Goal: Information Seeking & Learning: Learn about a topic

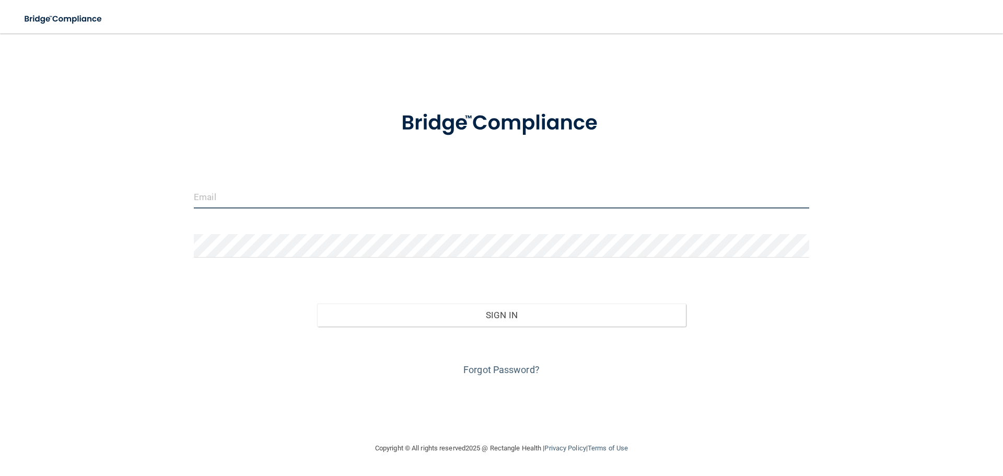
click at [203, 198] on input "email" at bounding box center [502, 197] width 616 height 24
type input "[EMAIL_ADDRESS][DOMAIN_NAME]"
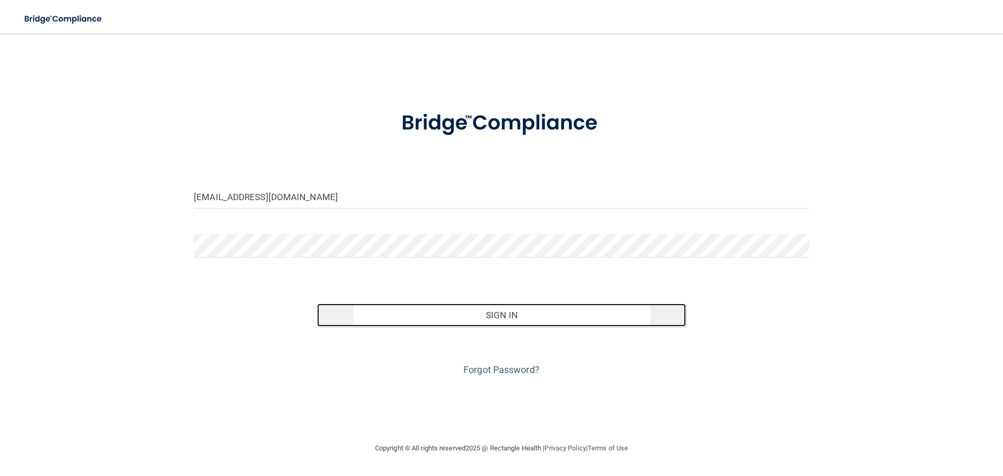
click at [506, 314] on button "Sign In" at bounding box center [501, 315] width 369 height 23
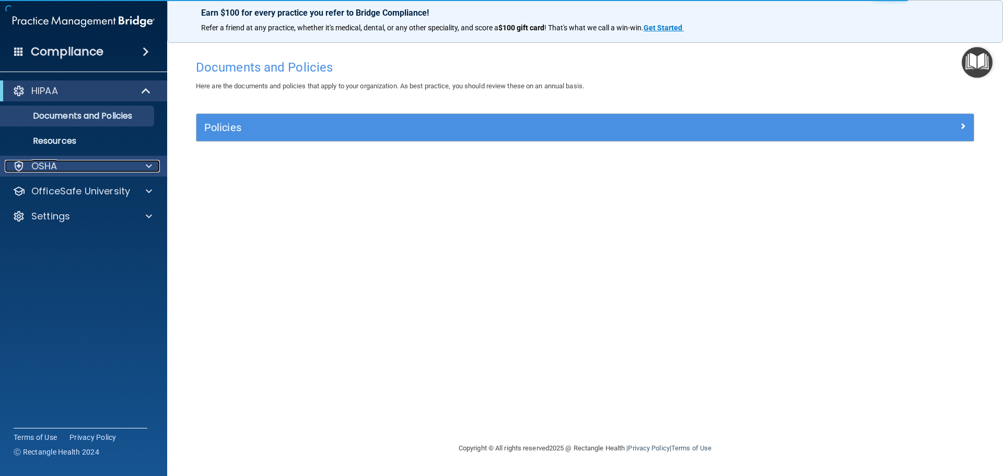
click at [113, 160] on div "OSHA" at bounding box center [70, 166] width 130 height 13
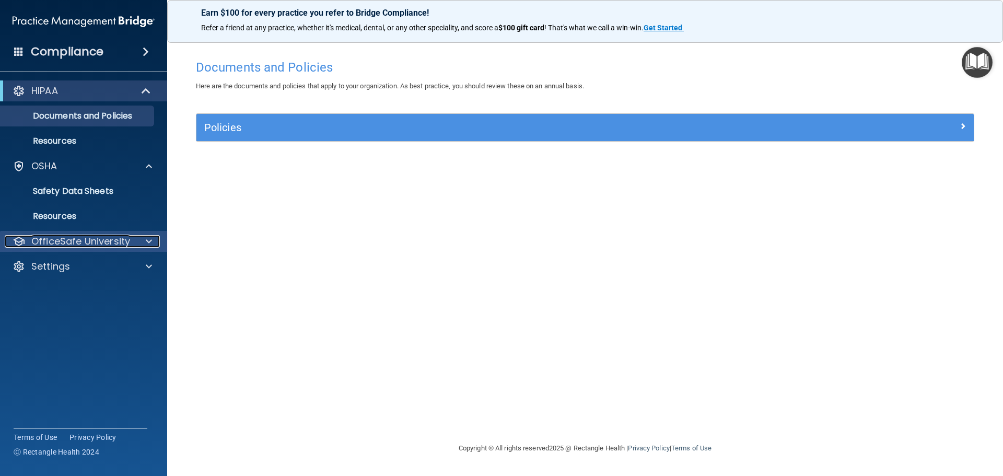
click at [126, 244] on p "OfficeSafe University" at bounding box center [80, 241] width 99 height 13
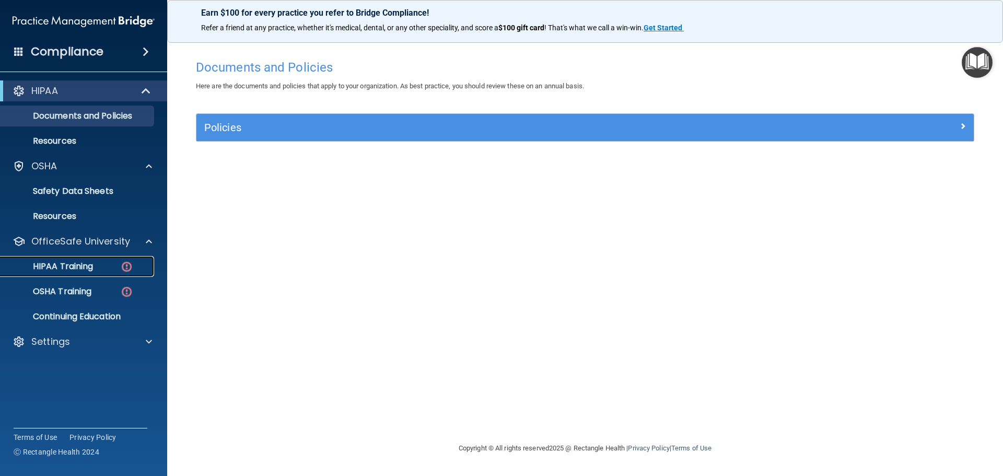
click at [67, 264] on p "HIPAA Training" at bounding box center [50, 266] width 86 height 10
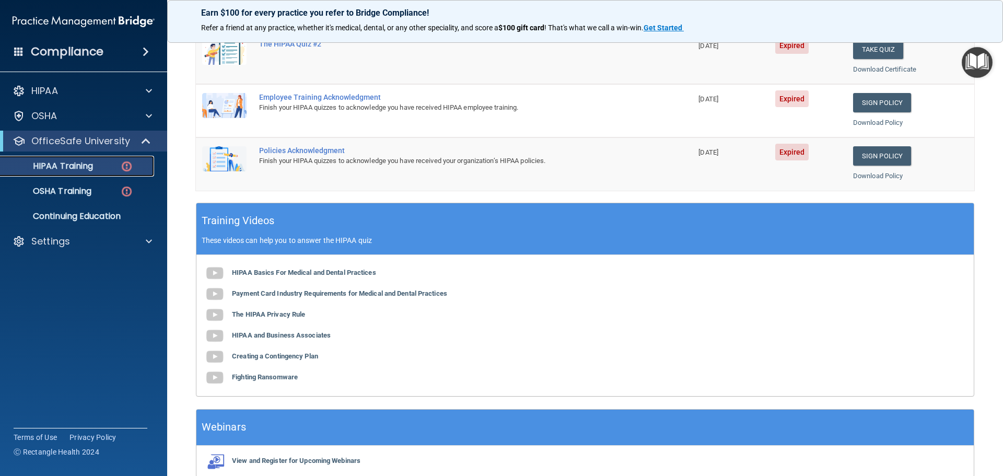
scroll to position [261, 0]
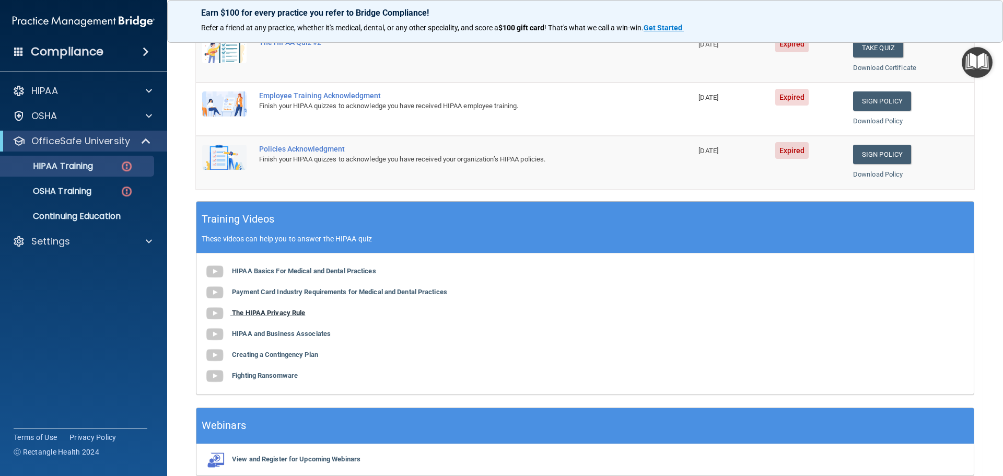
click at [256, 312] on b "The HIPAA Privacy Rule" at bounding box center [268, 313] width 73 height 8
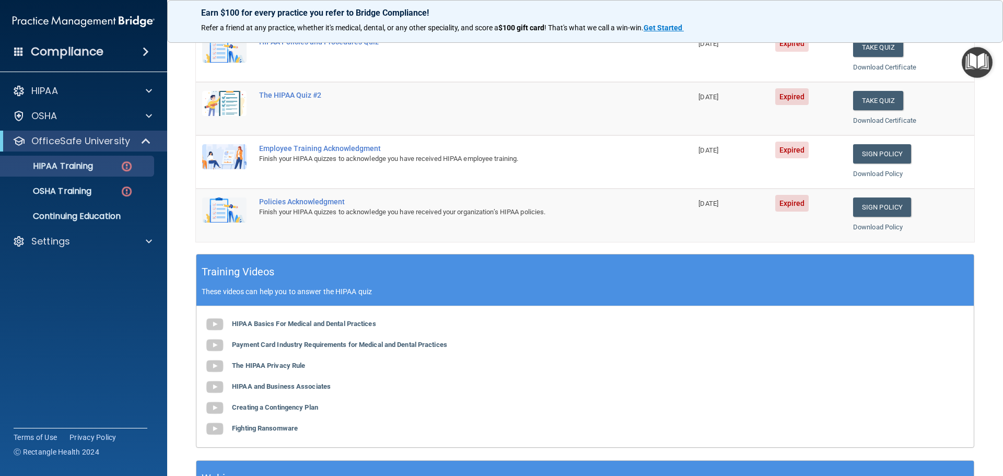
scroll to position [209, 0]
click at [293, 321] on b "HIPAA Basics For Medical and Dental Practices" at bounding box center [304, 323] width 144 height 8
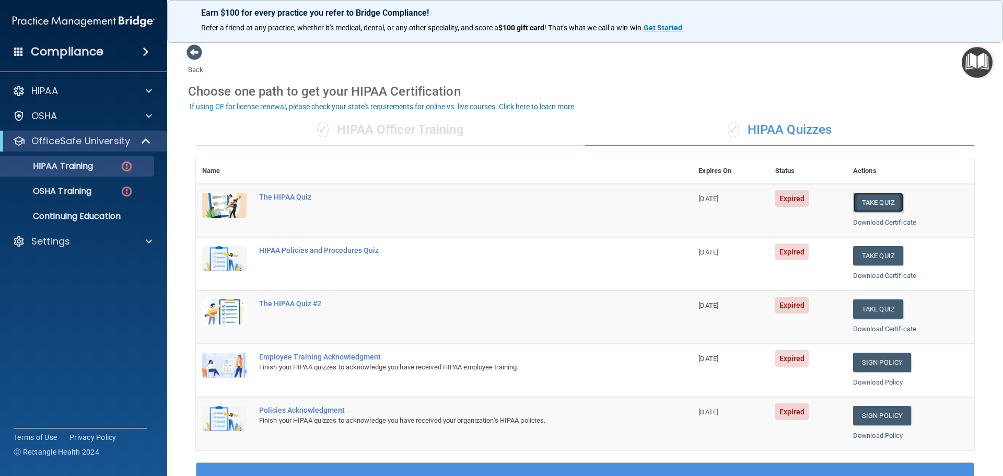
click at [864, 201] on button "Take Quiz" at bounding box center [878, 202] width 50 height 19
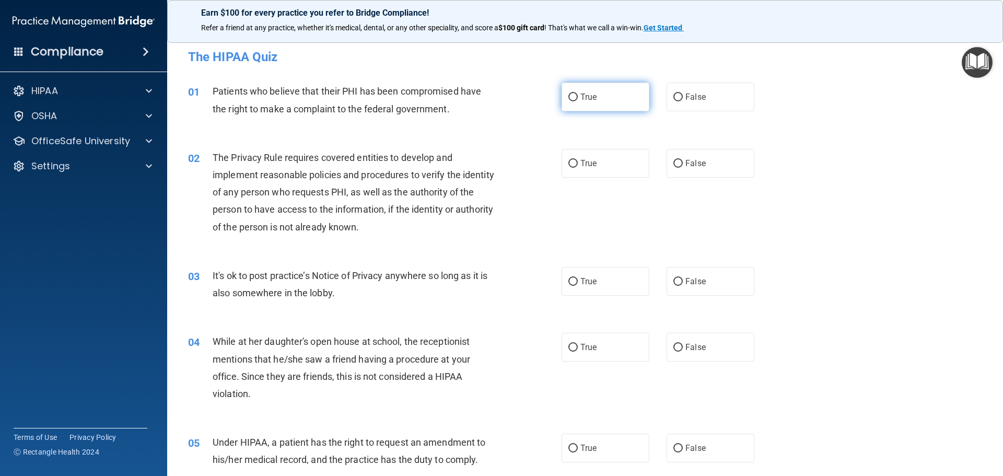
click at [569, 95] on input "True" at bounding box center [573, 98] width 9 height 8
radio input "true"
click at [677, 158] on label "False" at bounding box center [711, 163] width 88 height 29
click at [677, 160] on input "False" at bounding box center [678, 164] width 9 height 8
radio input "true"
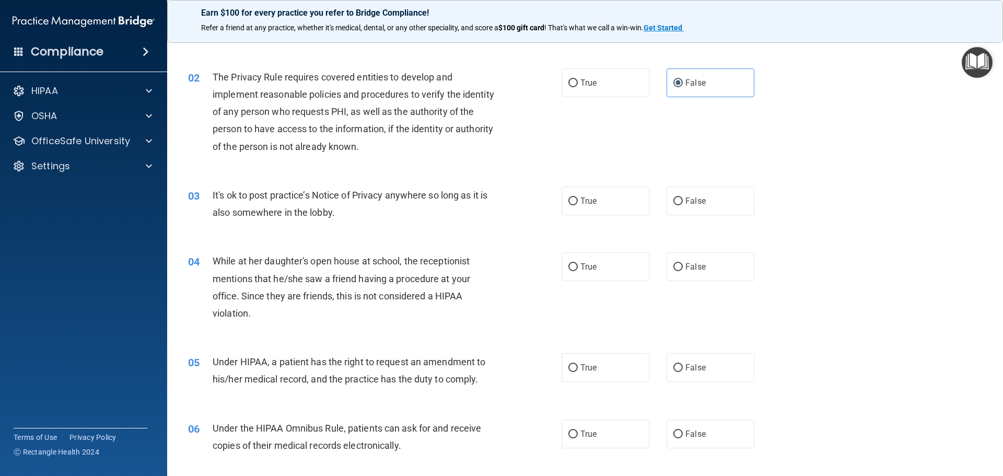
scroll to position [105, 0]
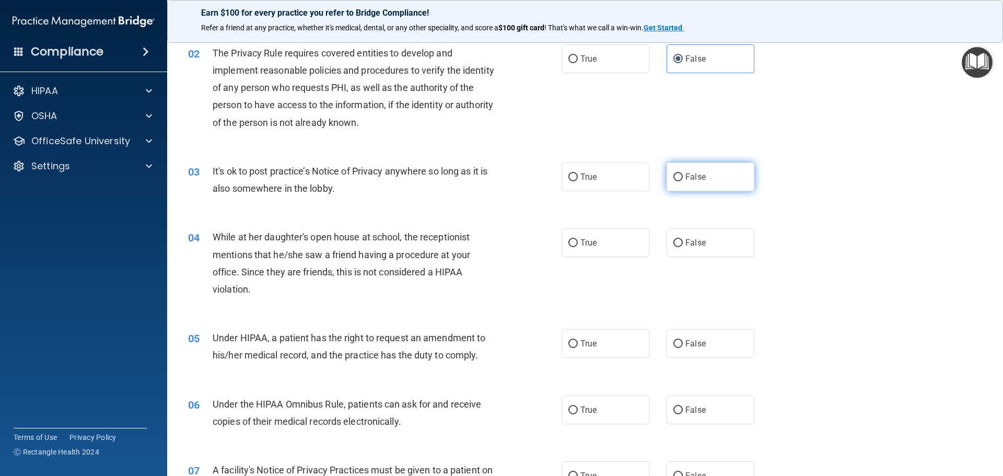
click at [674, 177] on input "False" at bounding box center [678, 177] width 9 height 8
radio input "true"
click at [677, 241] on input "False" at bounding box center [678, 243] width 9 height 8
radio input "true"
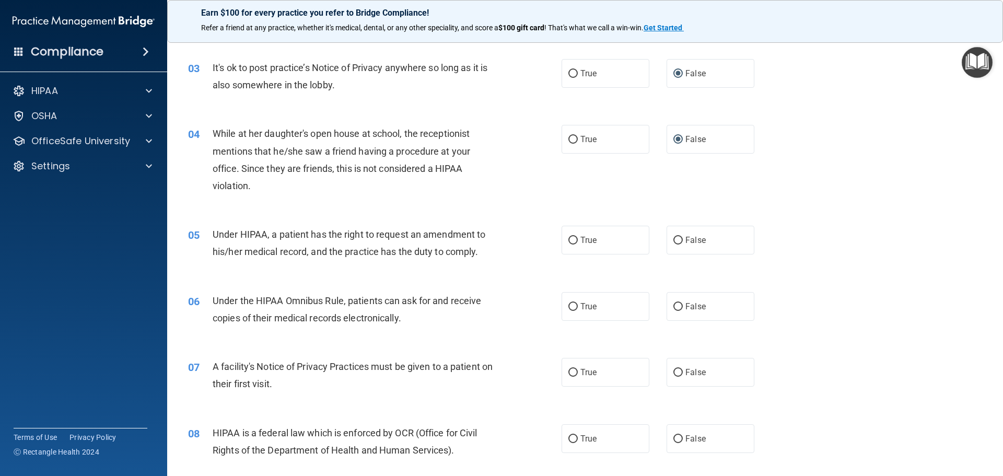
scroll to position [209, 0]
click at [571, 237] on input "True" at bounding box center [573, 240] width 9 height 8
radio input "true"
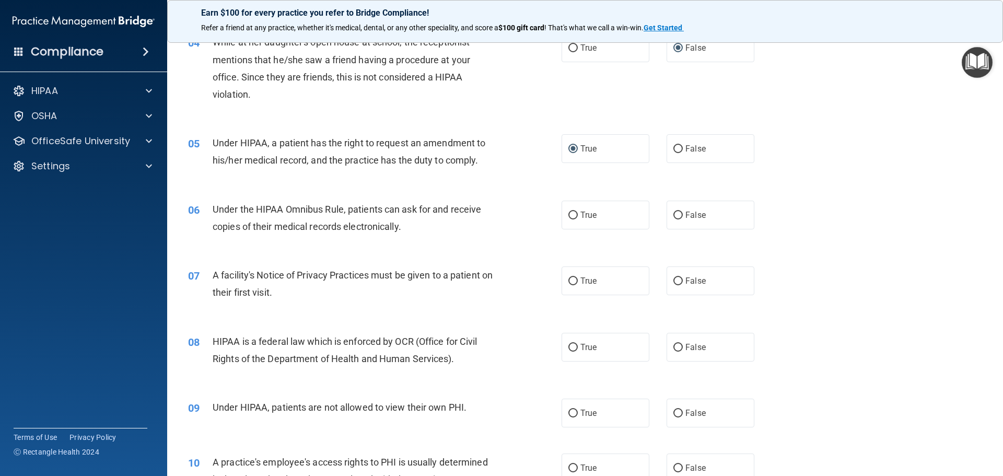
scroll to position [314, 0]
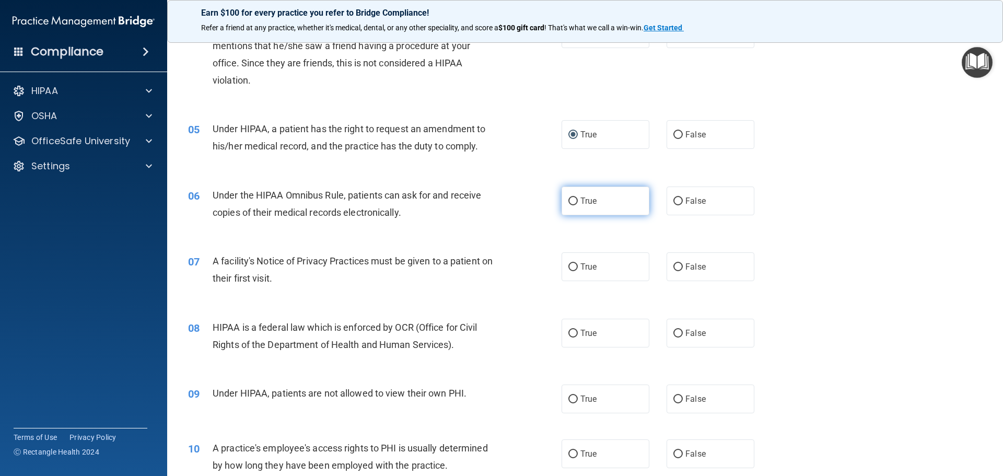
click at [569, 201] on input "True" at bounding box center [573, 202] width 9 height 8
radio input "true"
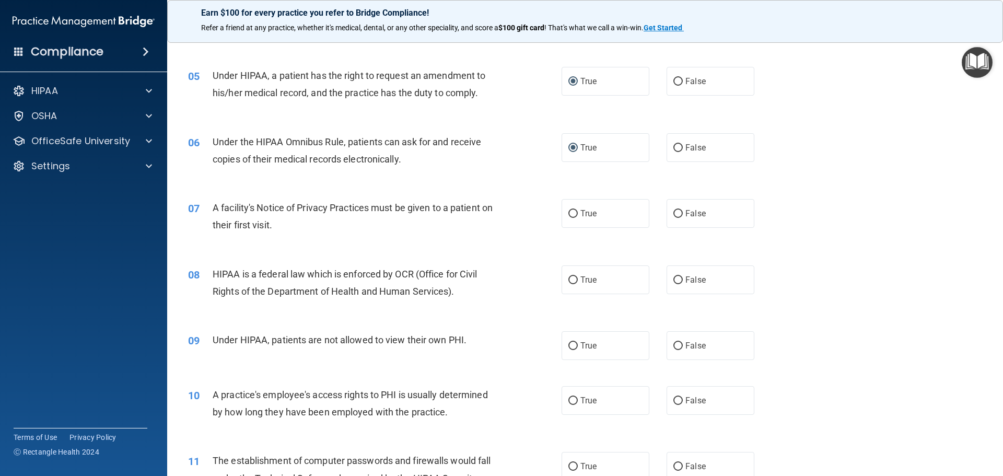
scroll to position [418, 0]
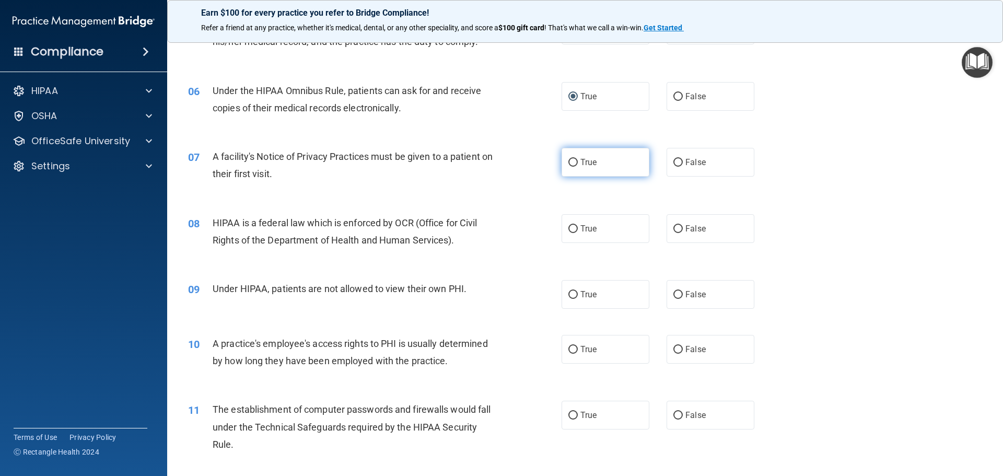
click at [571, 160] on input "True" at bounding box center [573, 163] width 9 height 8
radio input "true"
click at [569, 226] on input "True" at bounding box center [573, 229] width 9 height 8
radio input "true"
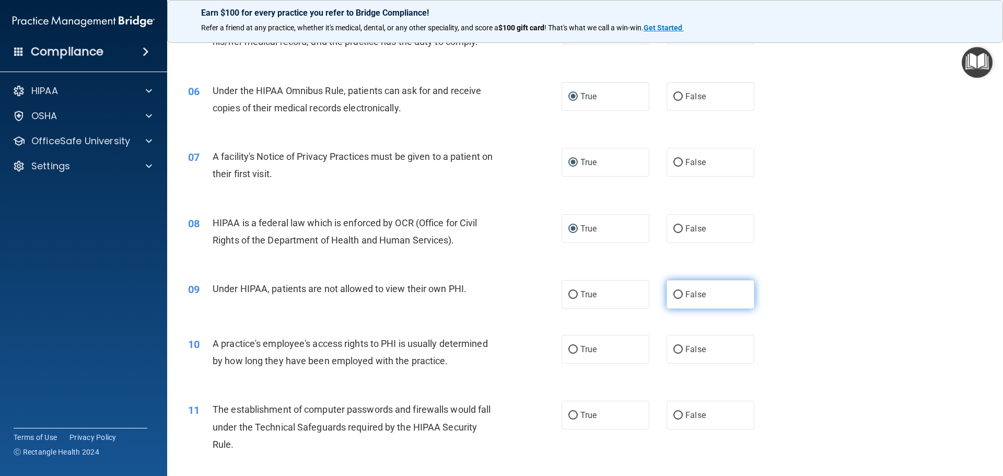
click at [674, 294] on input "False" at bounding box center [678, 295] width 9 height 8
radio input "true"
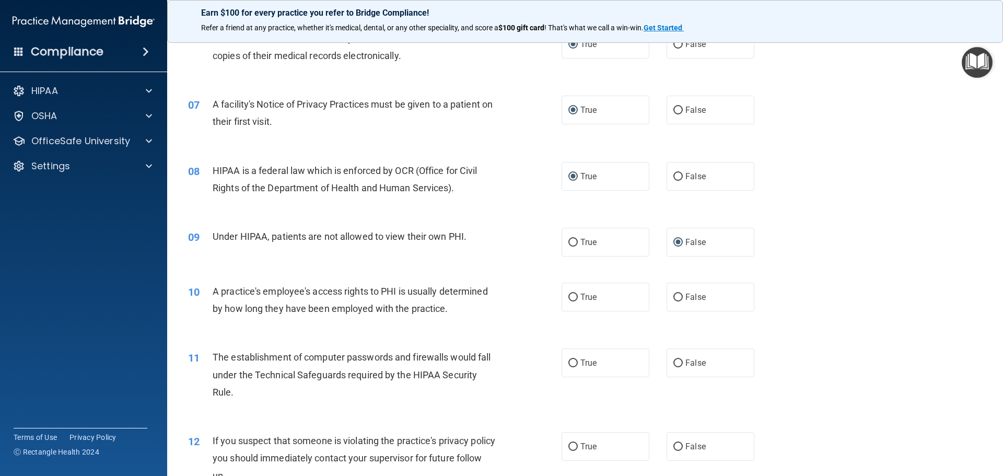
scroll to position [523, 0]
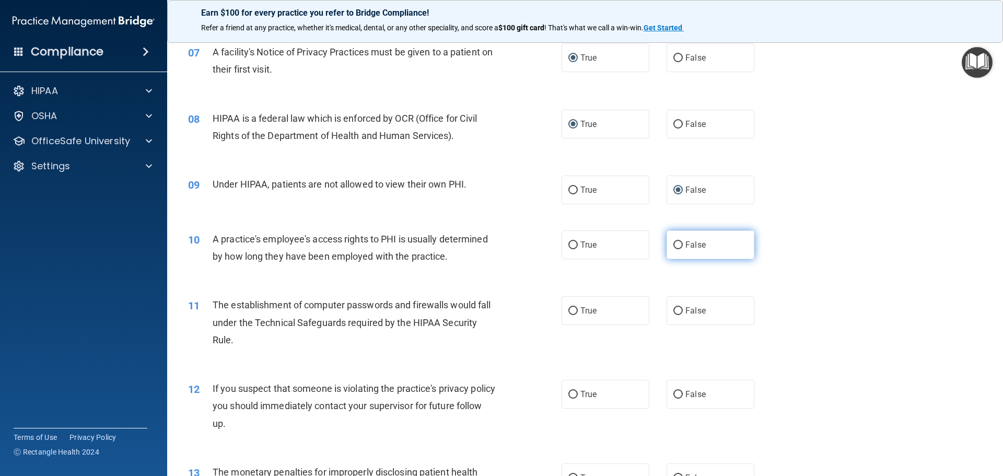
click at [674, 241] on input "False" at bounding box center [678, 245] width 9 height 8
radio input "true"
click at [569, 308] on input "True" at bounding box center [573, 311] width 9 height 8
radio input "true"
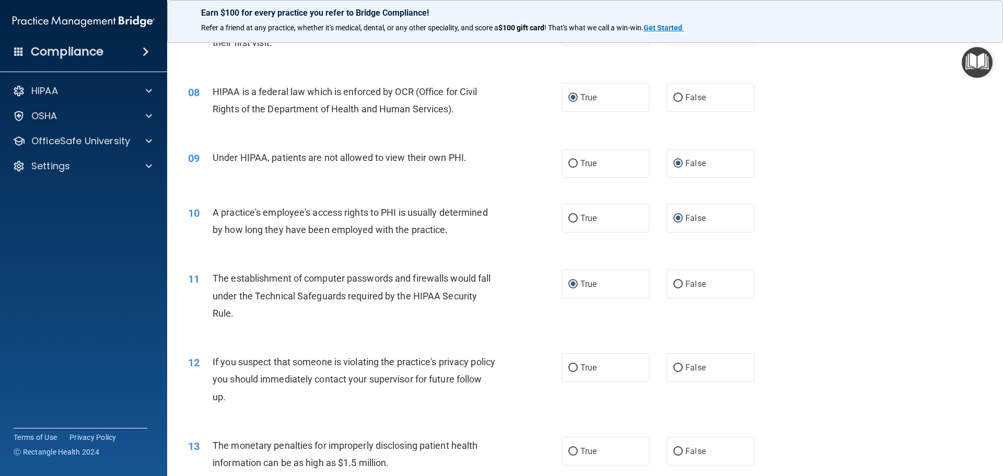
scroll to position [627, 0]
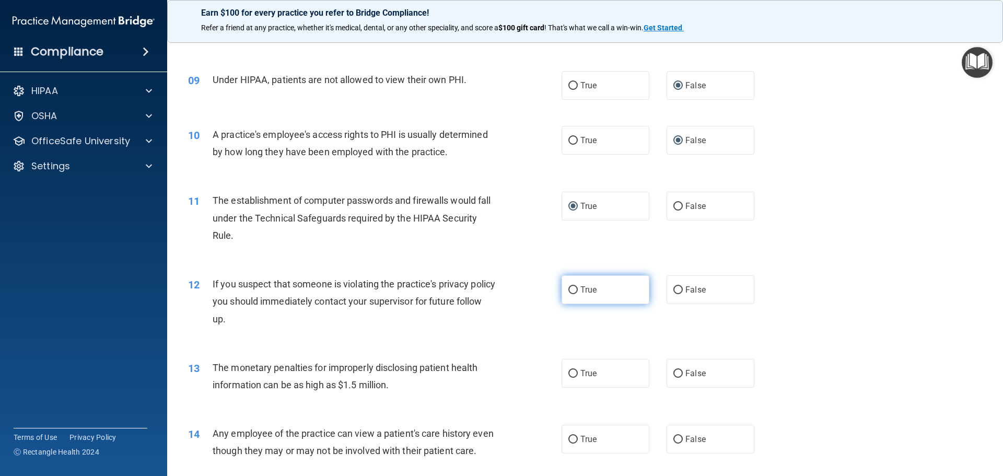
click at [572, 288] on input "True" at bounding box center [573, 290] width 9 height 8
radio input "true"
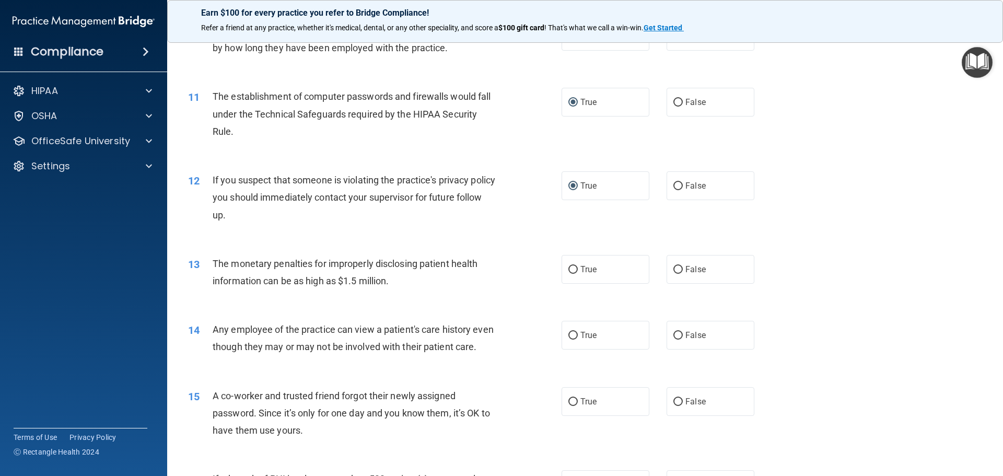
scroll to position [732, 0]
click at [569, 265] on input "True" at bounding box center [573, 269] width 9 height 8
radio input "true"
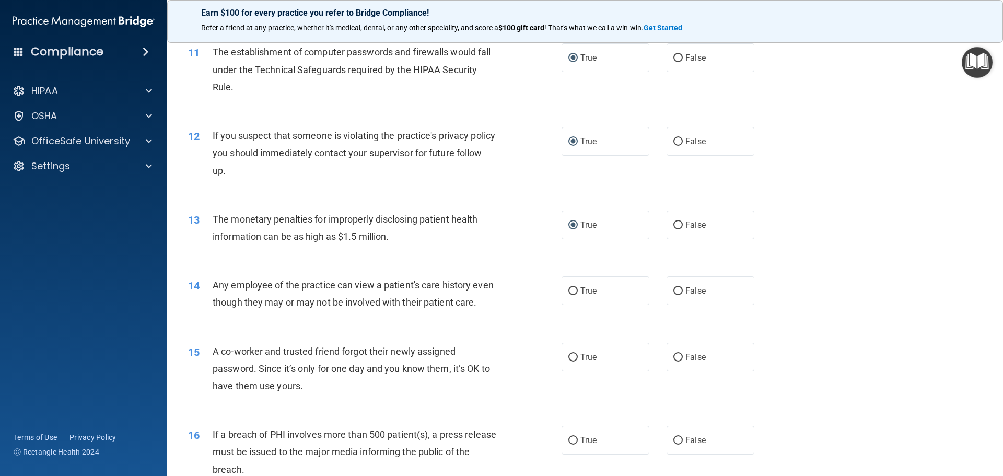
scroll to position [836, 0]
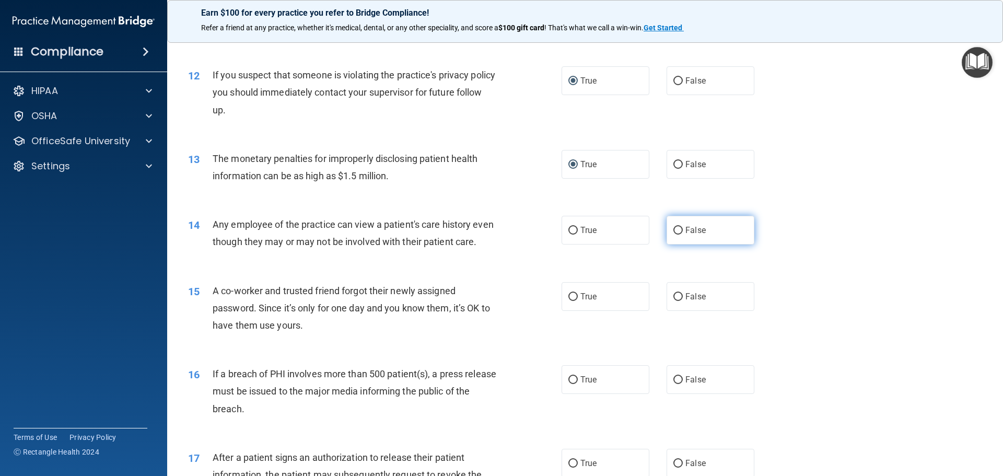
click at [675, 230] on input "False" at bounding box center [678, 231] width 9 height 8
radio input "true"
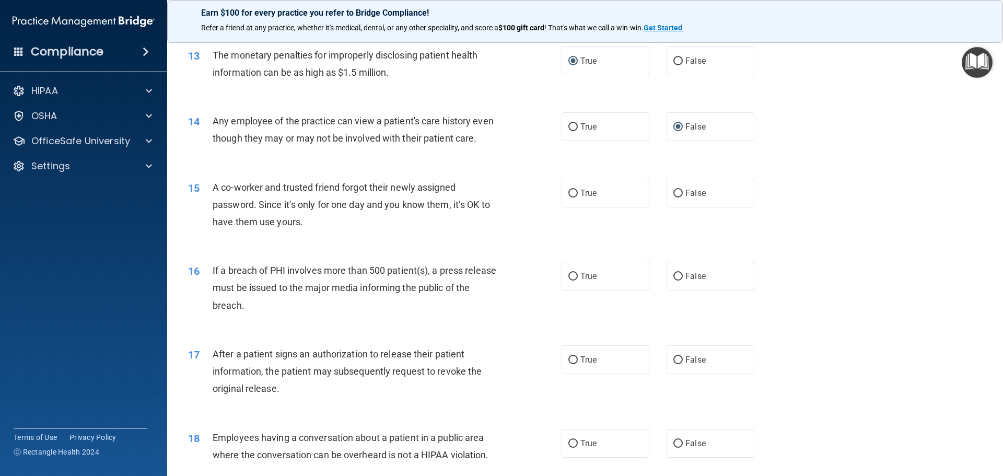
scroll to position [941, 0]
click at [674, 196] on input "False" at bounding box center [678, 193] width 9 height 8
radio input "true"
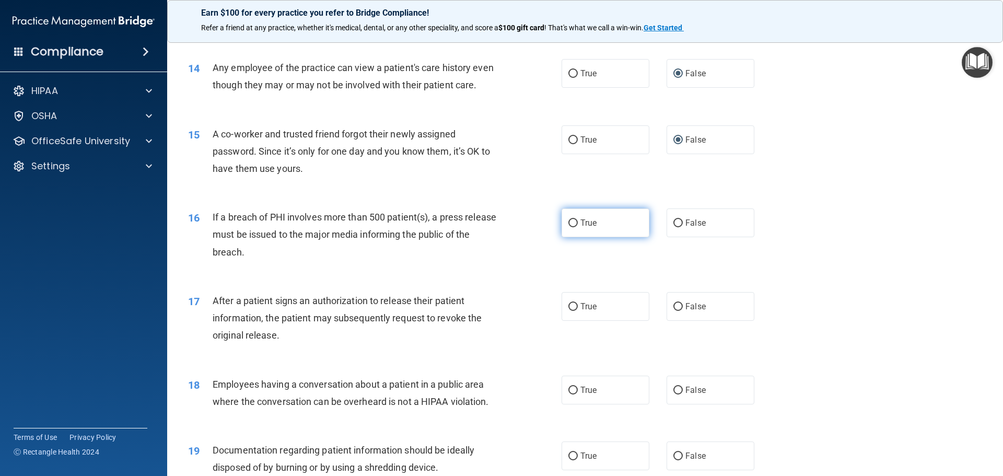
click at [570, 227] on input "True" at bounding box center [573, 223] width 9 height 8
radio input "true"
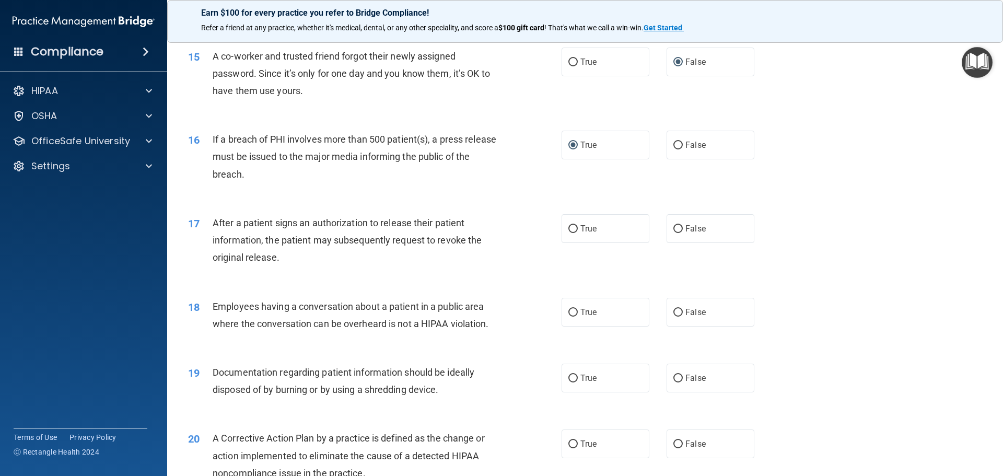
scroll to position [1097, 0]
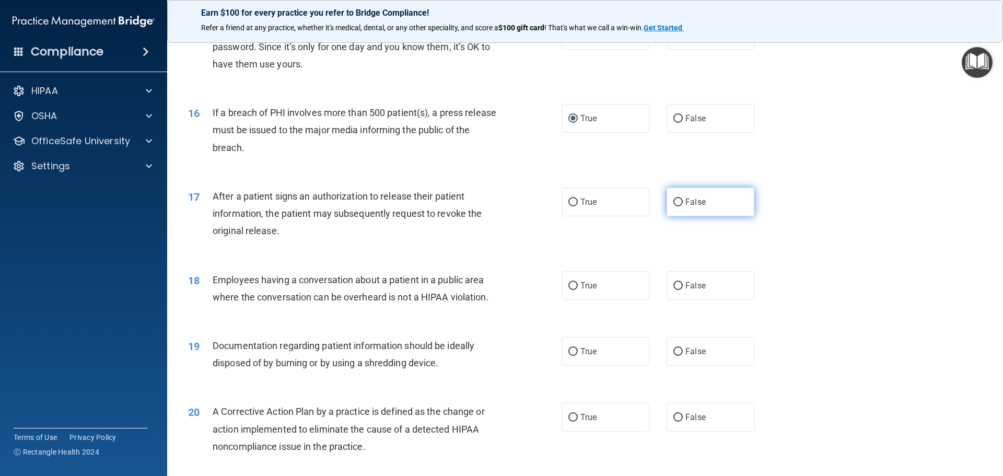
click at [674, 206] on input "False" at bounding box center [678, 203] width 9 height 8
radio input "true"
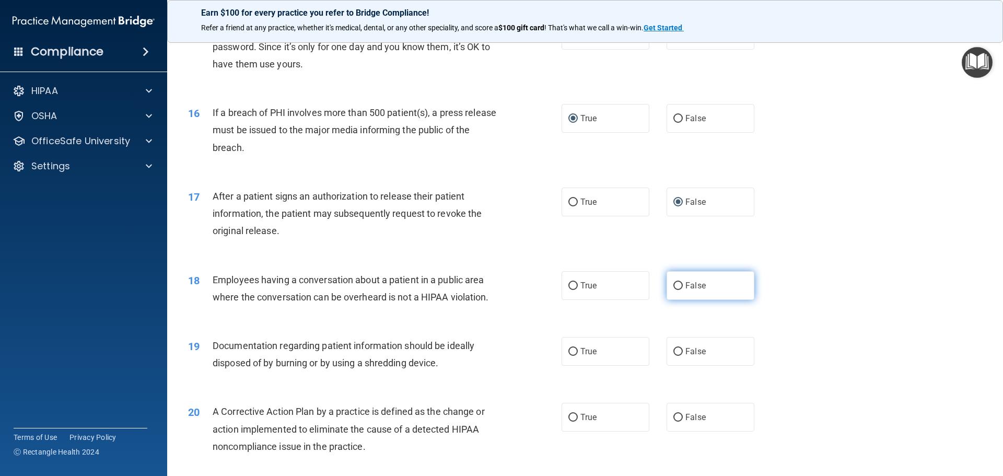
click at [674, 290] on input "False" at bounding box center [678, 286] width 9 height 8
radio input "true"
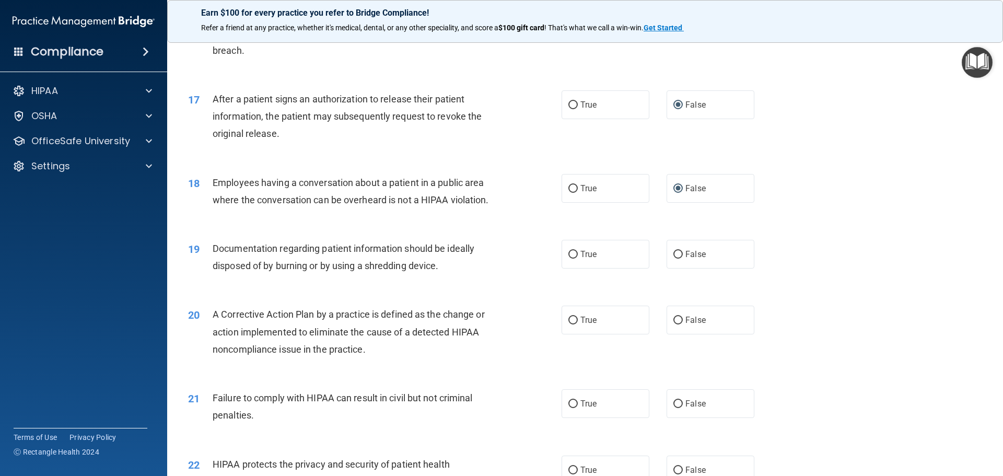
scroll to position [1202, 0]
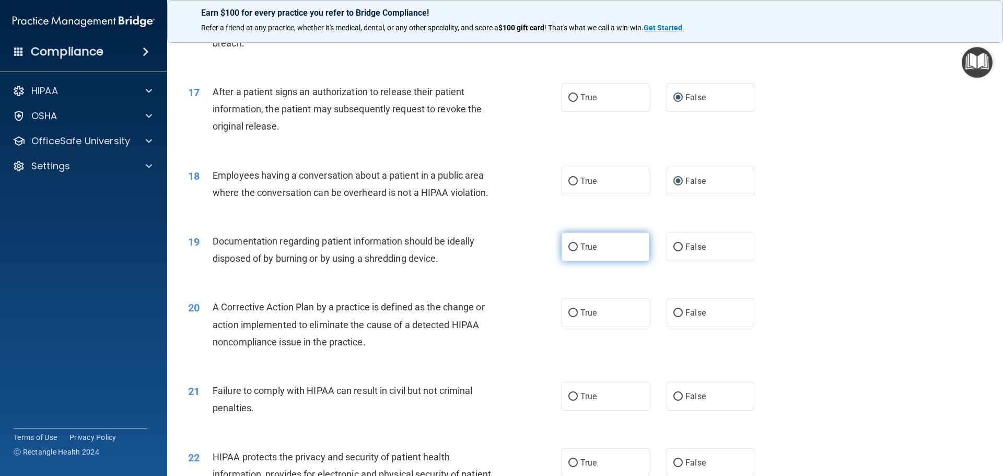
click at [568, 261] on label "True" at bounding box center [606, 247] width 88 height 29
click at [569, 251] on input "True" at bounding box center [573, 248] width 9 height 8
radio input "true"
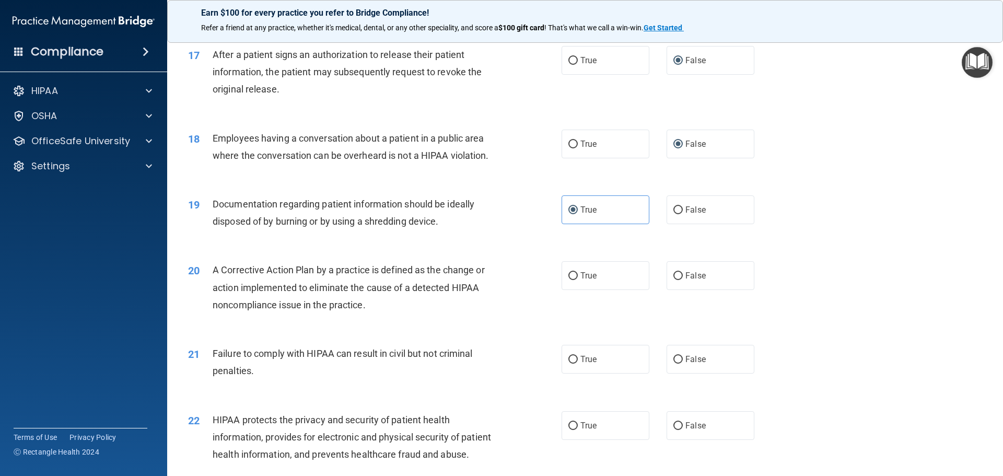
scroll to position [1306, 0]
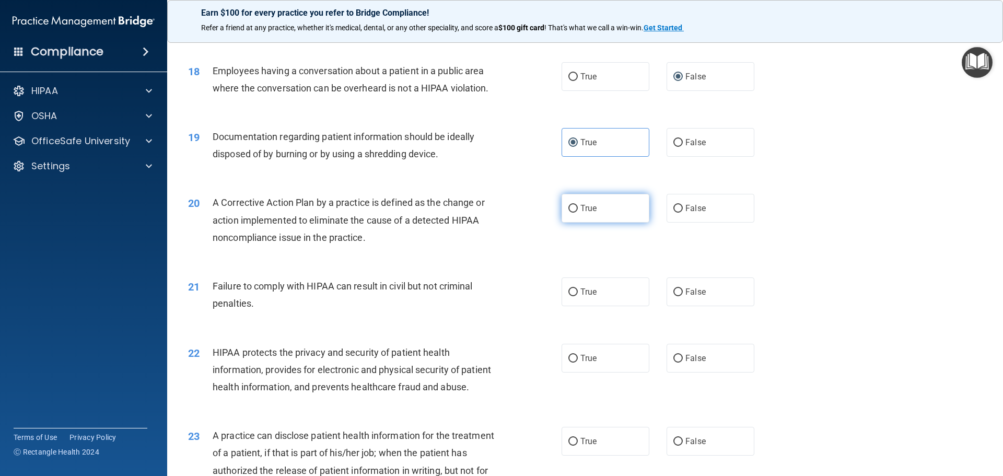
click at [569, 213] on input "True" at bounding box center [573, 209] width 9 height 8
radio input "true"
click at [675, 296] on input "False" at bounding box center [678, 292] width 9 height 8
radio input "true"
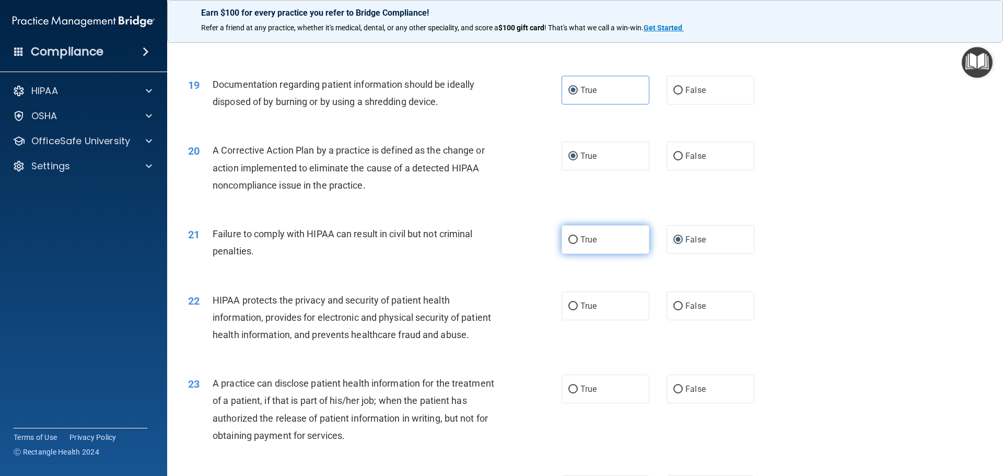
click at [569, 244] on input "True" at bounding box center [573, 240] width 9 height 8
radio input "true"
radio input "false"
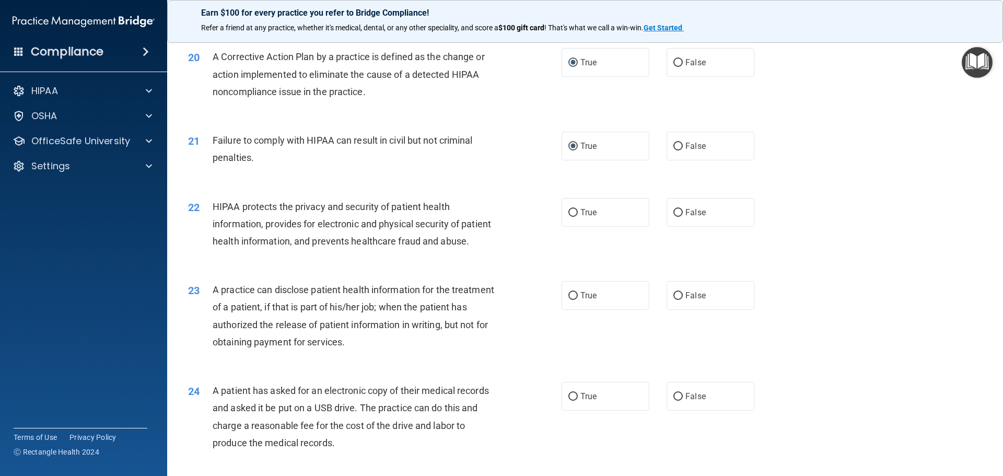
scroll to position [1463, 0]
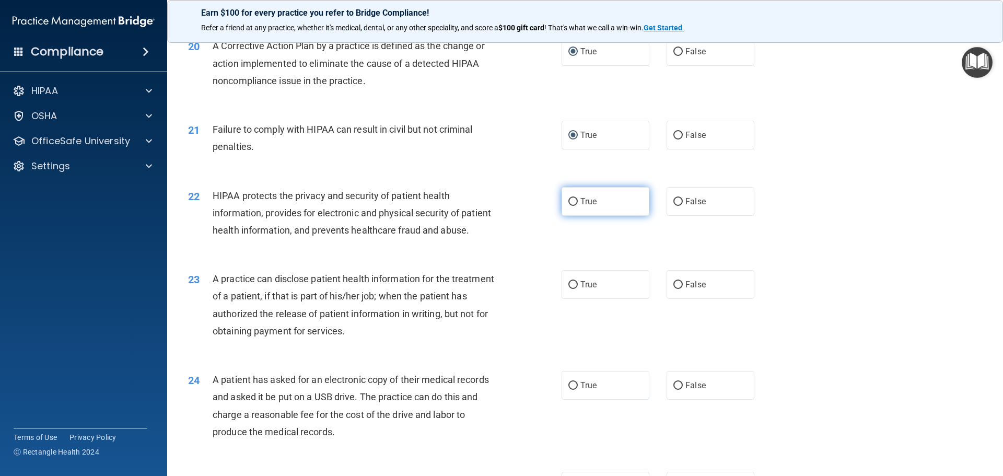
click at [571, 206] on input "True" at bounding box center [573, 202] width 9 height 8
radio input "true"
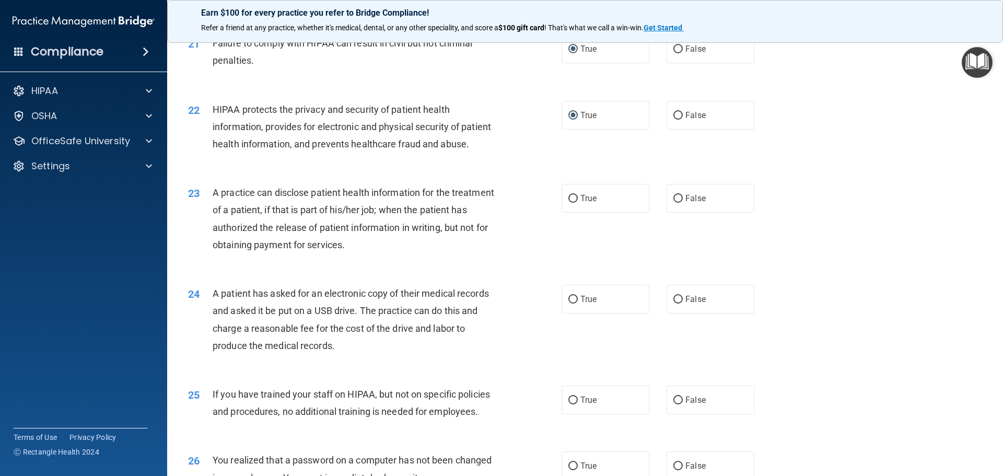
scroll to position [1568, 0]
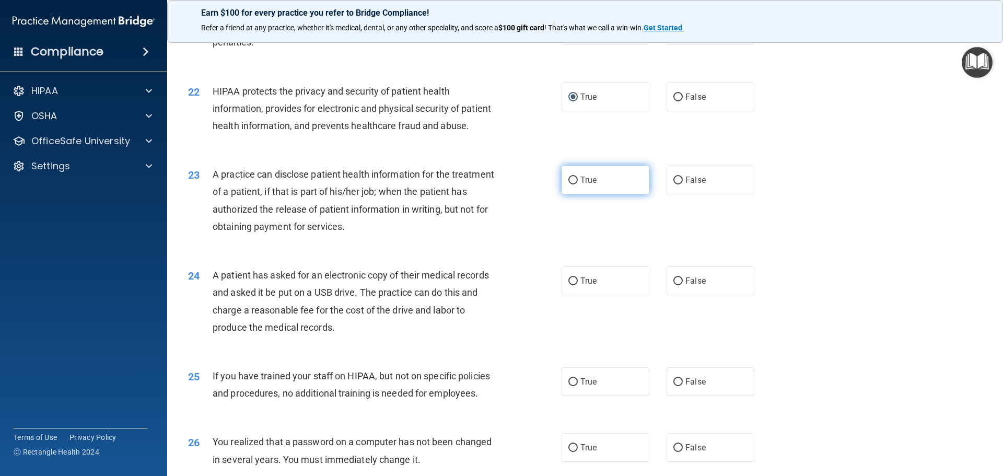
click at [569, 184] on input "True" at bounding box center [573, 181] width 9 height 8
radio input "true"
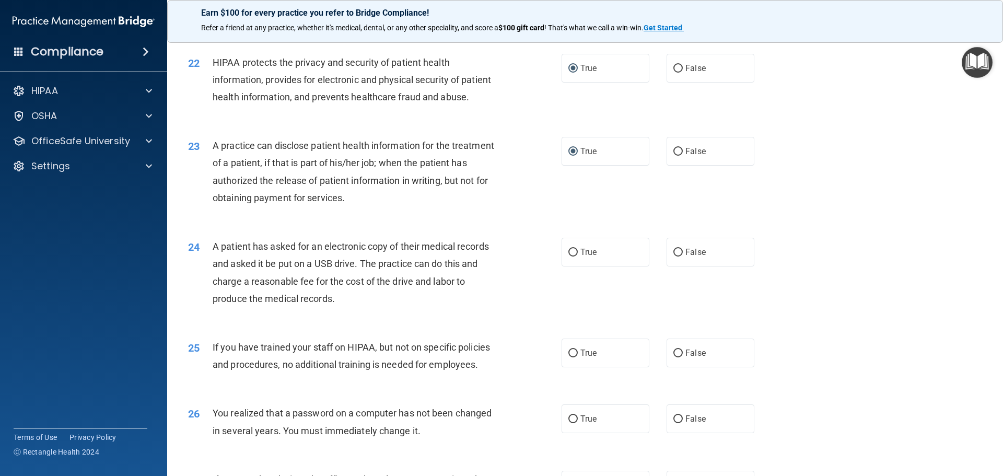
scroll to position [1620, 0]
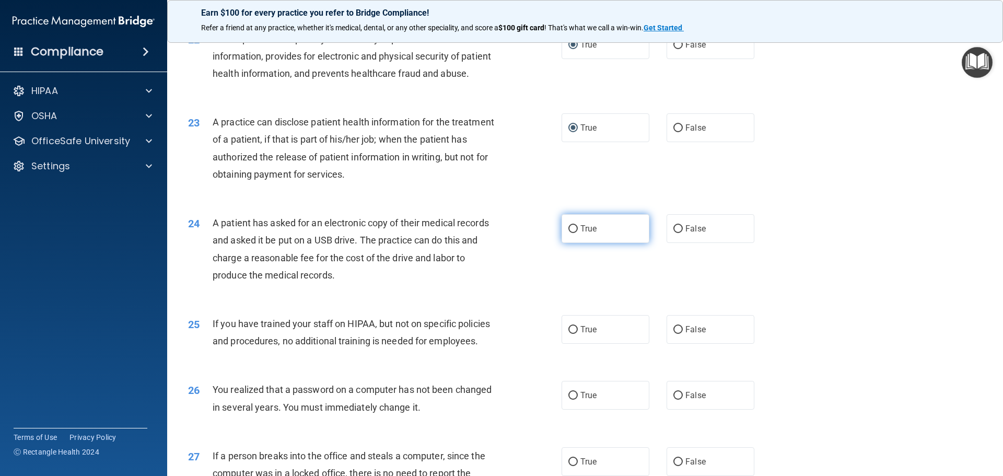
click at [569, 233] on input "True" at bounding box center [573, 229] width 9 height 8
radio input "true"
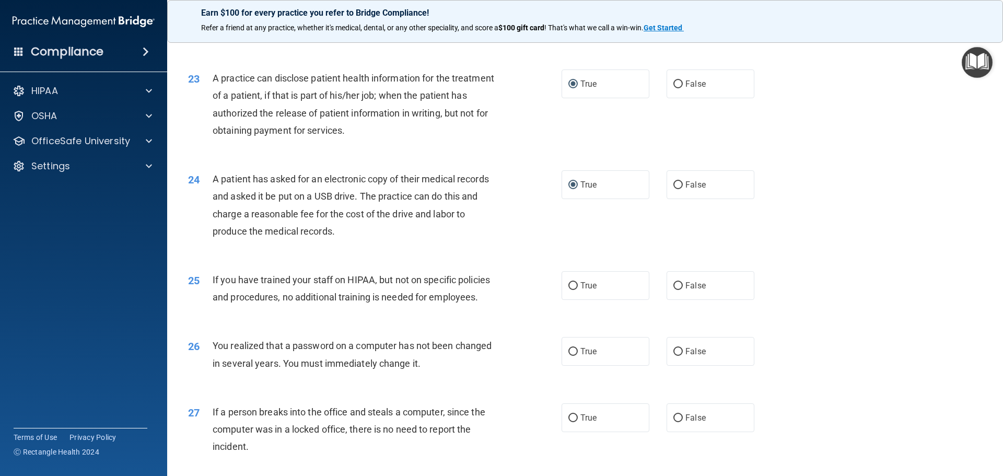
scroll to position [1724, 0]
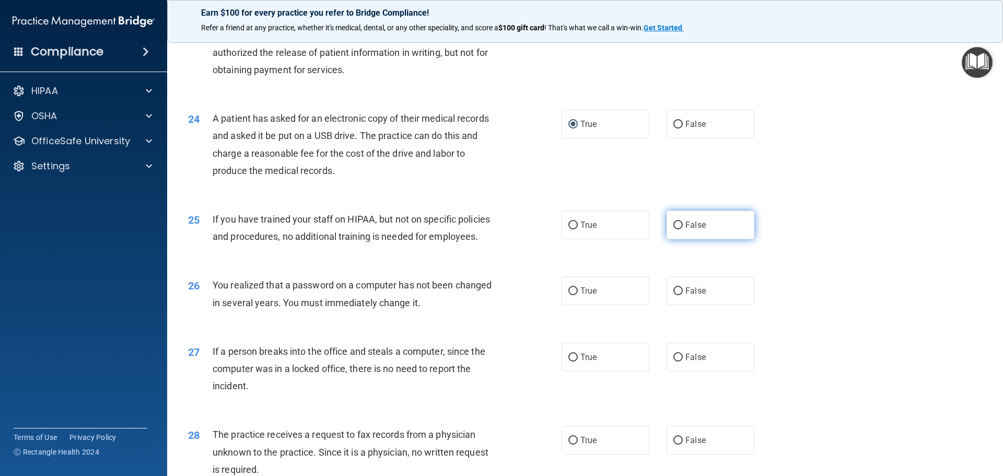
click at [674, 229] on input "False" at bounding box center [678, 226] width 9 height 8
radio input "true"
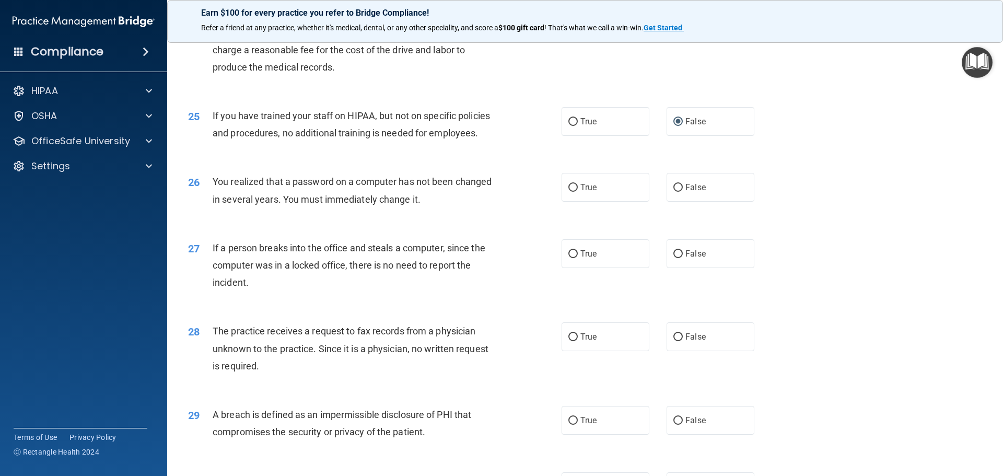
scroll to position [1829, 0]
click at [571, 191] on input "True" at bounding box center [573, 187] width 9 height 8
radio input "true"
click at [676, 257] on input "False" at bounding box center [678, 253] width 9 height 8
radio input "true"
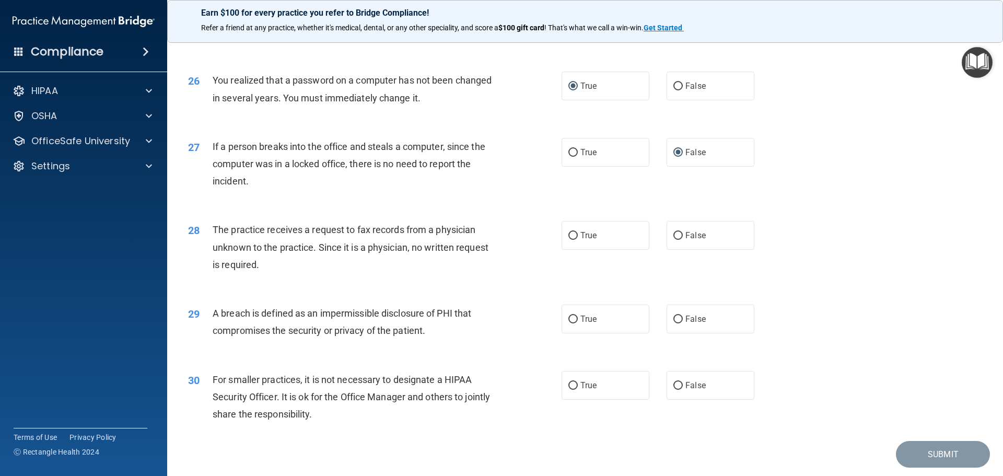
scroll to position [1933, 0]
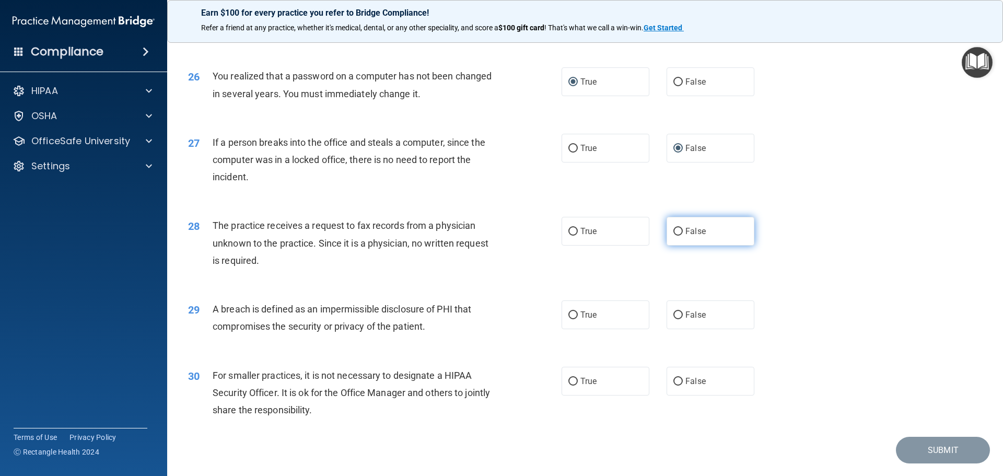
click at [674, 236] on input "False" at bounding box center [678, 232] width 9 height 8
radio input "true"
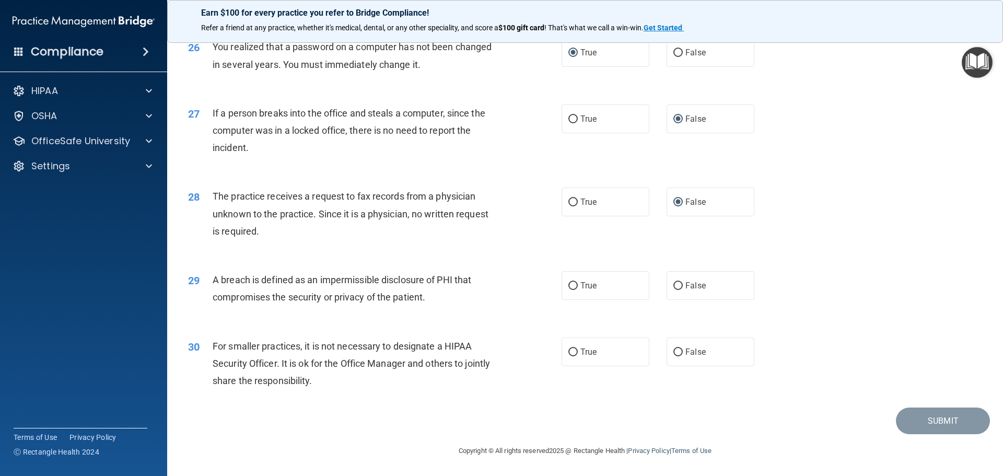
scroll to position [1997, 0]
click at [574, 284] on input "True" at bounding box center [573, 286] width 9 height 8
radio input "true"
click at [571, 350] on input "True" at bounding box center [573, 353] width 9 height 8
radio input "true"
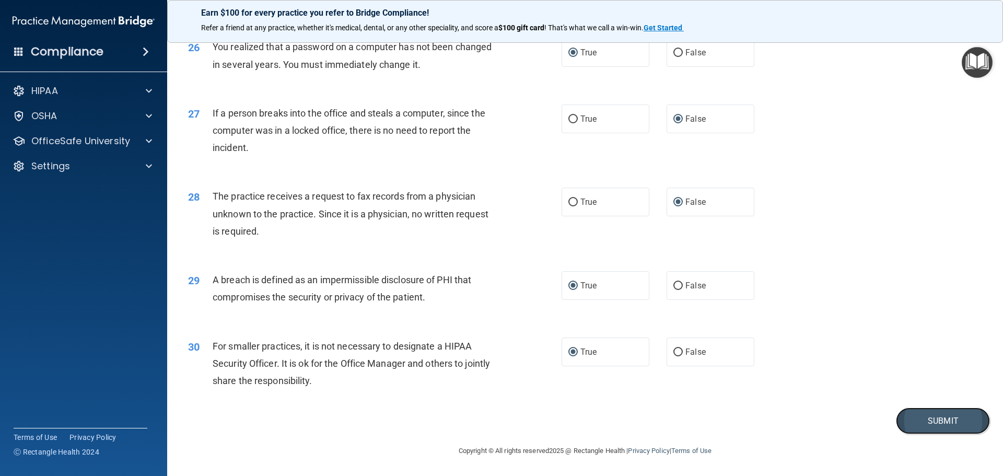
click at [931, 420] on button "Submit" at bounding box center [943, 421] width 94 height 27
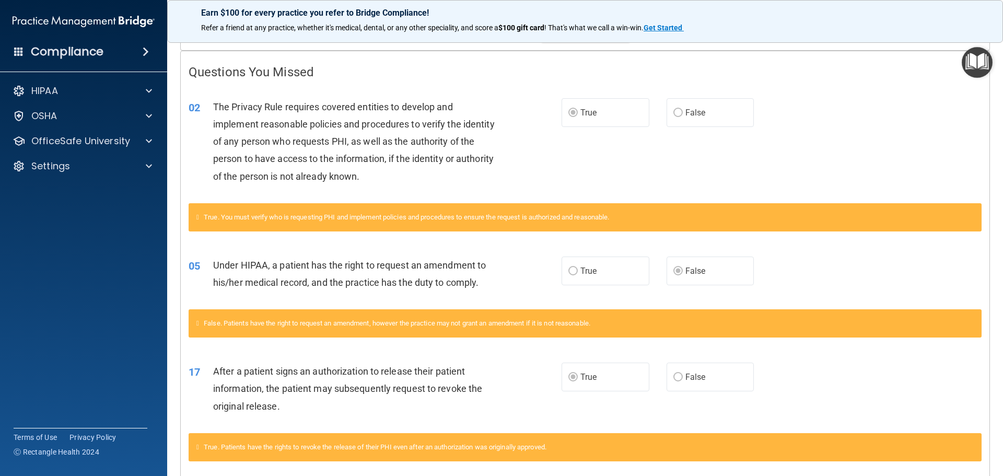
scroll to position [209, 0]
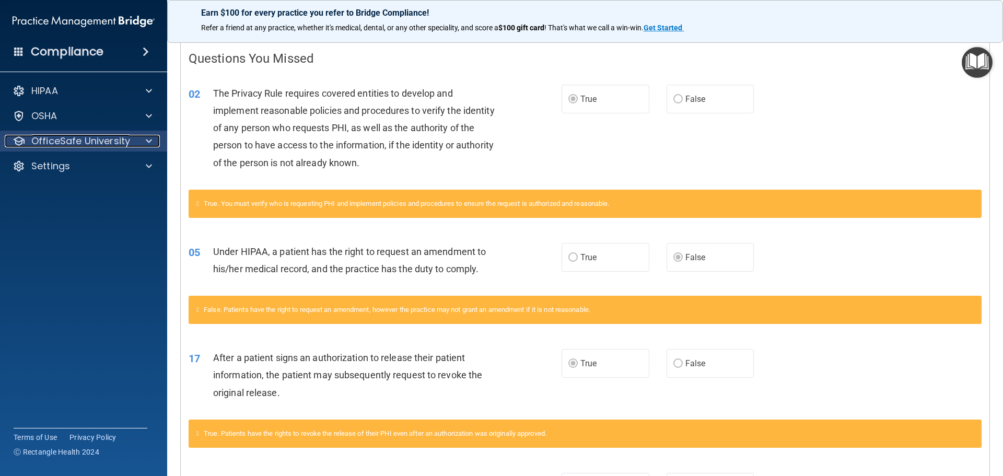
click at [74, 139] on p "OfficeSafe University" at bounding box center [80, 141] width 99 height 13
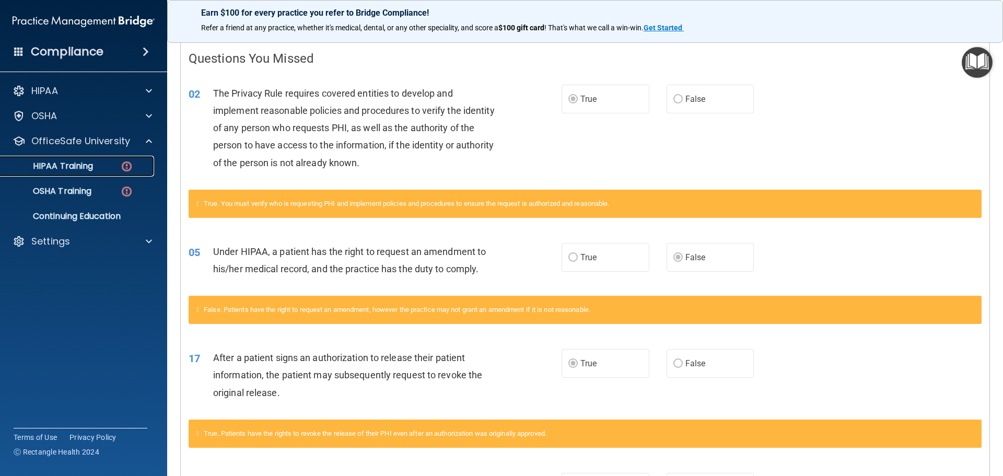
click at [80, 165] on p "HIPAA Training" at bounding box center [50, 166] width 86 height 10
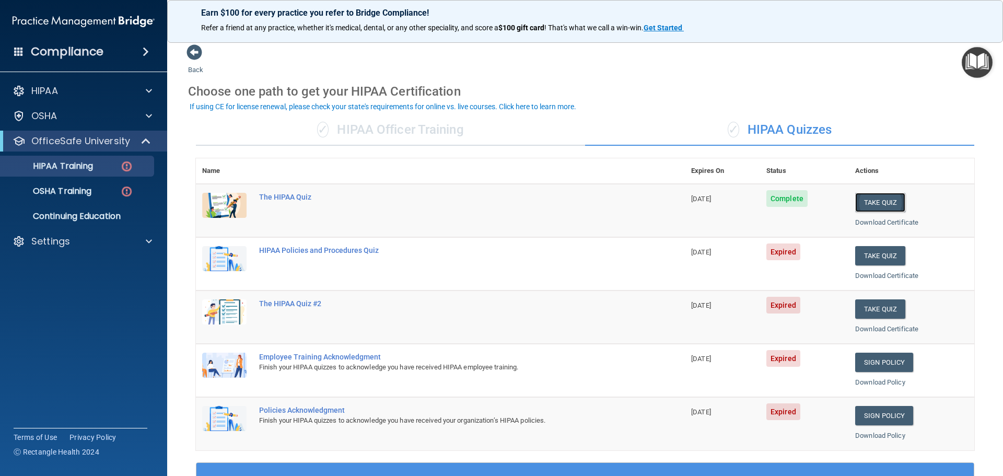
click at [887, 199] on button "Take Quiz" at bounding box center [880, 202] width 50 height 19
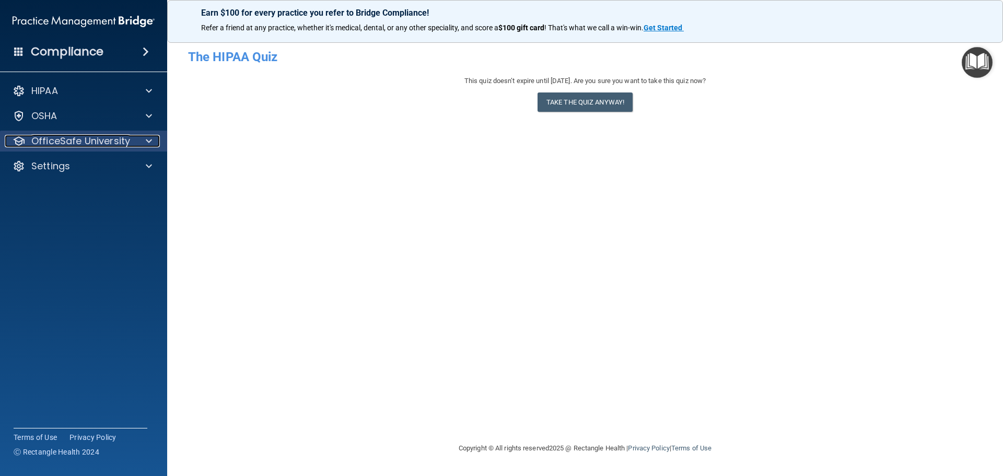
click at [69, 136] on p "OfficeSafe University" at bounding box center [80, 141] width 99 height 13
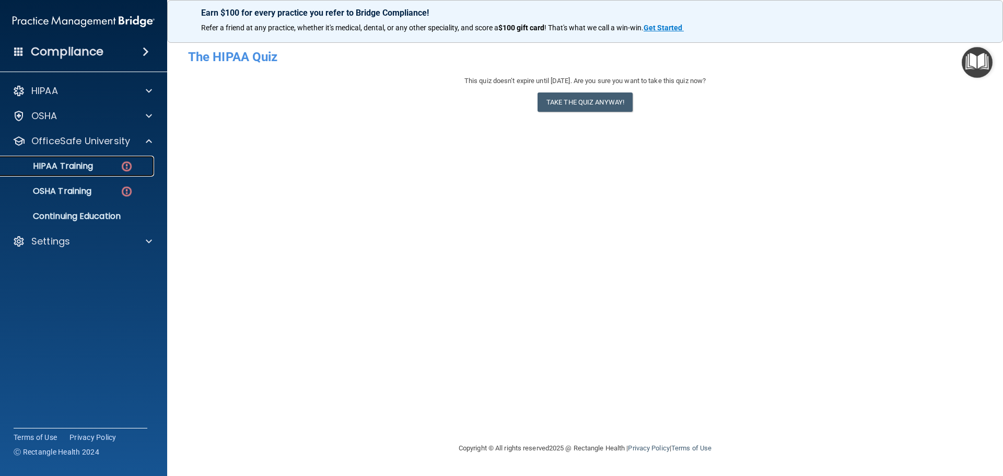
click at [82, 163] on p "HIPAA Training" at bounding box center [50, 166] width 86 height 10
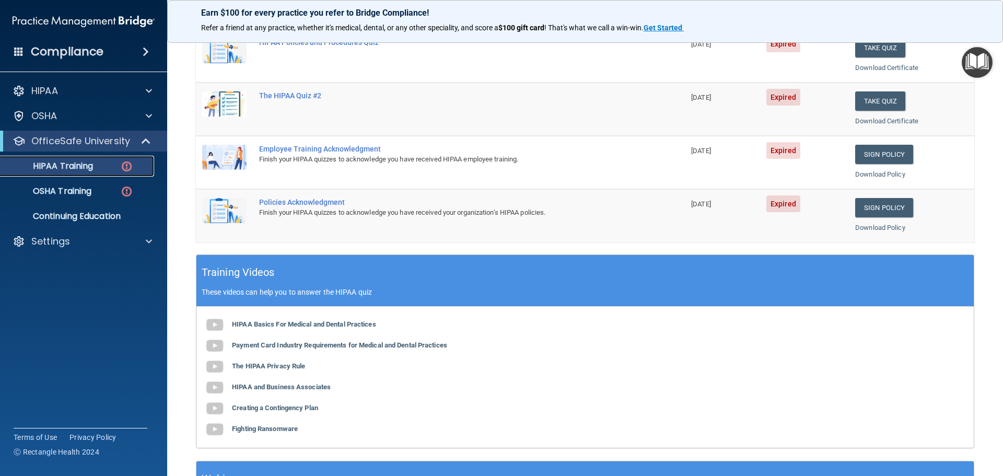
scroll to position [209, 0]
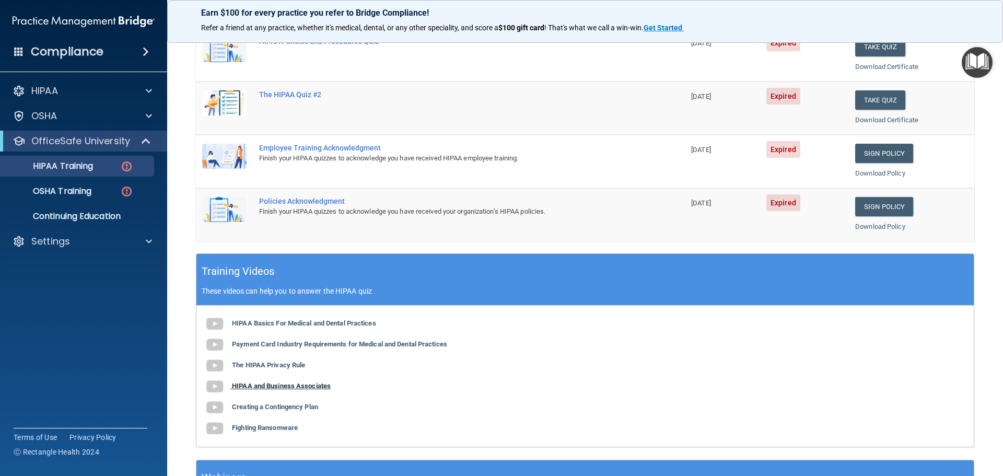
click at [269, 385] on b "HIPAA and Business Associates" at bounding box center [281, 386] width 99 height 8
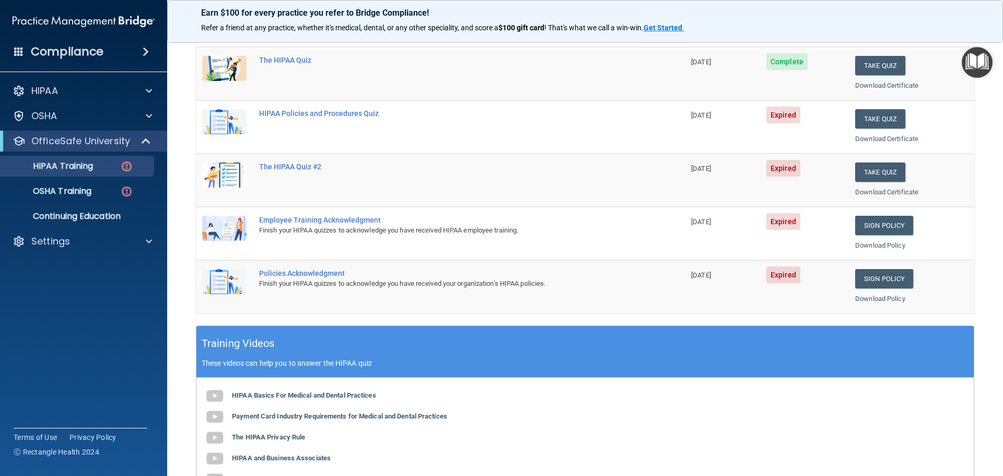
scroll to position [105, 0]
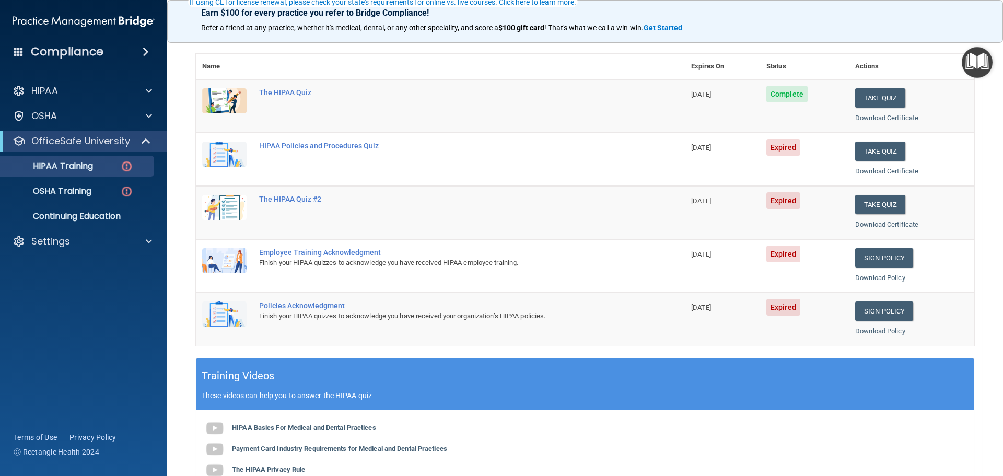
click at [276, 146] on div "HIPAA Policies and Procedures Quiz" at bounding box center [446, 146] width 374 height 8
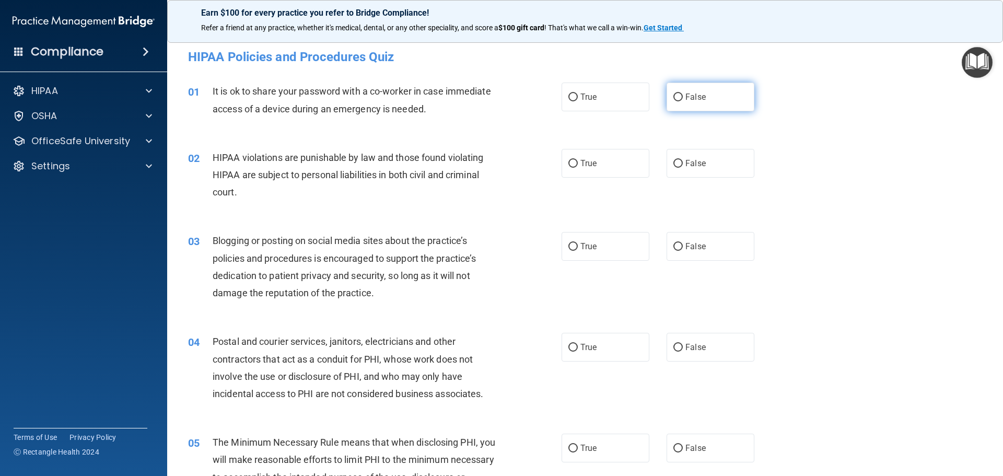
click at [675, 96] on input "False" at bounding box center [678, 98] width 9 height 8
radio input "true"
click at [570, 160] on input "True" at bounding box center [573, 164] width 9 height 8
radio input "true"
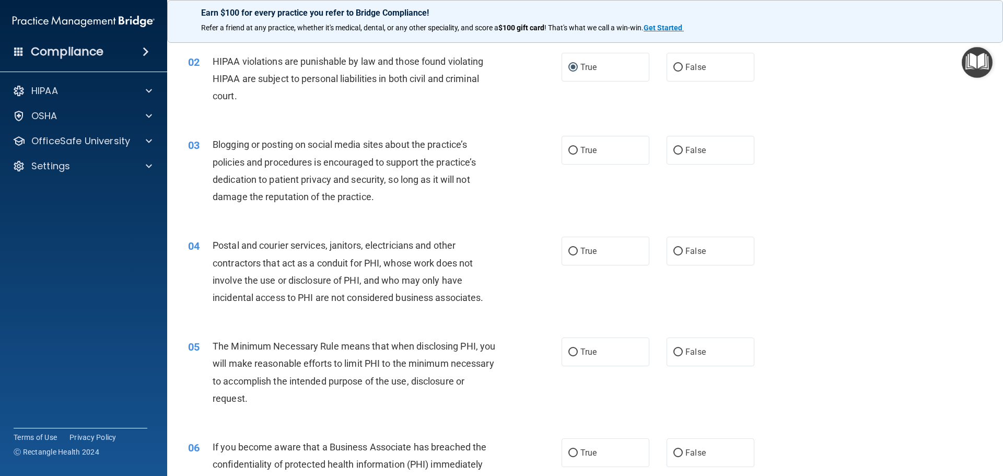
scroll to position [105, 0]
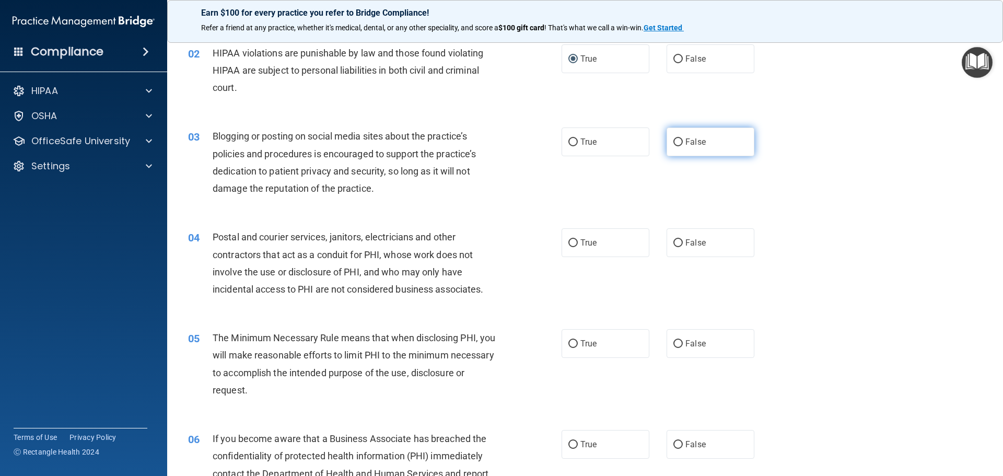
click at [674, 141] on input "False" at bounding box center [678, 142] width 9 height 8
radio input "true"
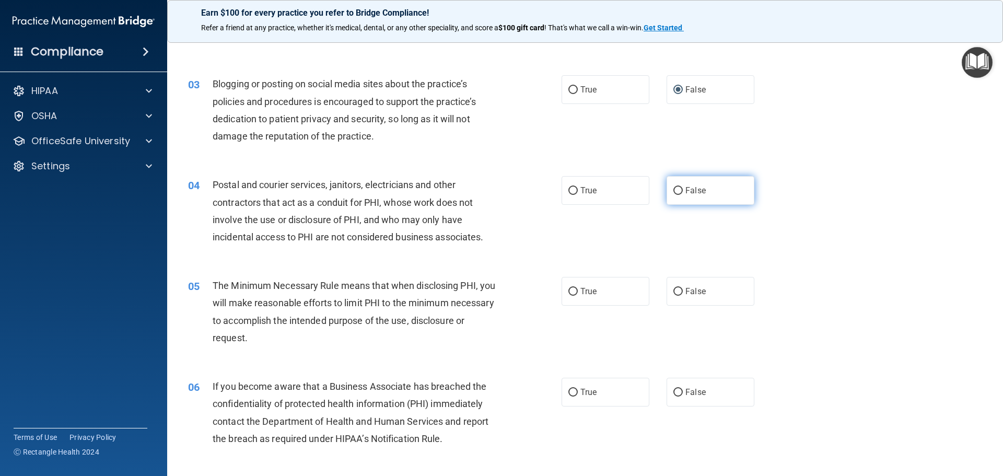
click at [674, 192] on input "False" at bounding box center [678, 191] width 9 height 8
radio input "true"
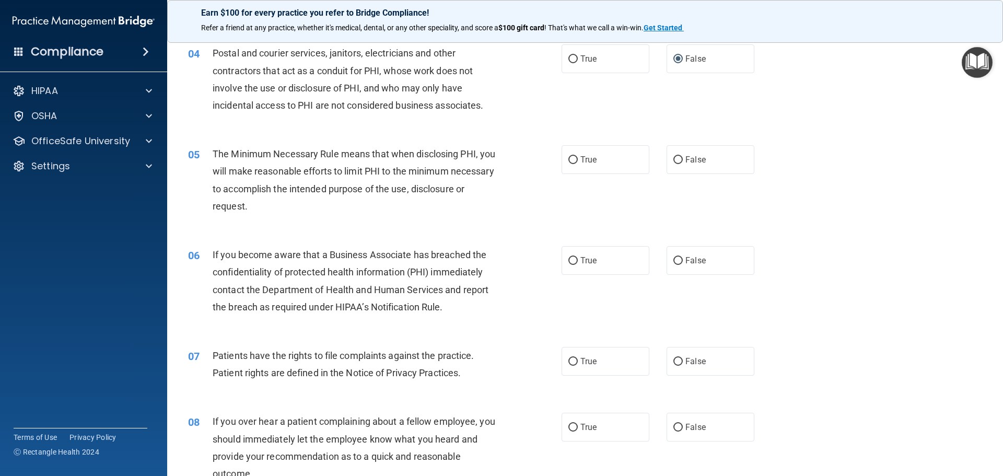
scroll to position [314, 0]
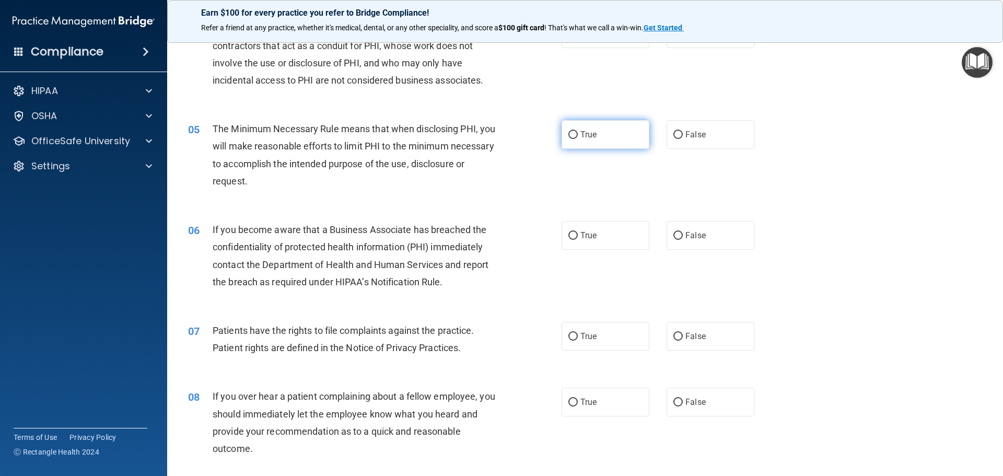
click at [571, 133] on input "True" at bounding box center [573, 135] width 9 height 8
radio input "true"
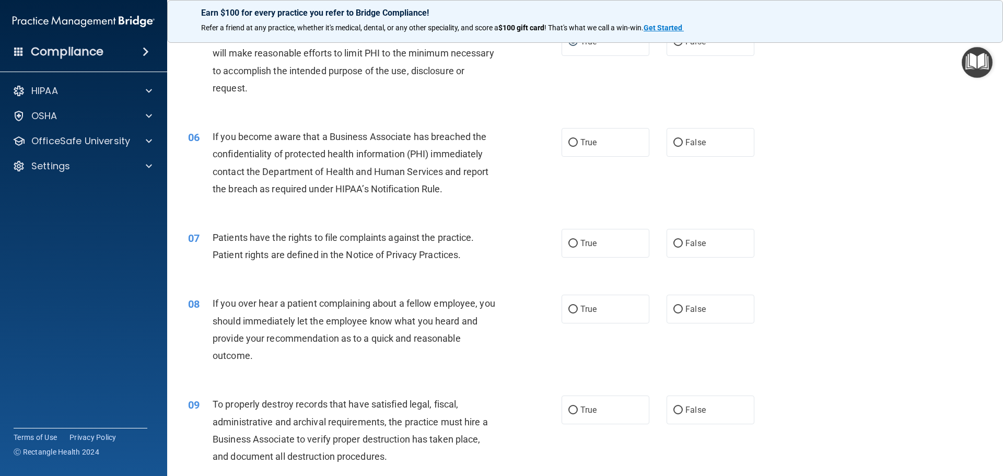
scroll to position [418, 0]
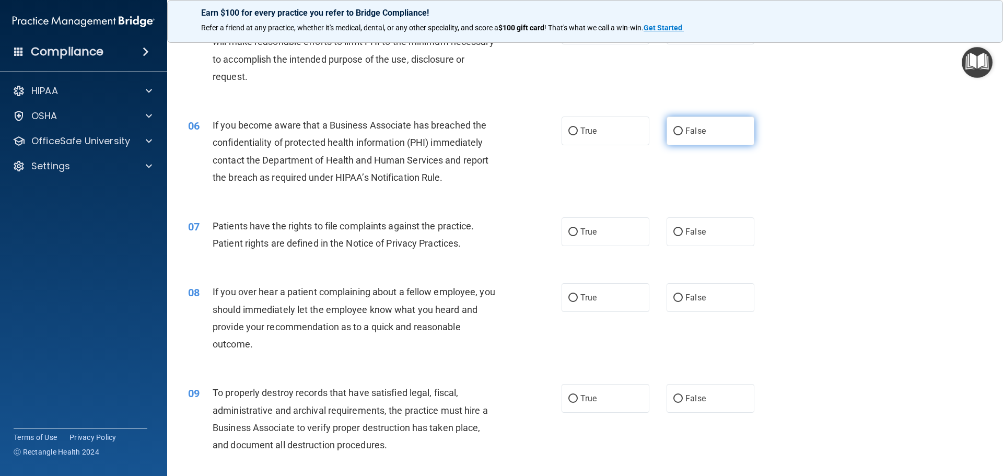
click at [674, 127] on input "False" at bounding box center [678, 131] width 9 height 8
radio input "true"
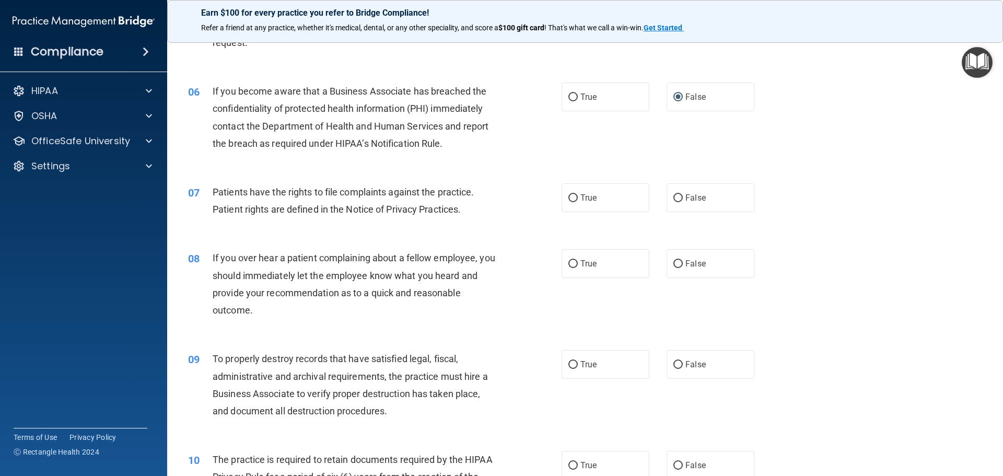
scroll to position [470, 0]
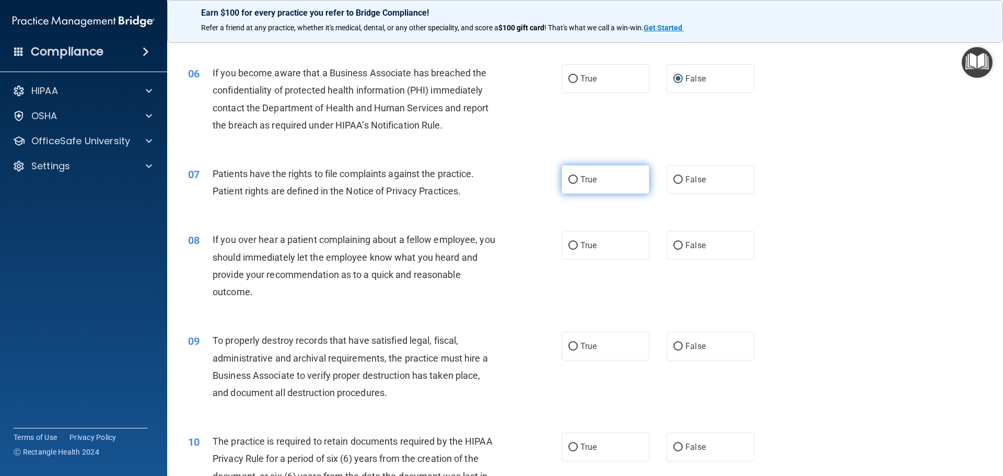
click at [569, 179] on input "True" at bounding box center [573, 180] width 9 height 8
radio input "true"
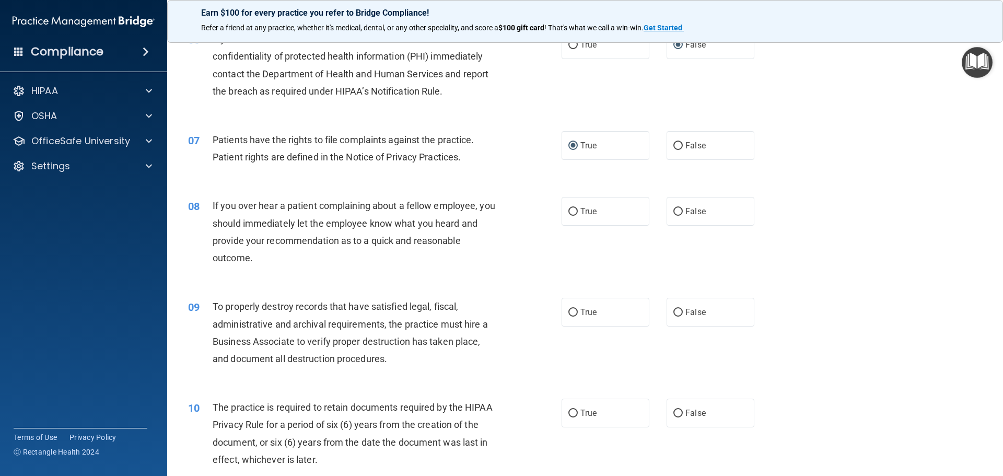
scroll to position [523, 0]
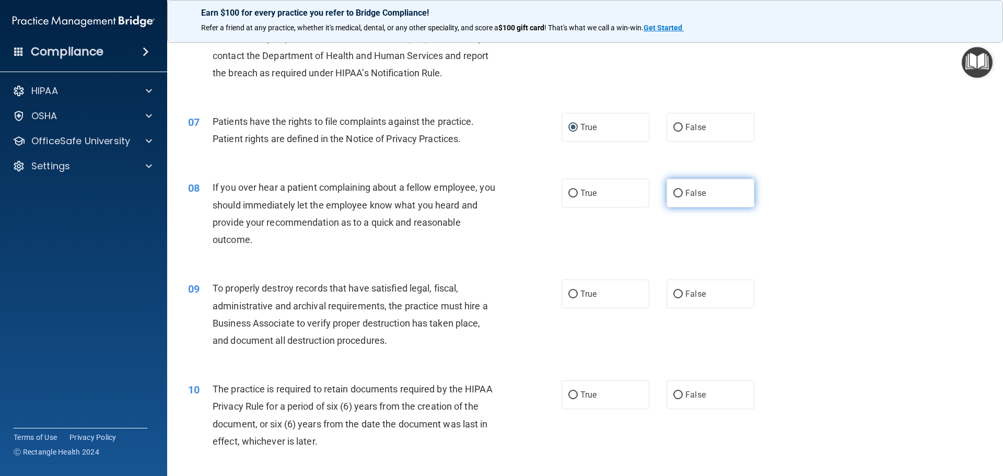
click at [674, 190] on input "False" at bounding box center [678, 194] width 9 height 8
radio input "true"
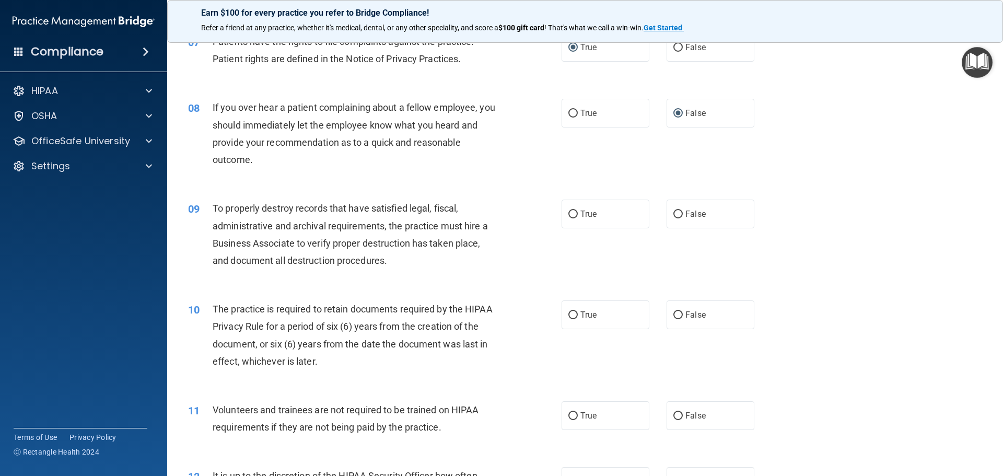
scroll to position [627, 0]
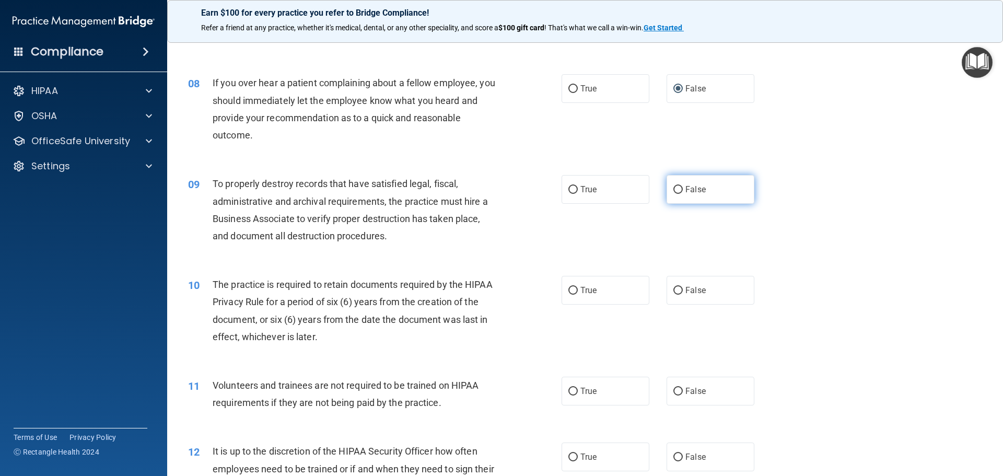
click at [674, 190] on input "False" at bounding box center [678, 190] width 9 height 8
radio input "true"
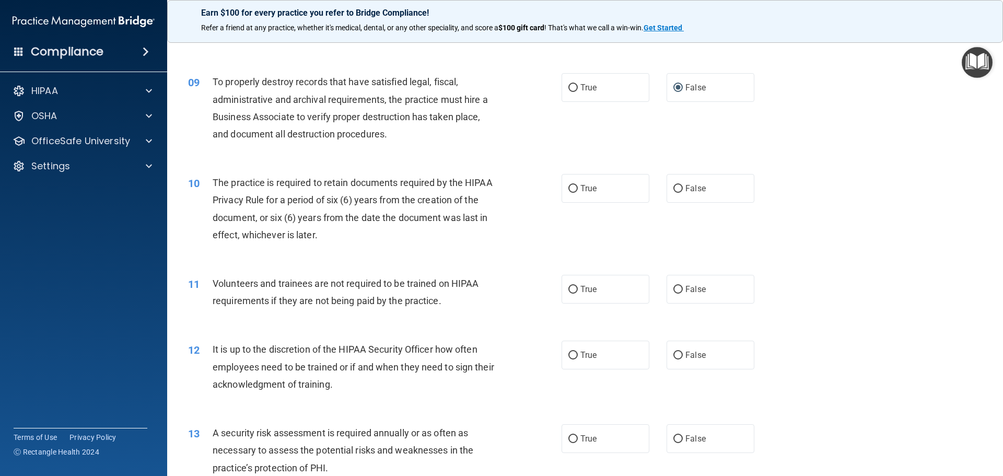
scroll to position [732, 0]
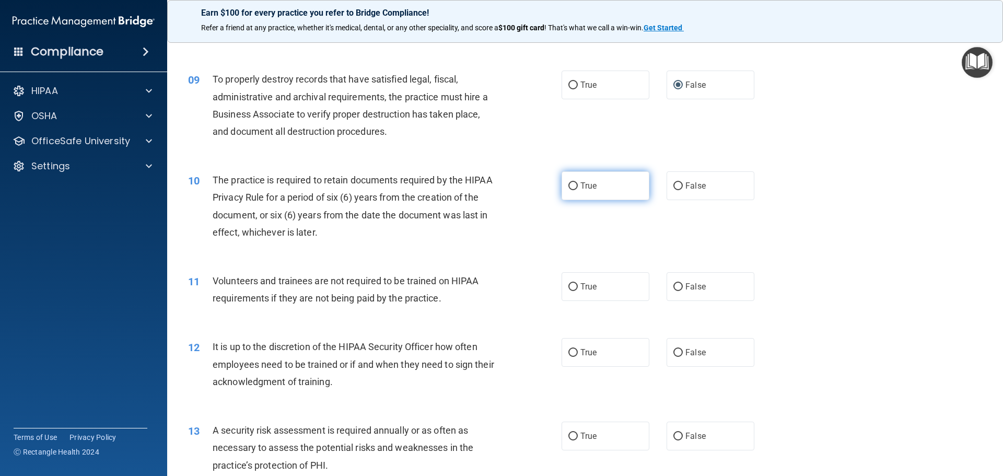
click at [571, 186] on input "True" at bounding box center [573, 186] width 9 height 8
radio input "true"
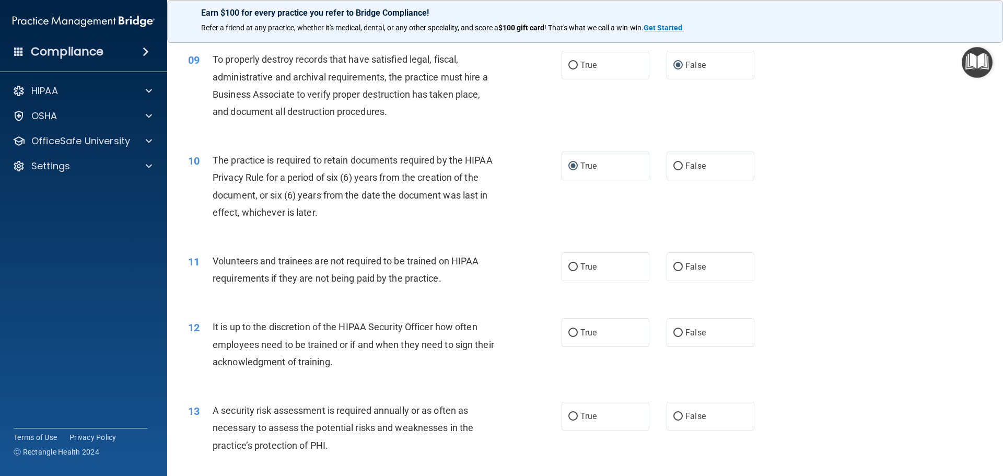
scroll to position [784, 0]
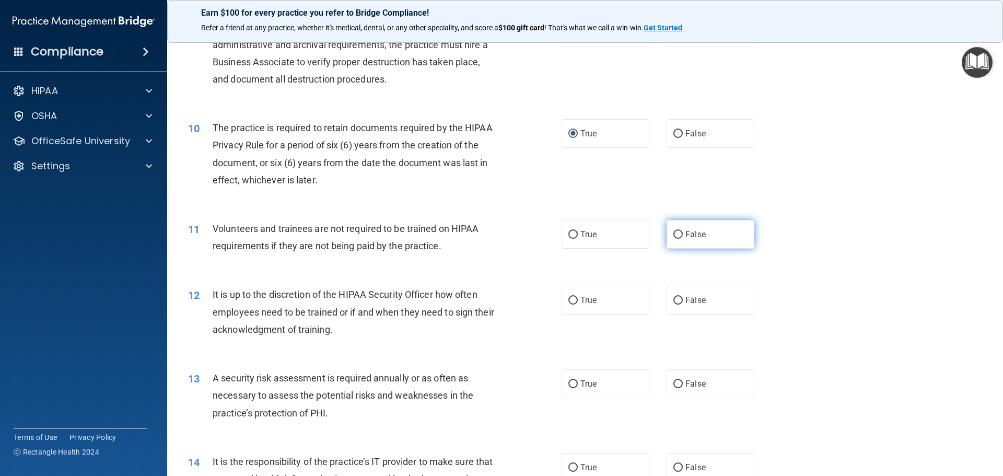
click at [674, 232] on input "False" at bounding box center [678, 235] width 9 height 8
radio input "true"
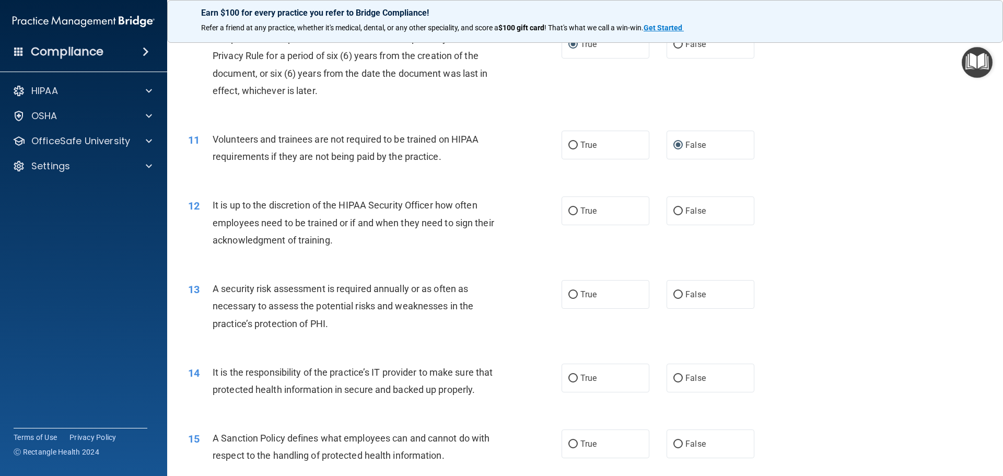
scroll to position [888, 0]
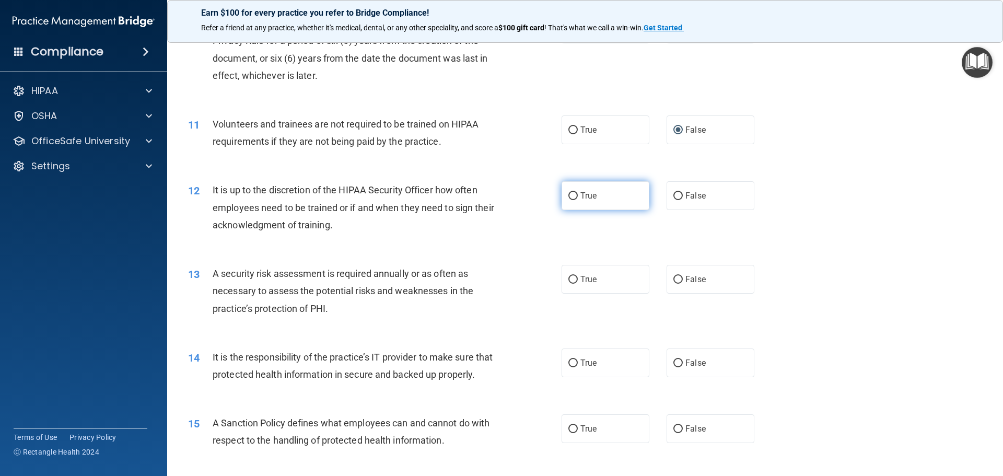
click at [569, 194] on input "True" at bounding box center [573, 196] width 9 height 8
radio input "true"
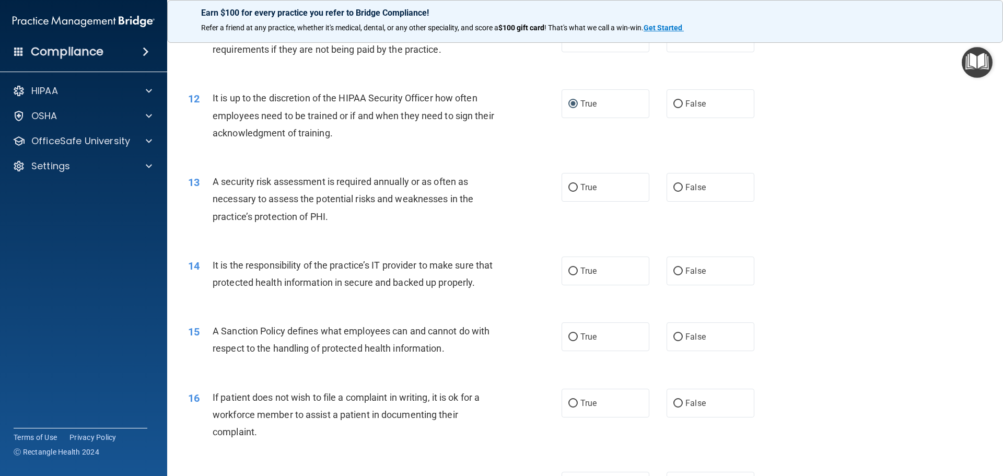
scroll to position [993, 0]
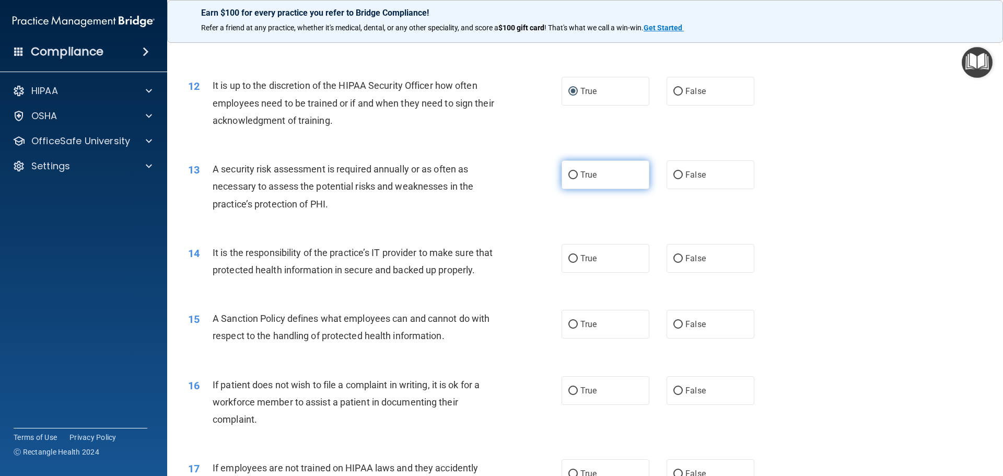
click at [572, 175] on input "True" at bounding box center [573, 175] width 9 height 8
radio input "true"
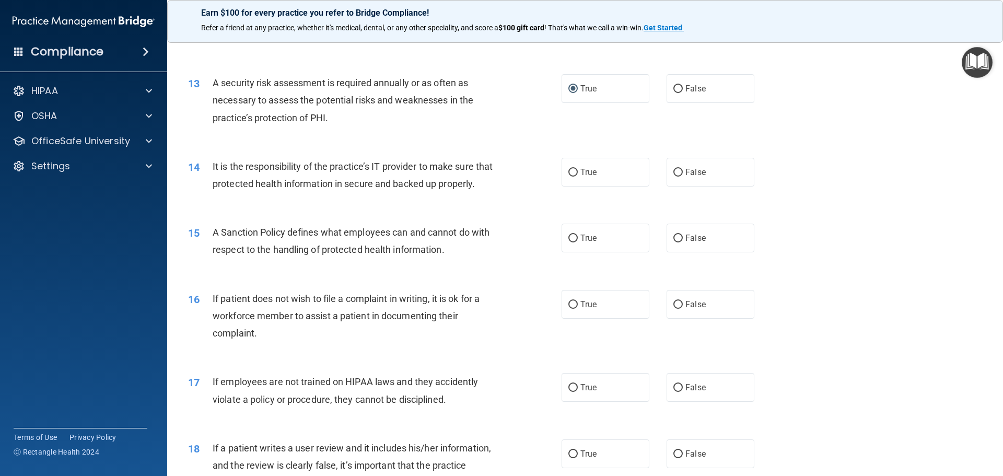
scroll to position [1097, 0]
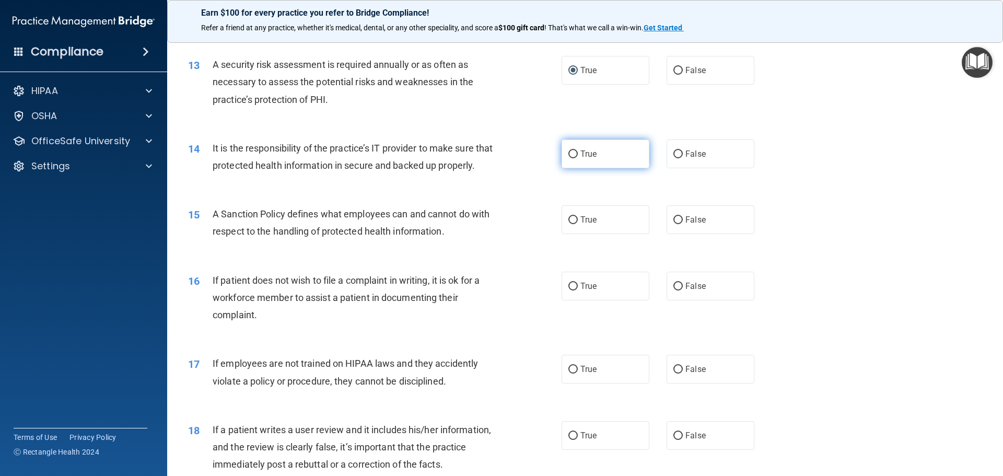
click at [571, 153] on input "True" at bounding box center [573, 154] width 9 height 8
radio input "true"
click at [674, 150] on input "False" at bounding box center [678, 154] width 9 height 8
radio input "true"
radio input "false"
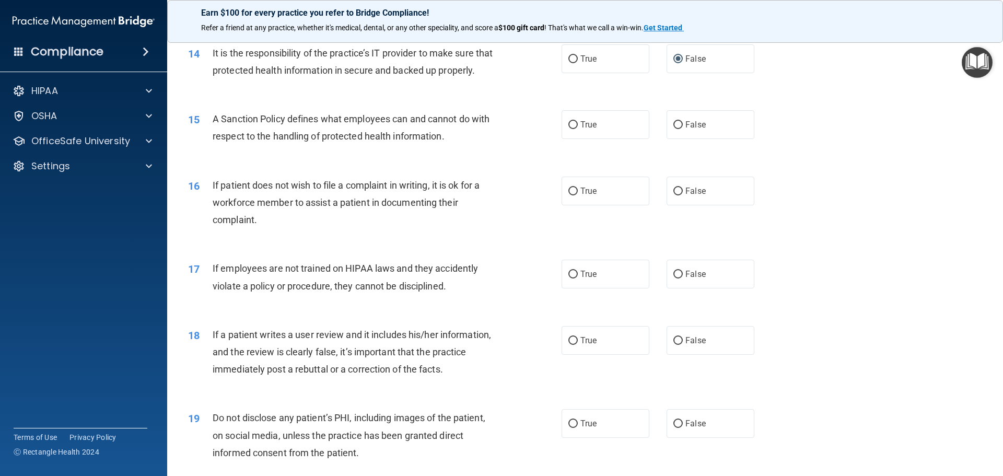
scroll to position [1202, 0]
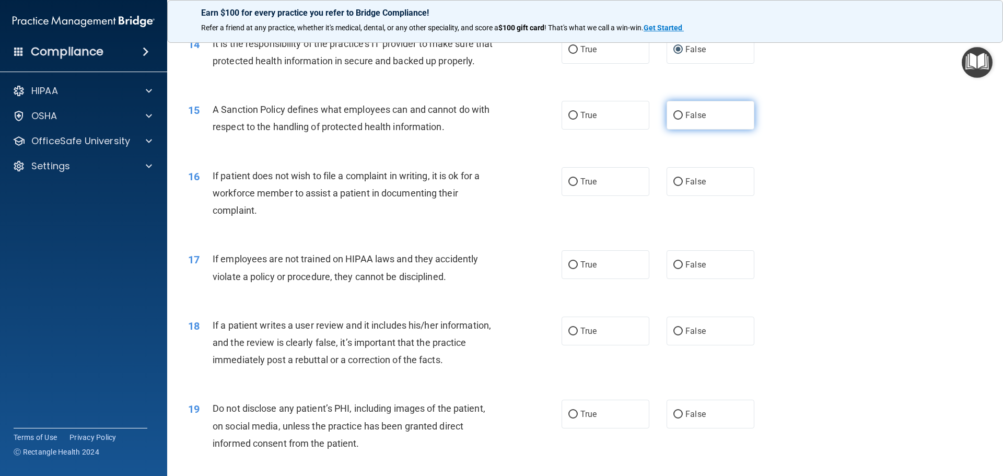
click at [678, 126] on label "False" at bounding box center [711, 115] width 88 height 29
click at [678, 120] on input "False" at bounding box center [678, 116] width 9 height 8
radio input "true"
click at [674, 186] on input "False" at bounding box center [678, 182] width 9 height 8
radio input "true"
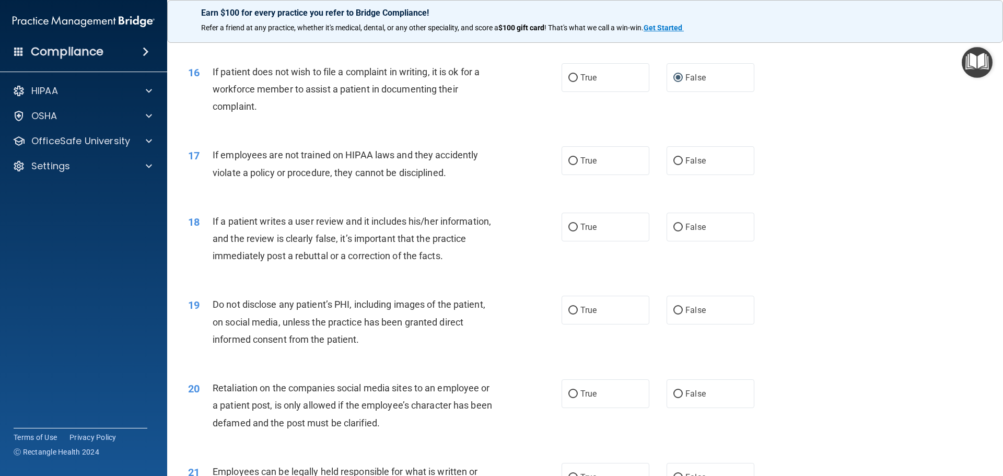
scroll to position [1306, 0]
click at [674, 165] on input "False" at bounding box center [678, 161] width 9 height 8
radio input "true"
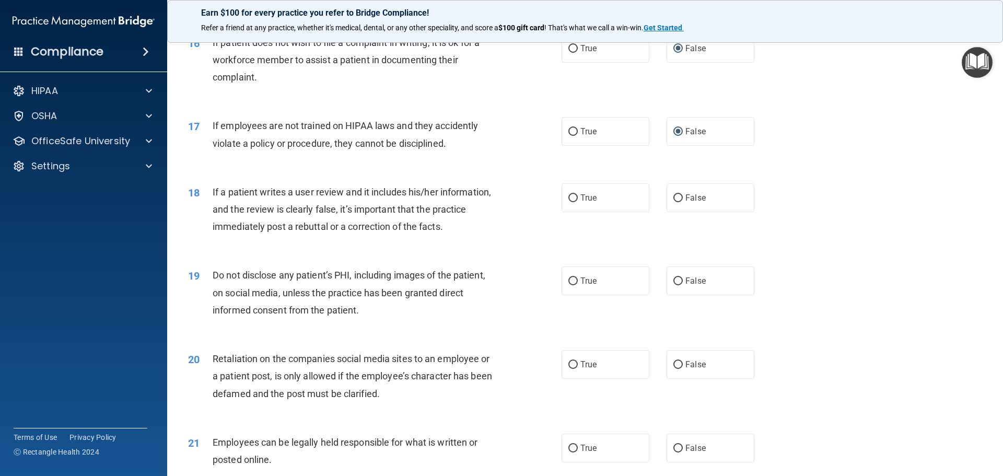
scroll to position [1359, 0]
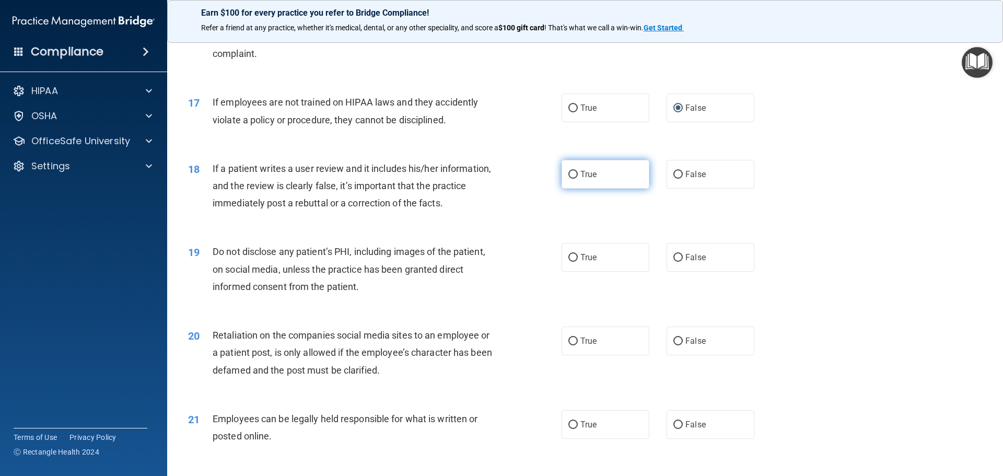
click at [571, 179] on input "True" at bounding box center [573, 175] width 9 height 8
radio input "true"
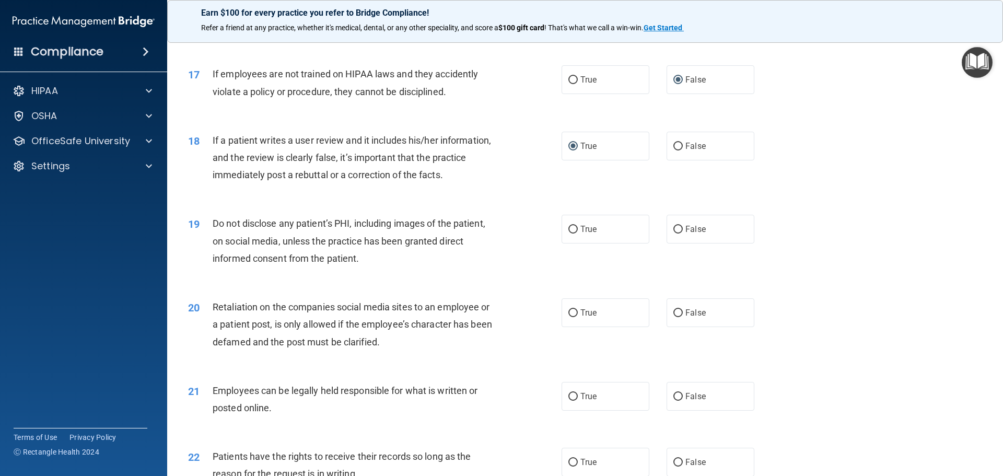
scroll to position [1411, 0]
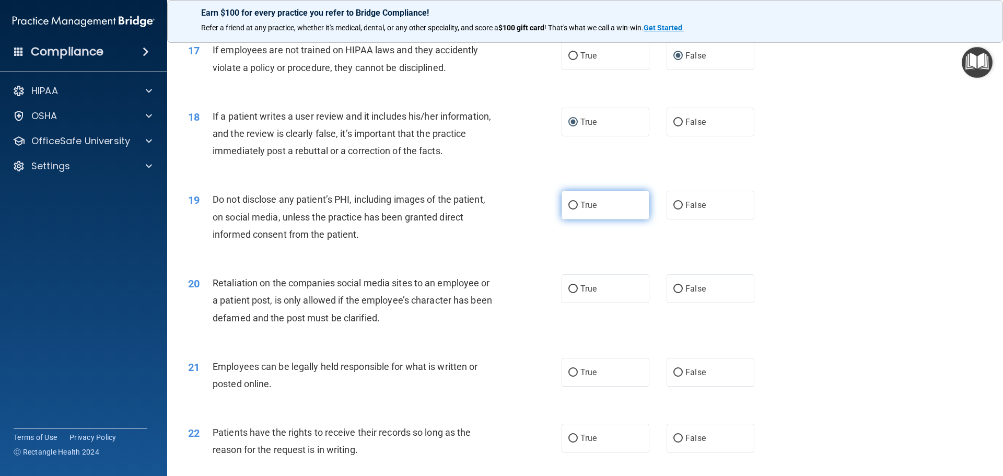
click at [570, 210] on input "True" at bounding box center [573, 206] width 9 height 8
radio input "true"
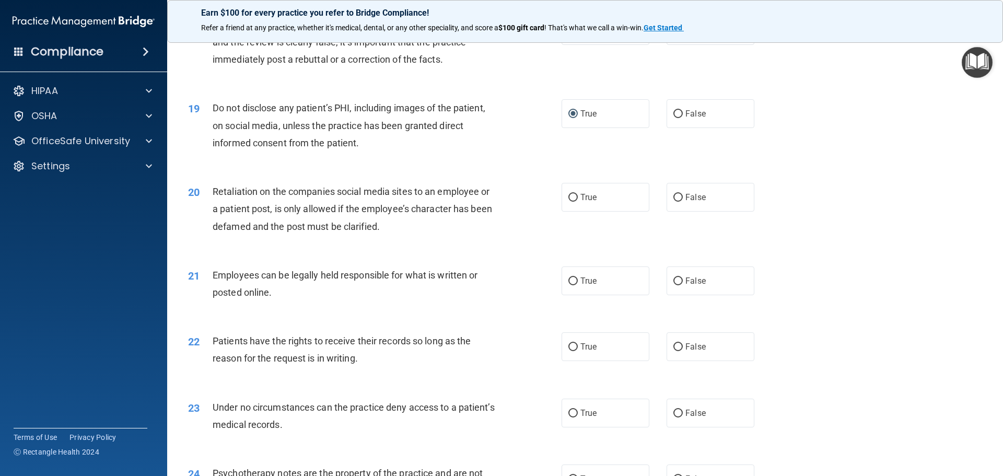
scroll to position [1515, 0]
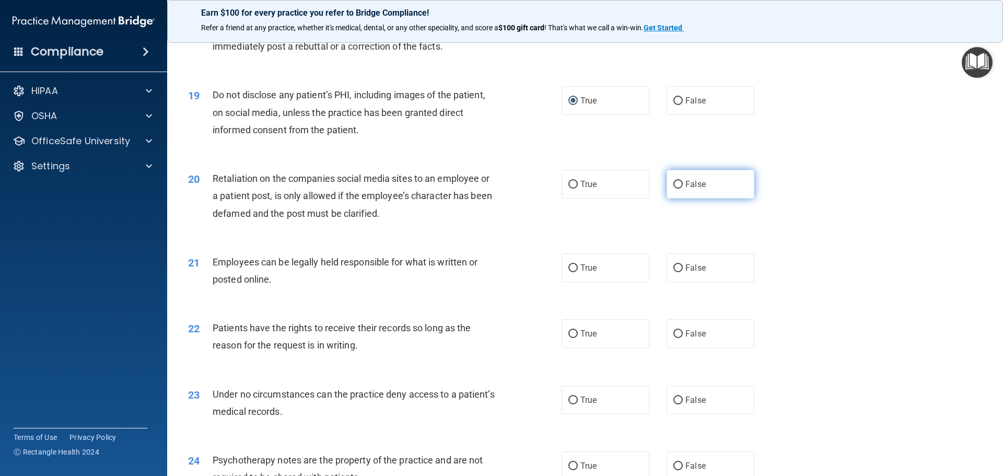
click at [677, 189] on input "False" at bounding box center [678, 185] width 9 height 8
radio input "true"
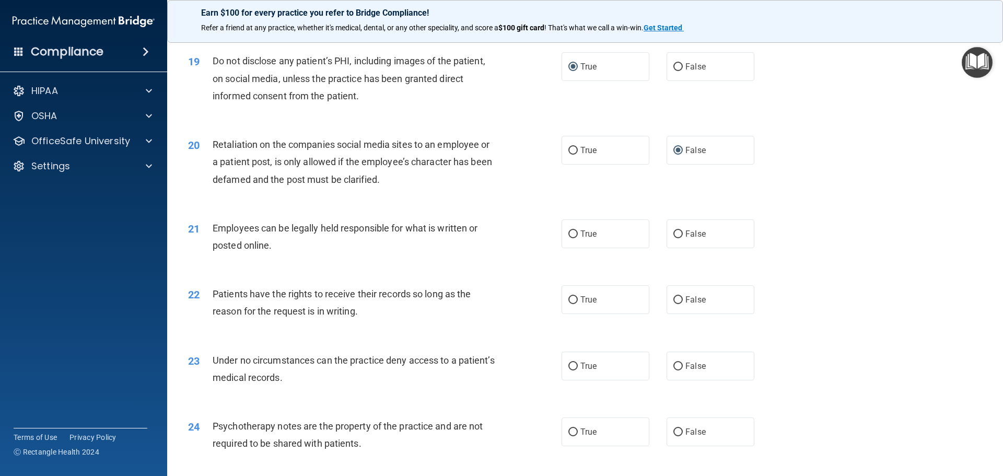
scroll to position [1568, 0]
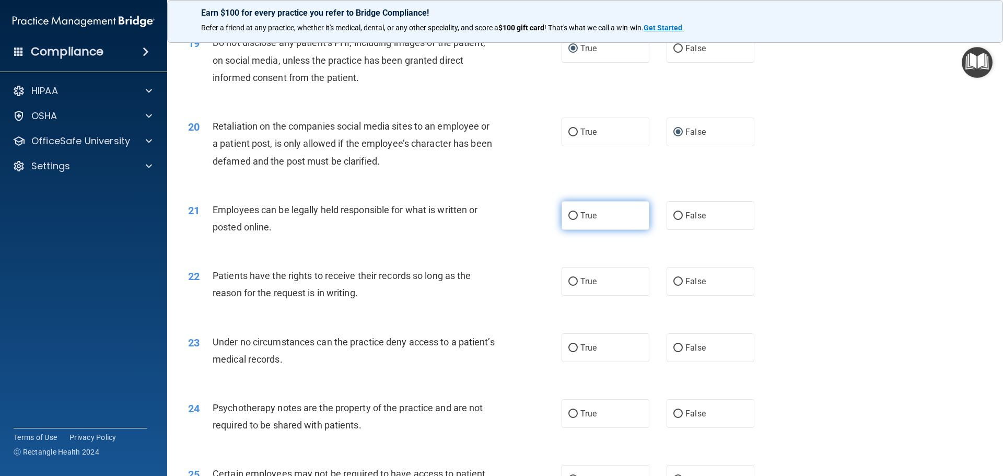
click at [572, 220] on input "True" at bounding box center [573, 216] width 9 height 8
radio input "true"
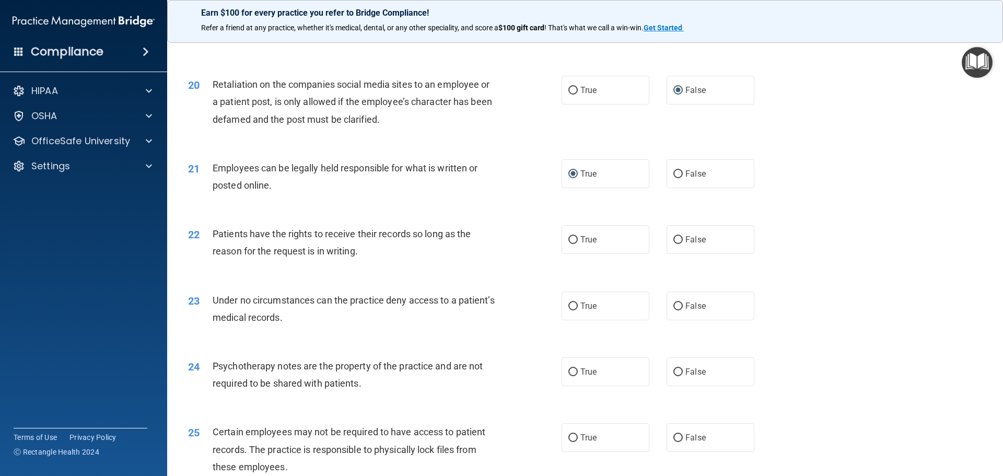
scroll to position [1672, 0]
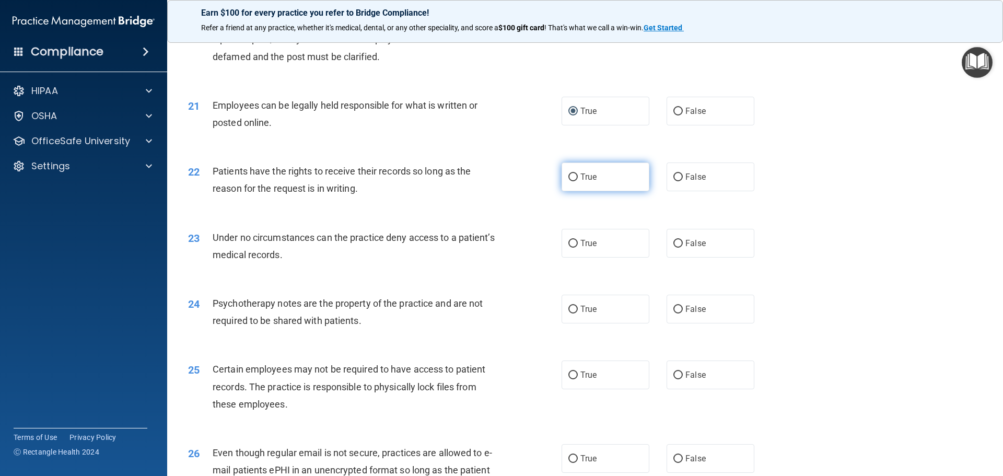
click at [569, 181] on input "True" at bounding box center [573, 177] width 9 height 8
radio input "true"
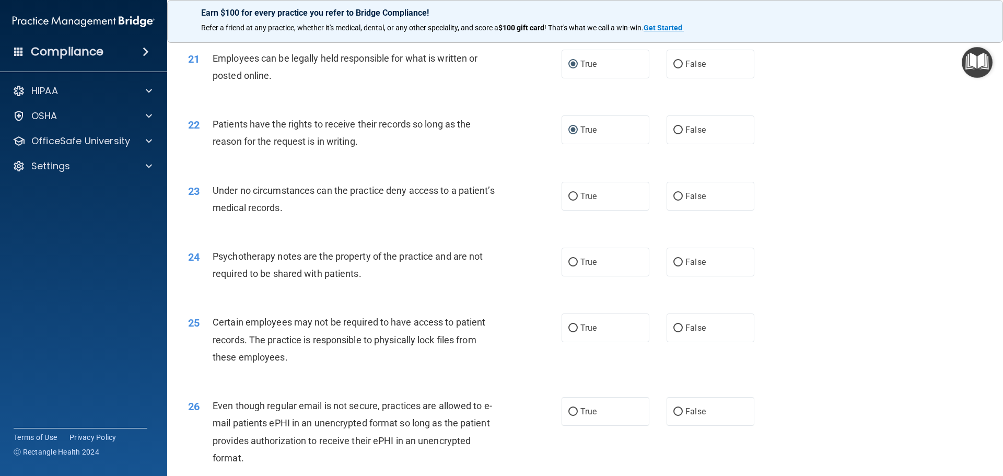
scroll to position [1777, 0]
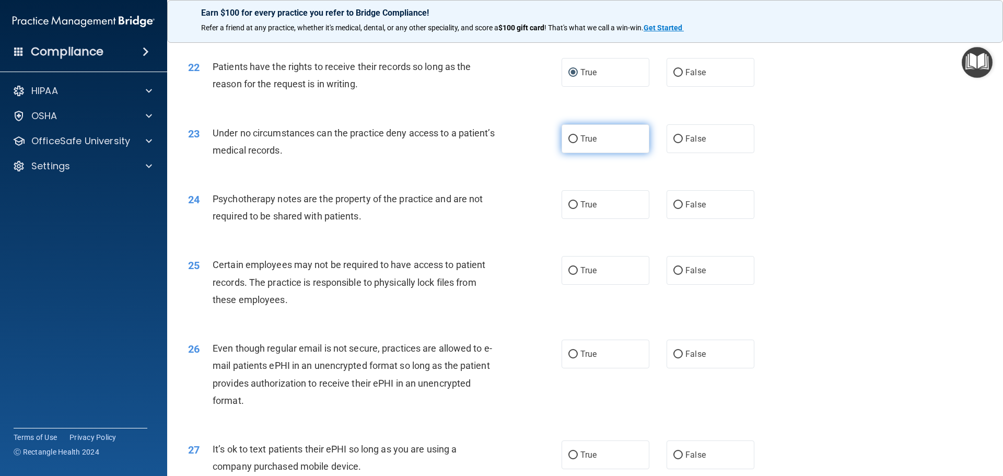
click at [572, 143] on input "True" at bounding box center [573, 139] width 9 height 8
radio input "true"
click at [570, 209] on input "True" at bounding box center [573, 205] width 9 height 8
radio input "true"
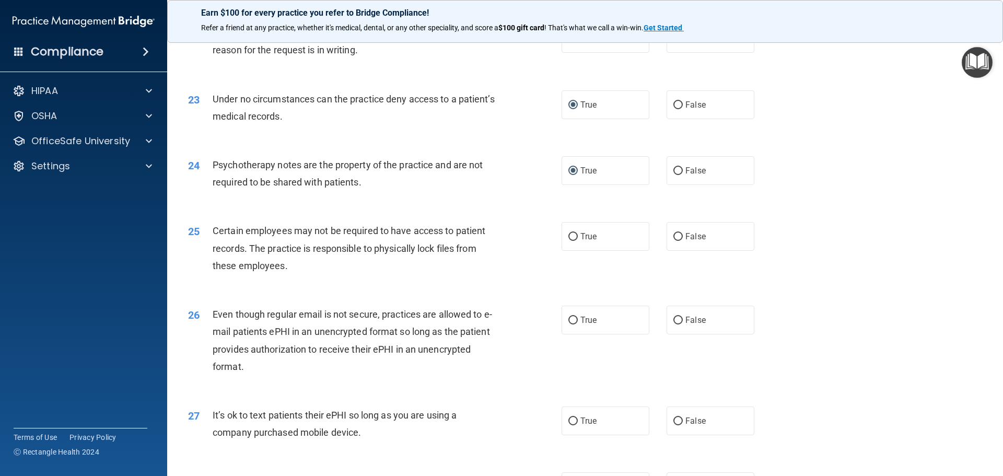
scroll to position [1829, 0]
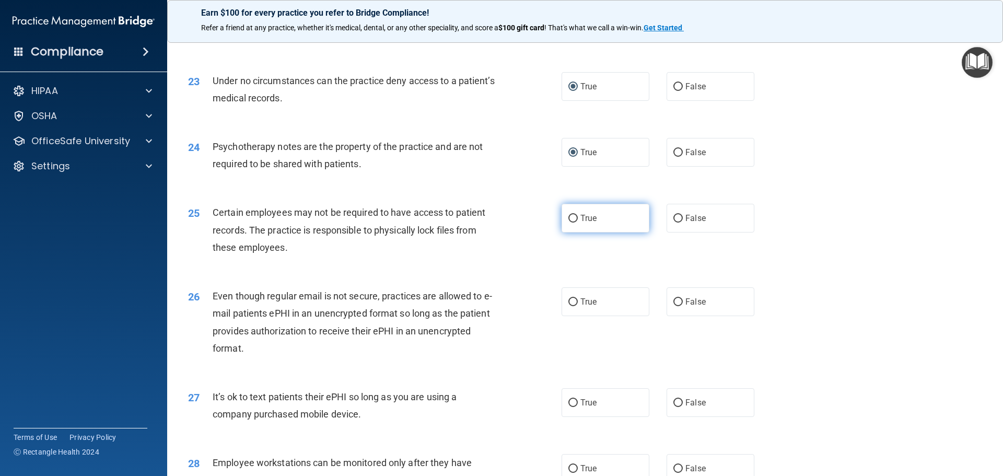
click at [572, 223] on input "True" at bounding box center [573, 219] width 9 height 8
radio input "true"
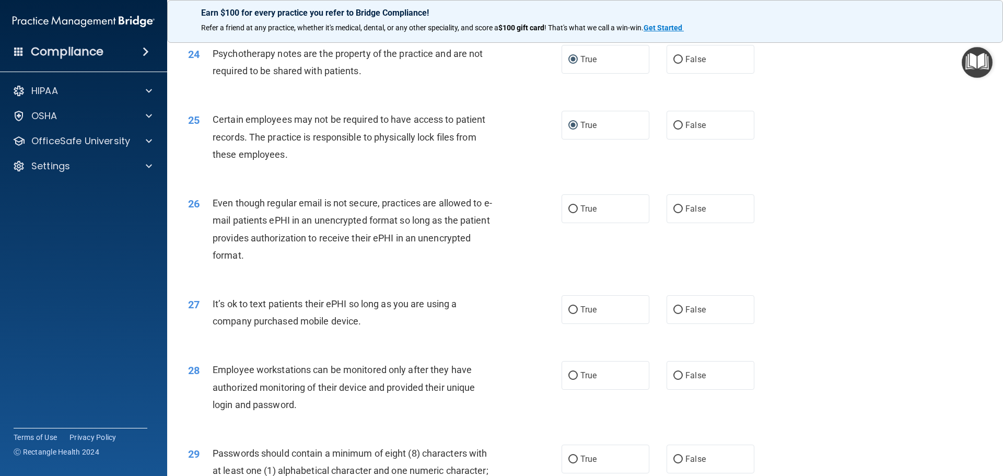
scroll to position [1933, 0]
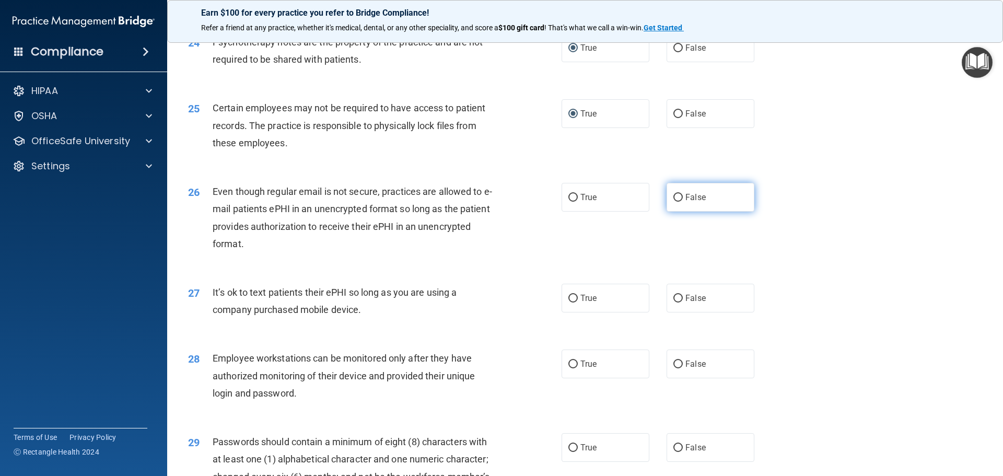
click at [674, 202] on input "False" at bounding box center [678, 198] width 9 height 8
radio input "true"
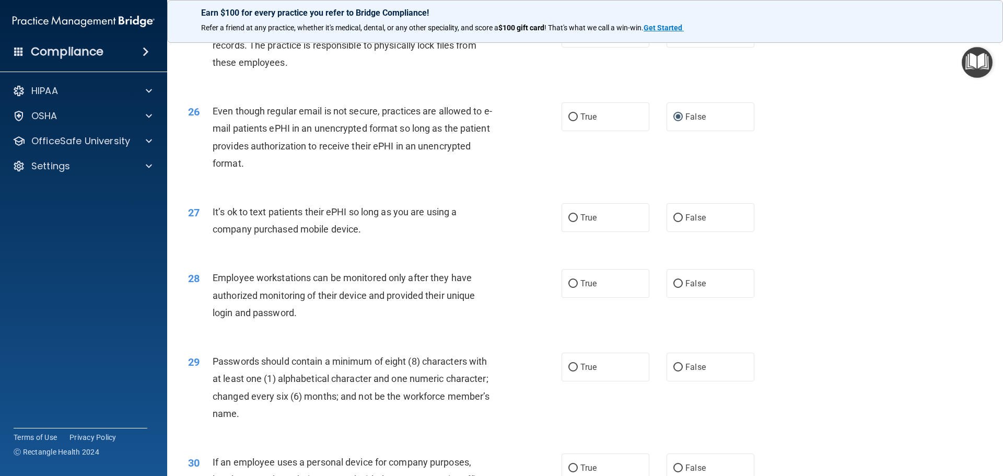
scroll to position [2038, 0]
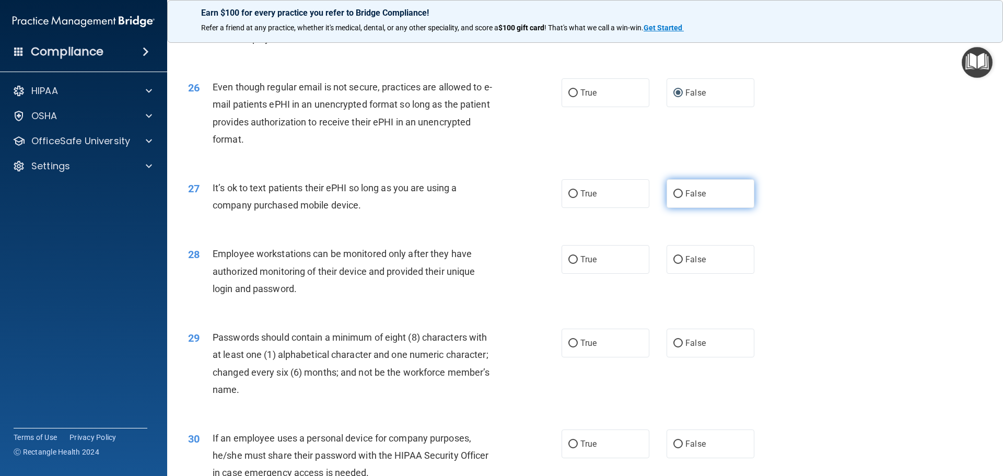
click at [674, 198] on input "False" at bounding box center [678, 194] width 9 height 8
radio input "true"
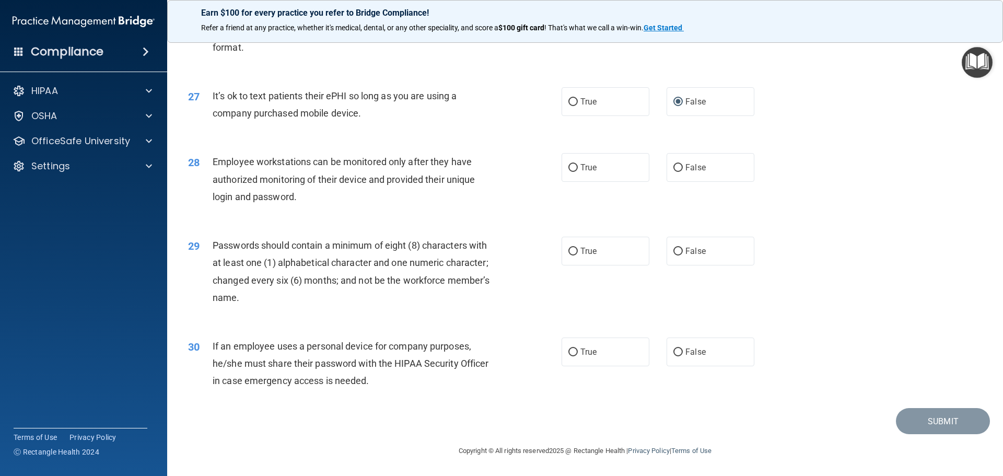
scroll to position [2142, 0]
click at [674, 171] on input "False" at bounding box center [678, 168] width 9 height 8
radio input "true"
click at [573, 252] on label "True" at bounding box center [606, 251] width 88 height 29
click at [572, 252] on input "True" at bounding box center [573, 252] width 9 height 8
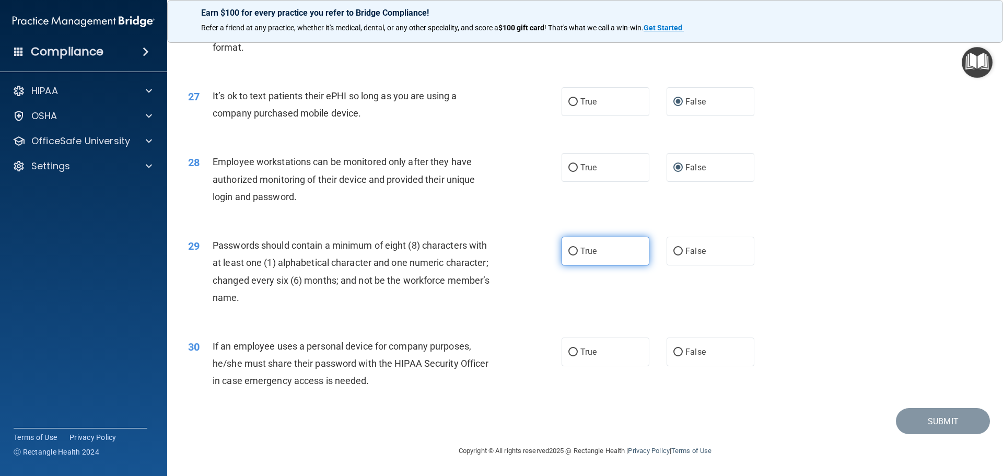
radio input "true"
click at [569, 351] on input "True" at bounding box center [573, 353] width 9 height 8
radio input "true"
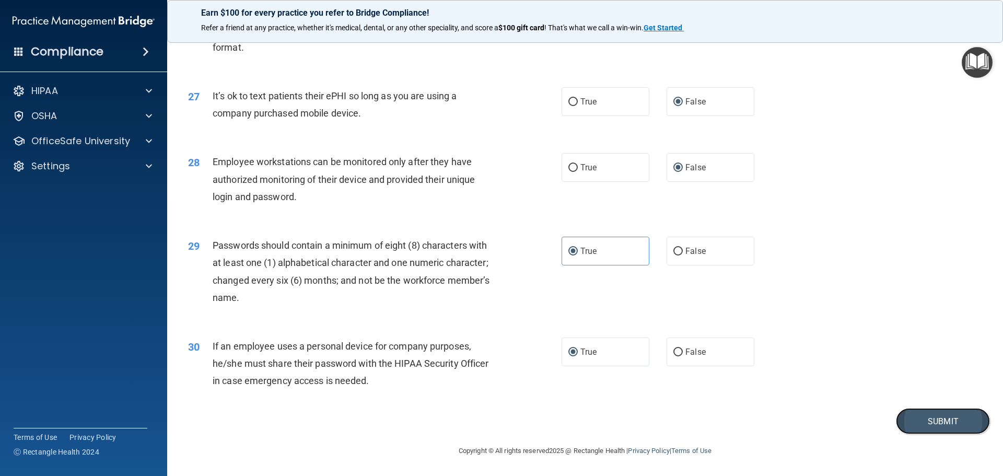
click at [947, 412] on button "Submit" at bounding box center [943, 421] width 94 height 27
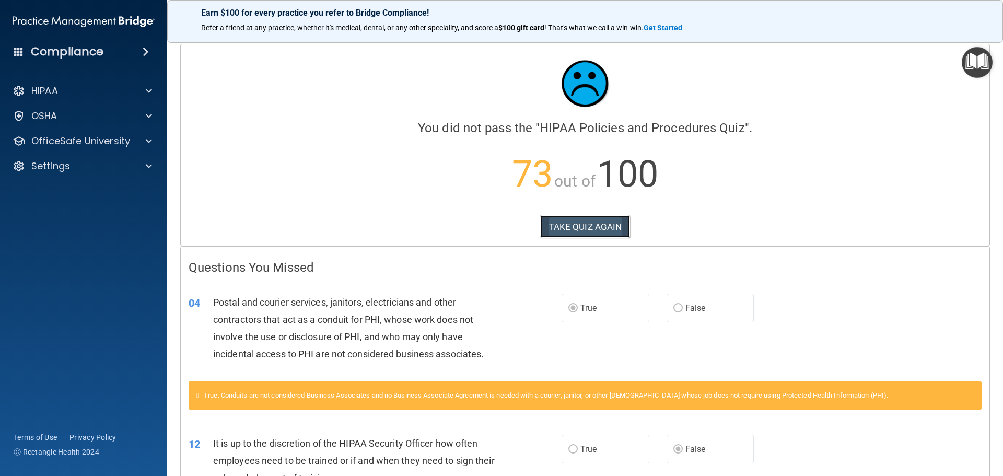
click at [572, 226] on button "TAKE QUIZ AGAIN" at bounding box center [585, 226] width 90 height 23
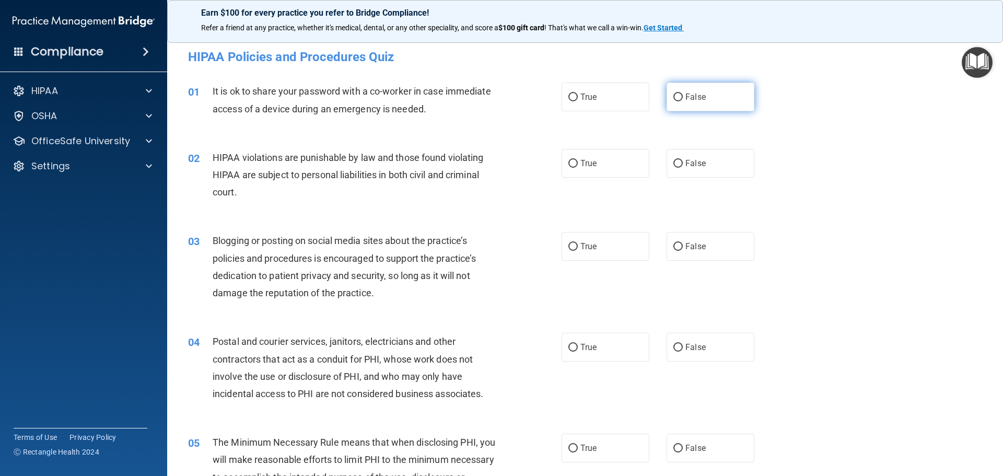
click at [674, 97] on input "False" at bounding box center [678, 98] width 9 height 8
radio input "true"
click at [569, 163] on input "True" at bounding box center [573, 164] width 9 height 8
radio input "true"
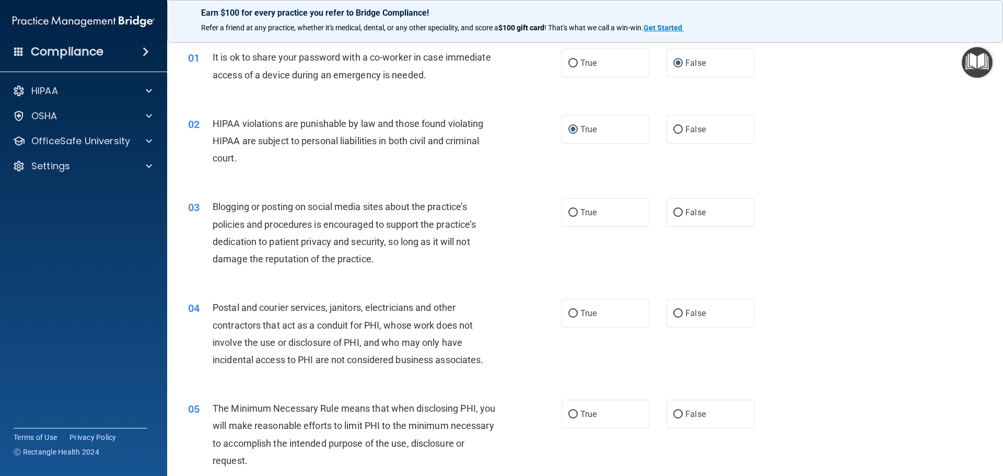
scroll to position [52, 0]
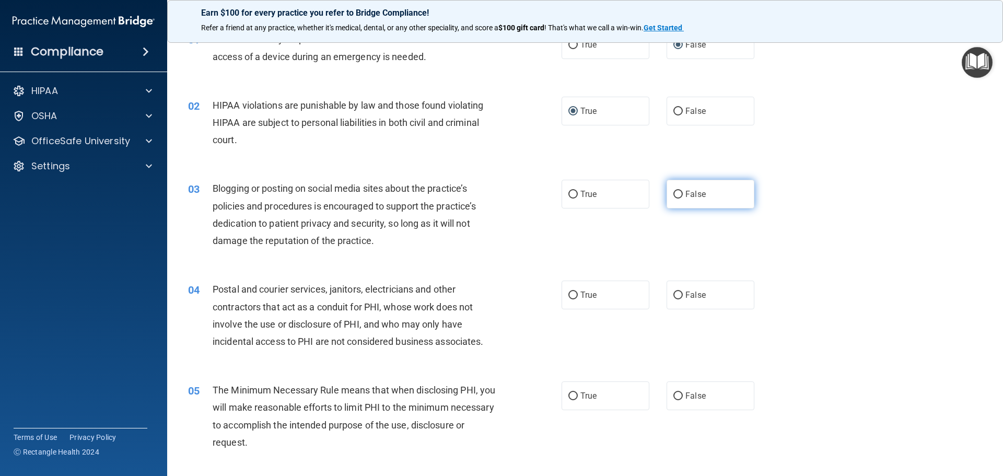
click at [674, 193] on input "False" at bounding box center [678, 195] width 9 height 8
radio input "true"
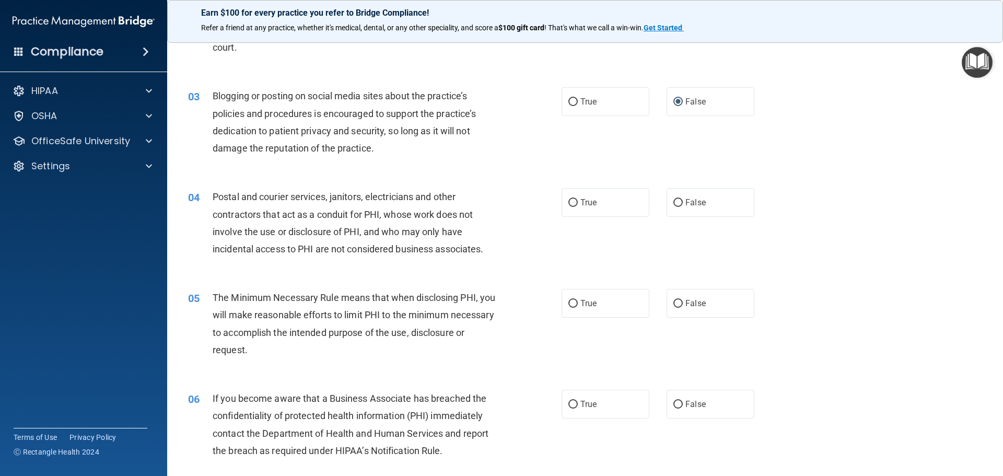
scroll to position [157, 0]
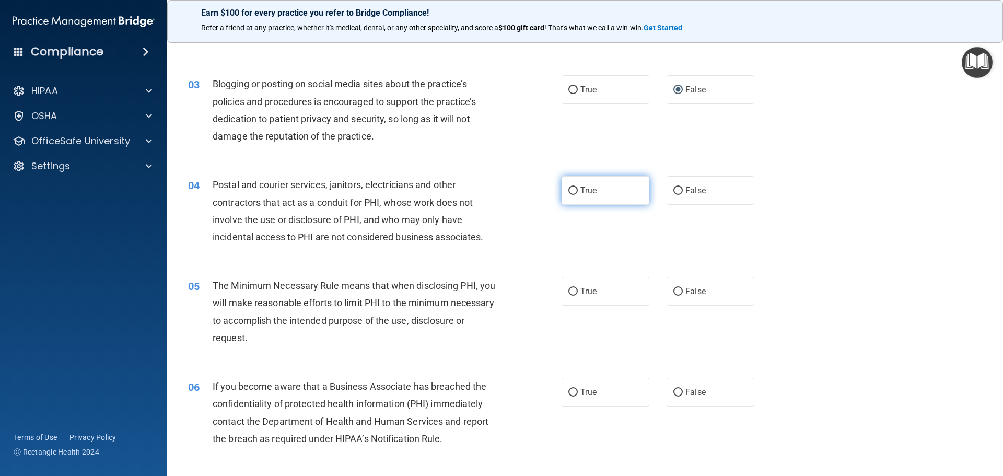
click at [571, 190] on input "True" at bounding box center [573, 191] width 9 height 8
radio input "true"
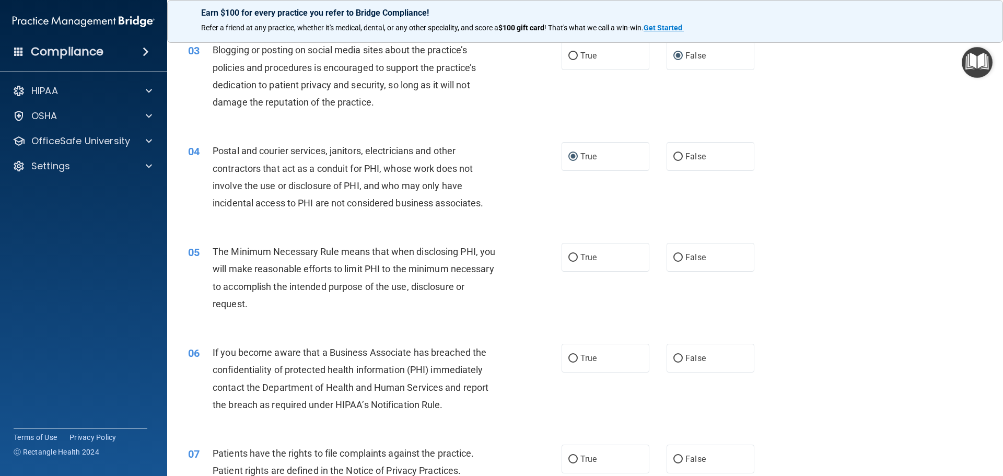
scroll to position [209, 0]
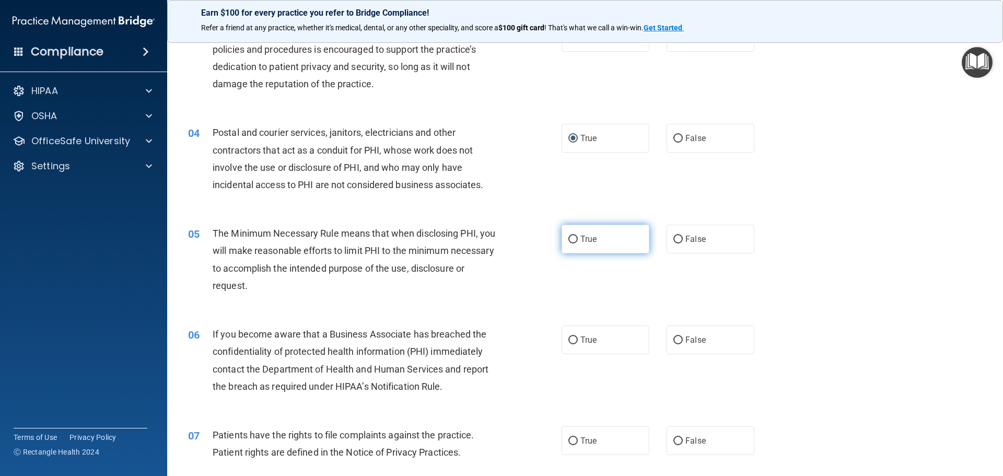
click at [569, 238] on input "True" at bounding box center [573, 240] width 9 height 8
radio input "true"
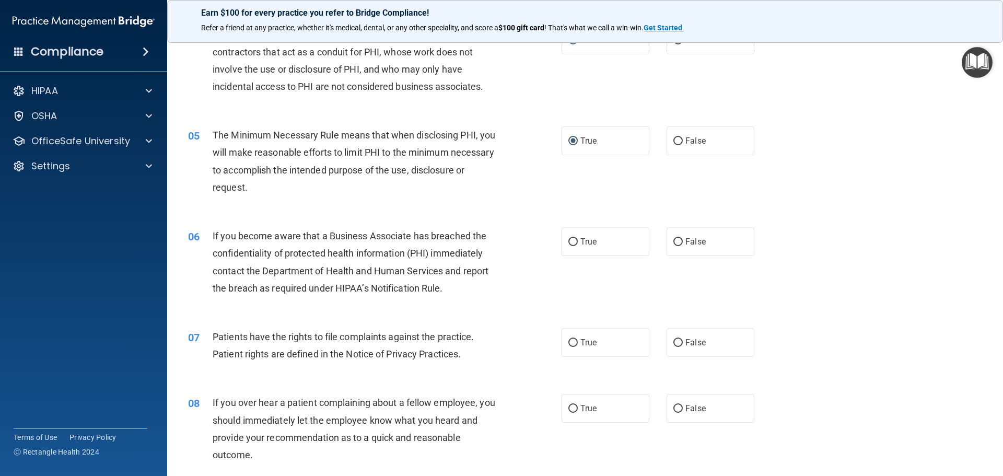
scroll to position [314, 0]
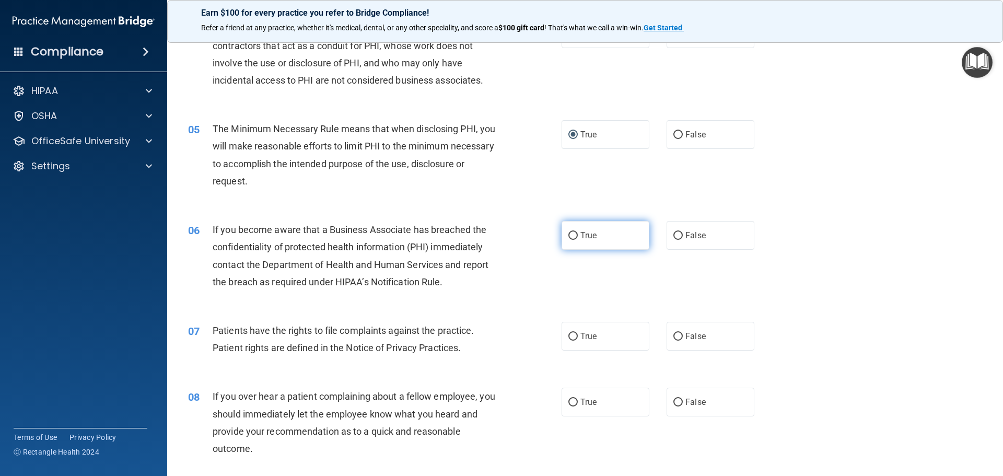
click at [570, 235] on input "True" at bounding box center [573, 236] width 9 height 8
radio input "true"
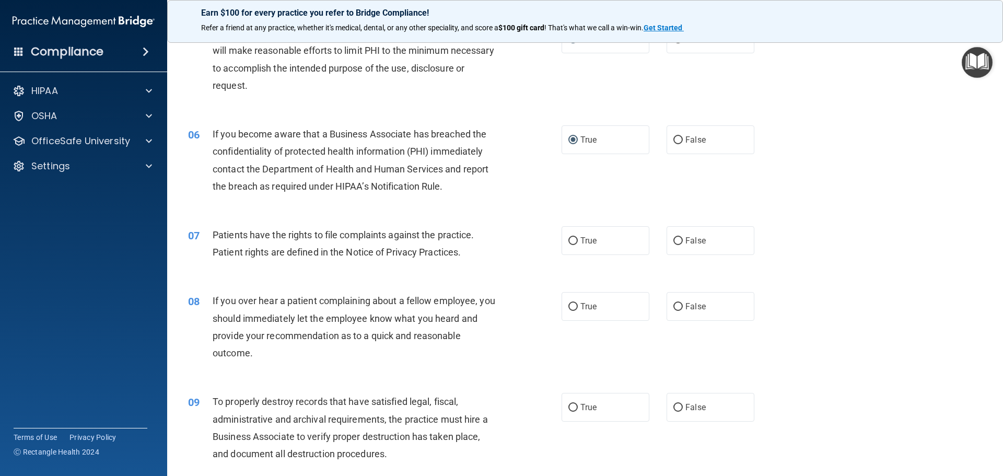
scroll to position [418, 0]
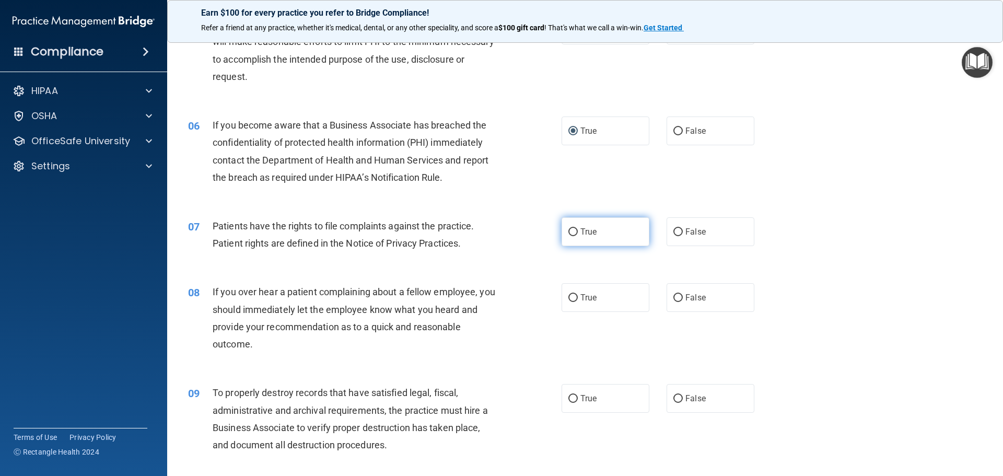
click at [569, 228] on input "True" at bounding box center [573, 232] width 9 height 8
radio input "true"
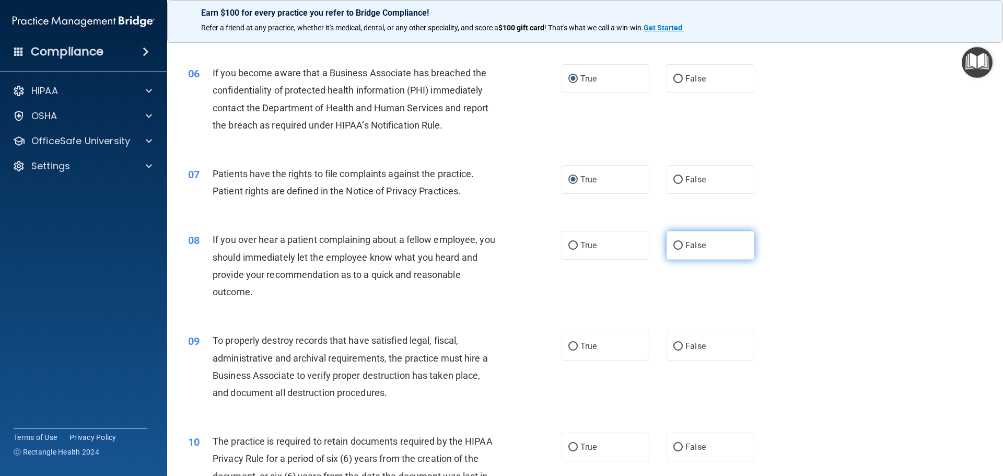
click at [674, 245] on input "False" at bounding box center [678, 246] width 9 height 8
radio input "true"
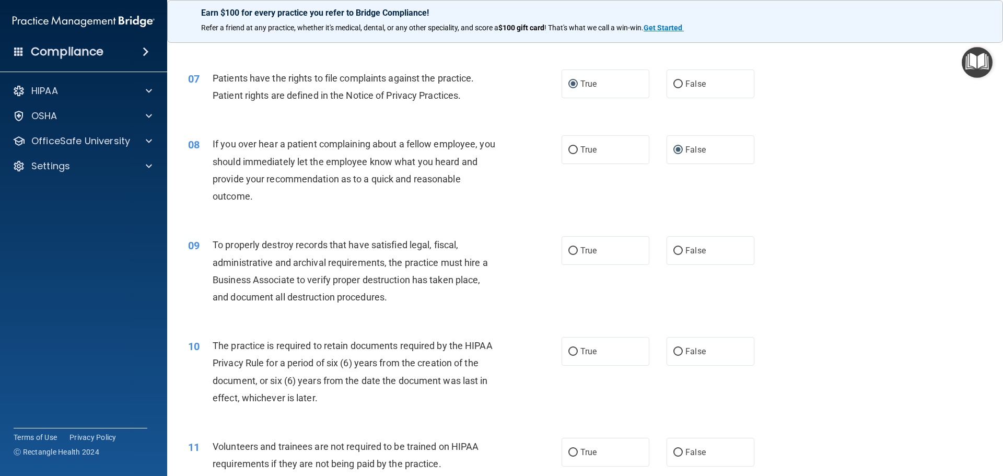
scroll to position [575, 0]
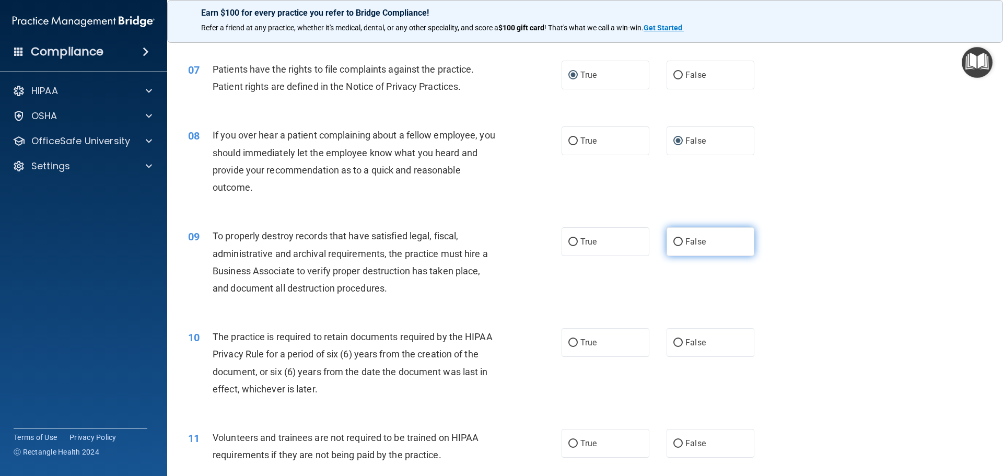
click at [674, 239] on input "False" at bounding box center [678, 242] width 9 height 8
radio input "true"
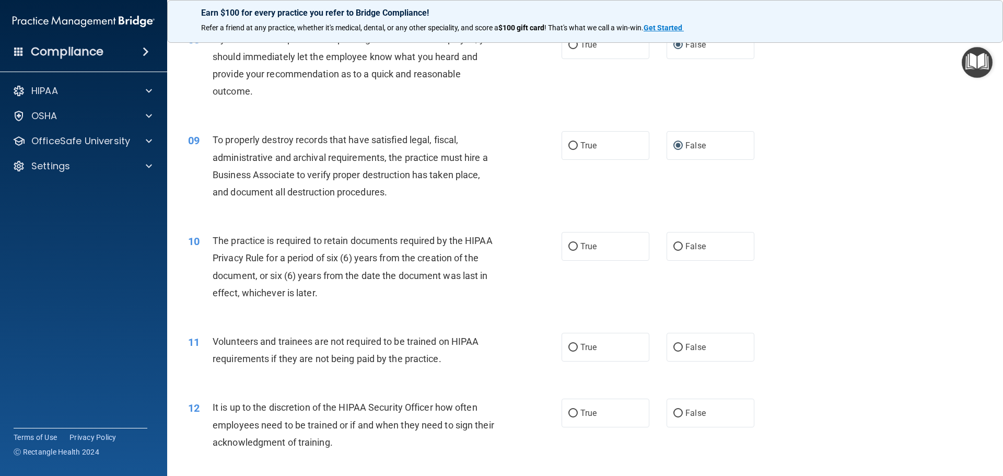
scroll to position [679, 0]
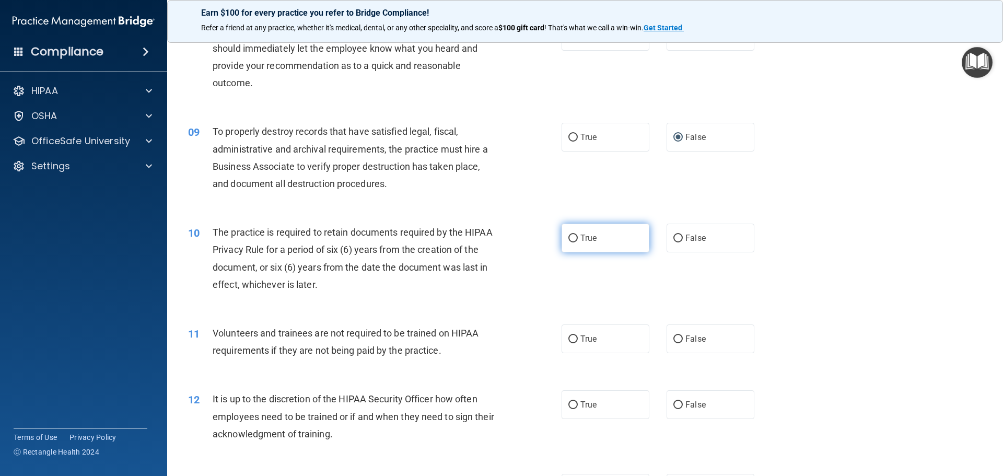
click at [571, 238] on input "True" at bounding box center [573, 239] width 9 height 8
radio input "true"
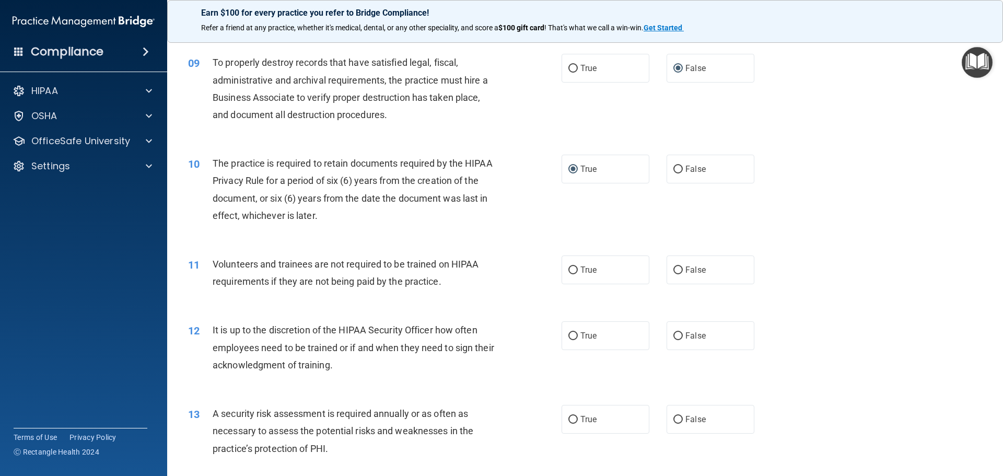
scroll to position [784, 0]
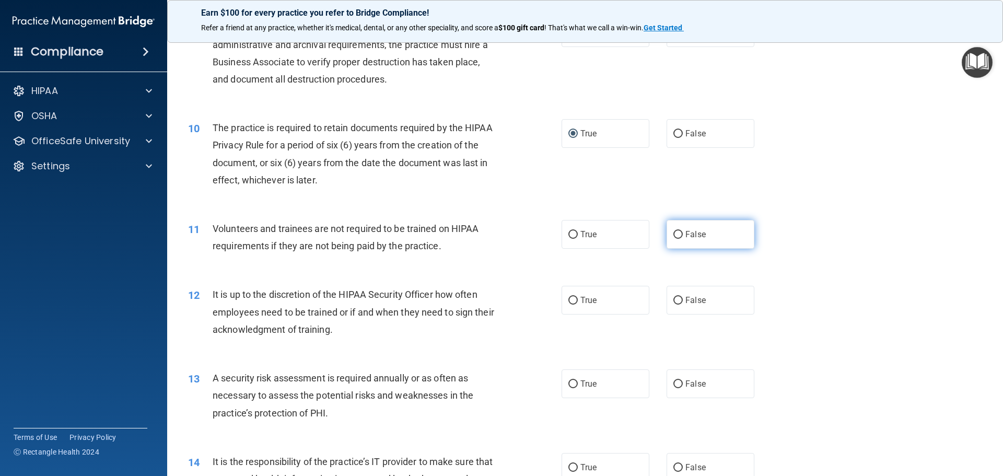
click at [674, 233] on input "False" at bounding box center [678, 235] width 9 height 8
radio input "true"
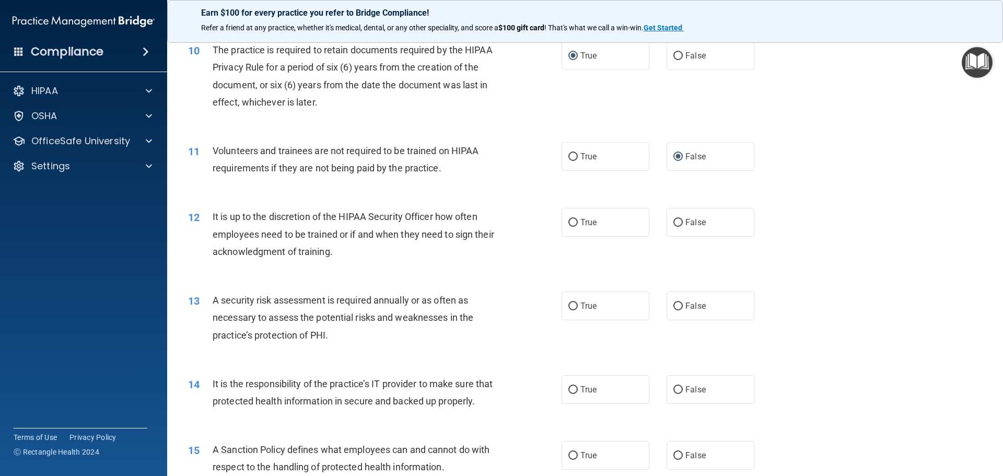
scroll to position [888, 0]
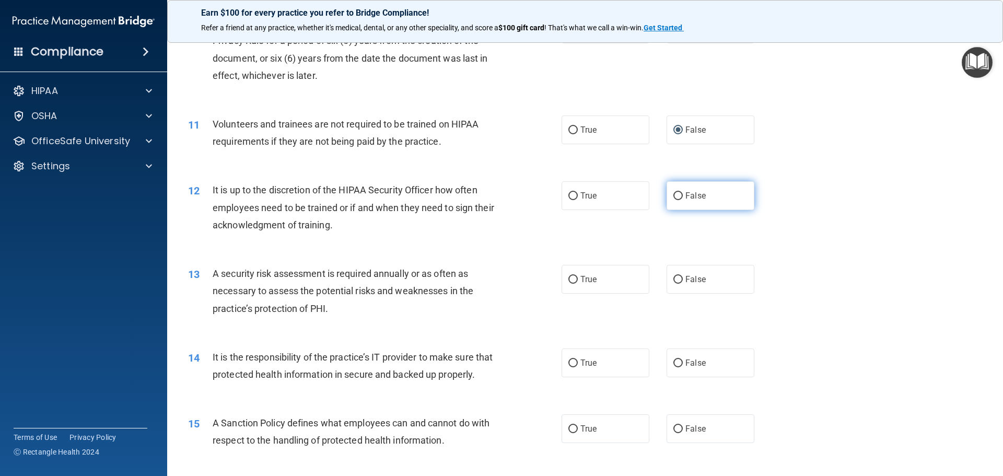
click at [674, 194] on input "False" at bounding box center [678, 196] width 9 height 8
radio input "true"
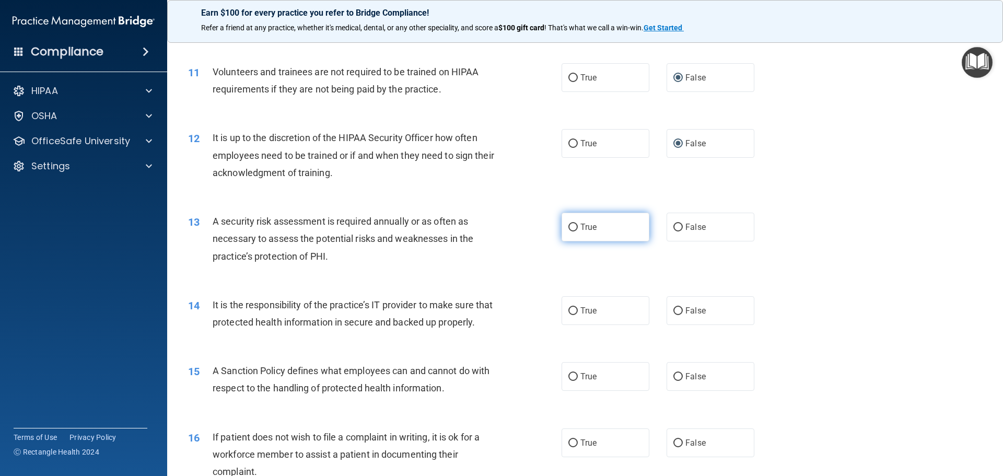
click at [570, 229] on input "True" at bounding box center [573, 228] width 9 height 8
radio input "true"
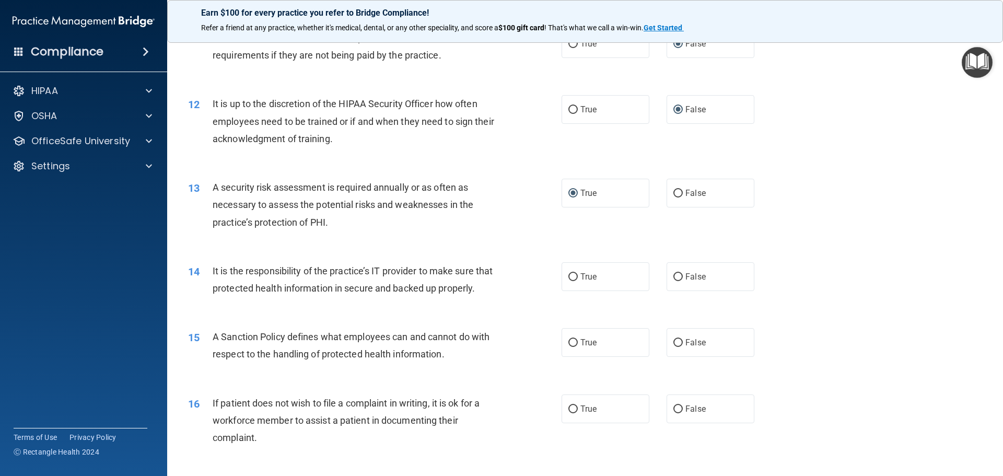
scroll to position [993, 0]
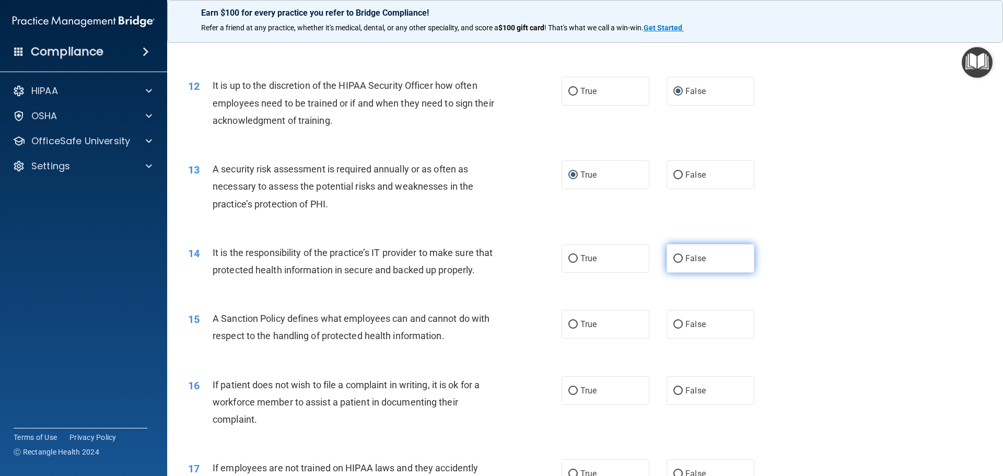
click at [675, 255] on input "False" at bounding box center [678, 259] width 9 height 8
radio input "true"
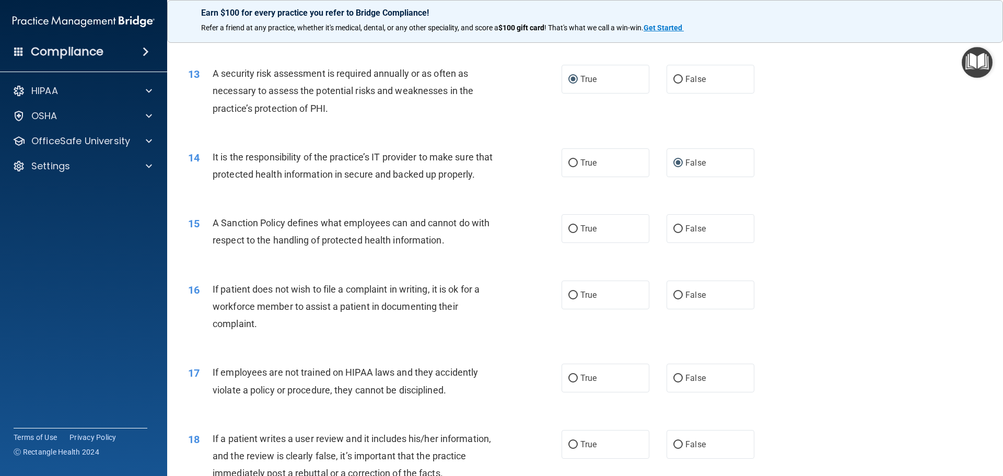
scroll to position [1097, 0]
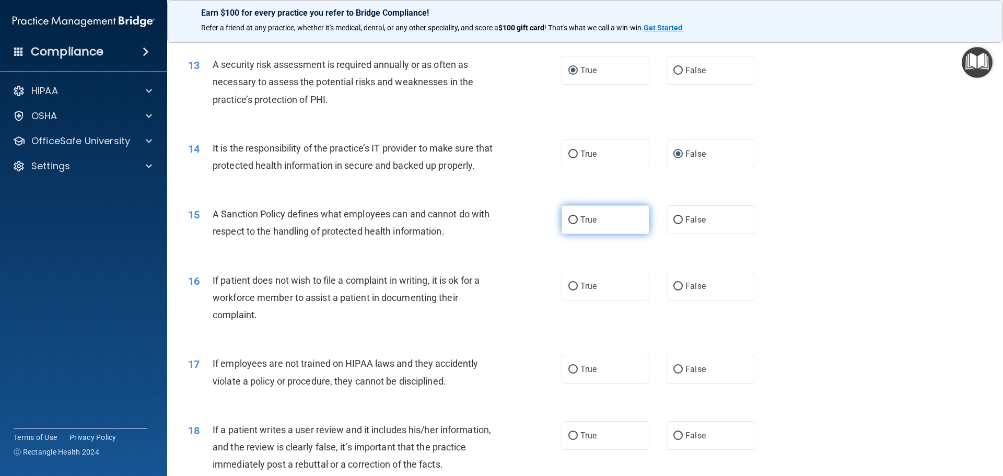
click at [569, 224] on input "True" at bounding box center [573, 220] width 9 height 8
radio input "true"
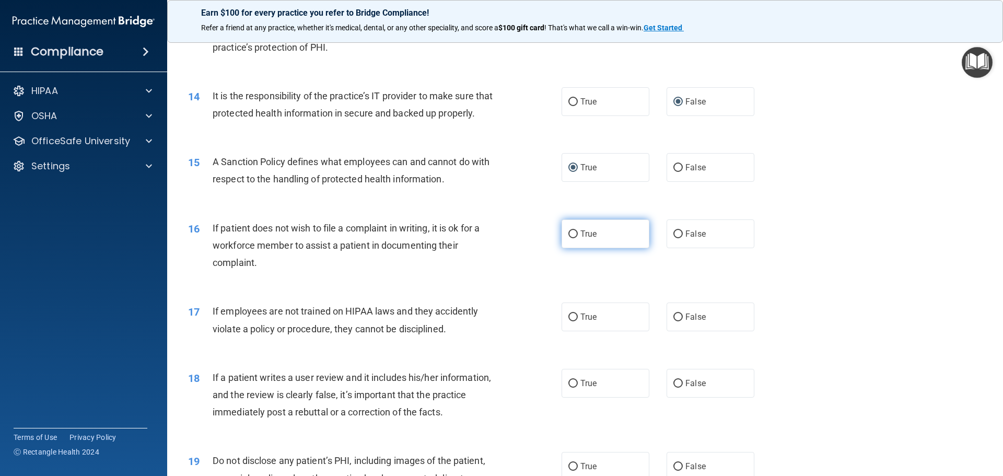
click at [569, 238] on input "True" at bounding box center [573, 234] width 9 height 8
radio input "true"
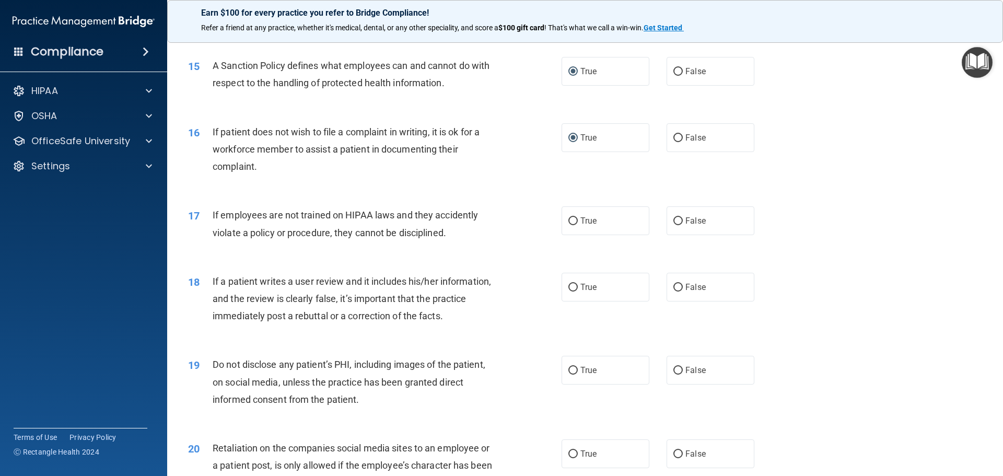
scroll to position [1306, 0]
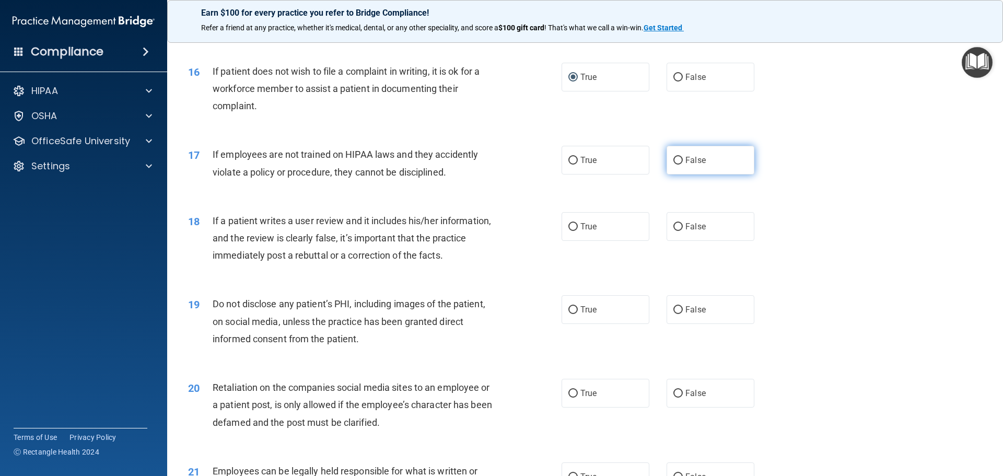
click at [675, 165] on input "False" at bounding box center [678, 161] width 9 height 8
radio input "true"
click at [678, 231] on input "False" at bounding box center [678, 227] width 9 height 8
radio input "true"
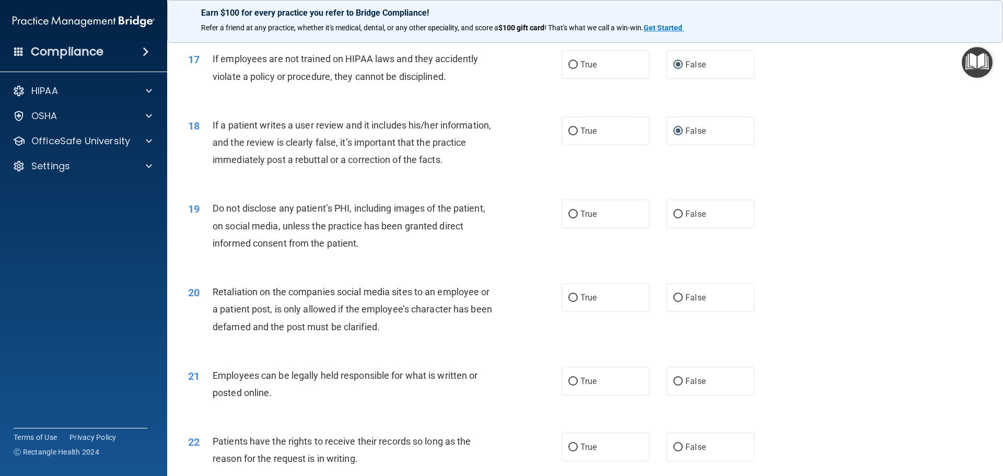
scroll to position [1411, 0]
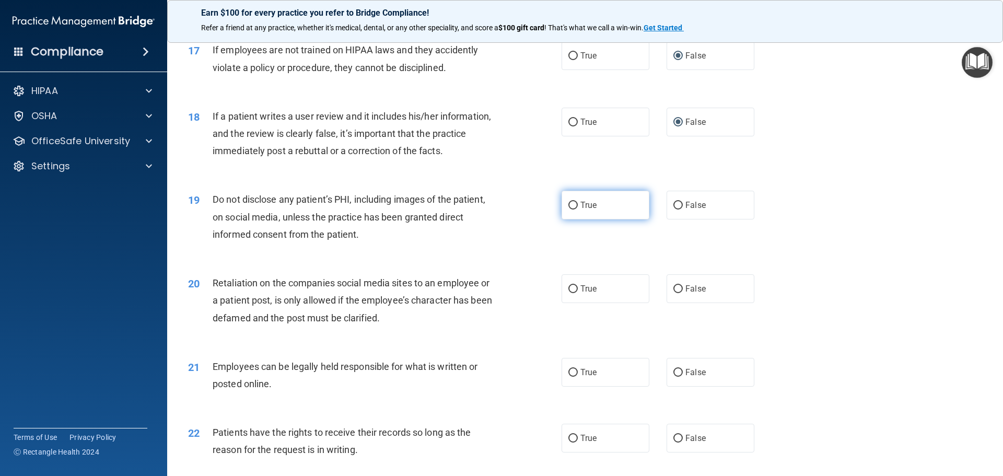
click at [571, 210] on input "True" at bounding box center [573, 206] width 9 height 8
radio input "true"
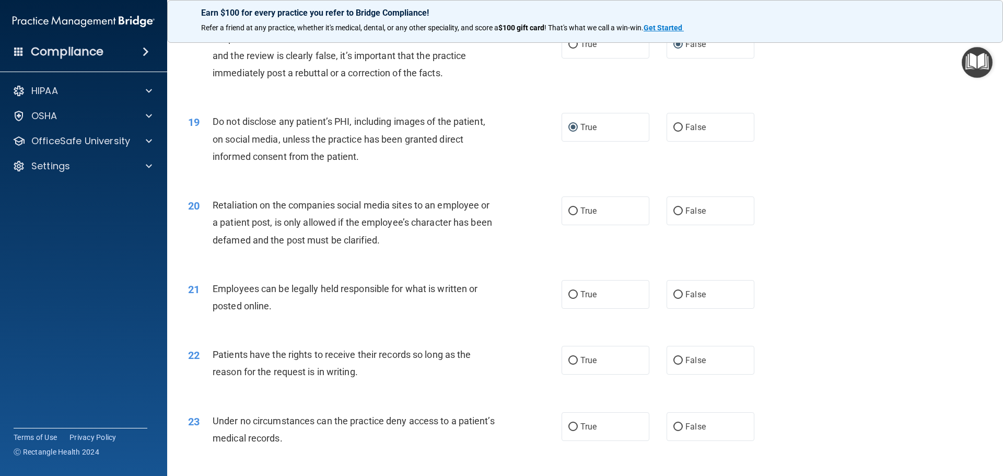
scroll to position [1515, 0]
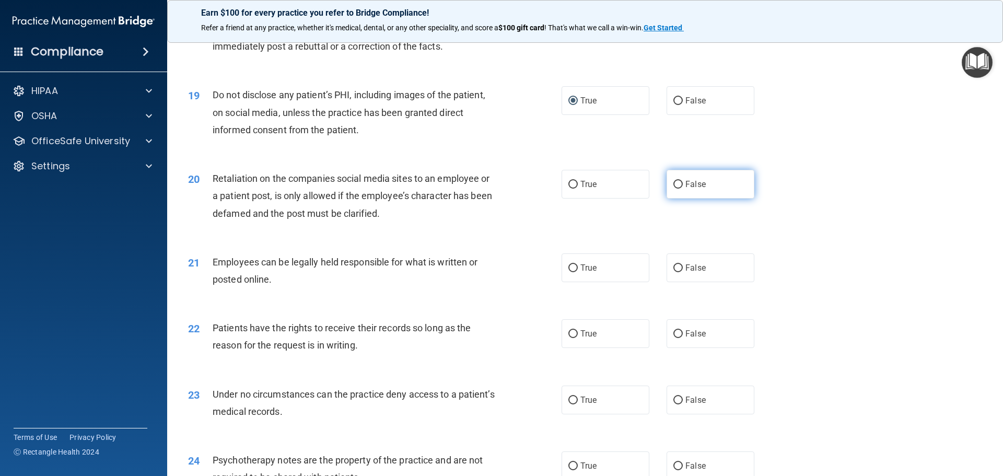
click at [677, 189] on input "False" at bounding box center [678, 185] width 9 height 8
radio input "true"
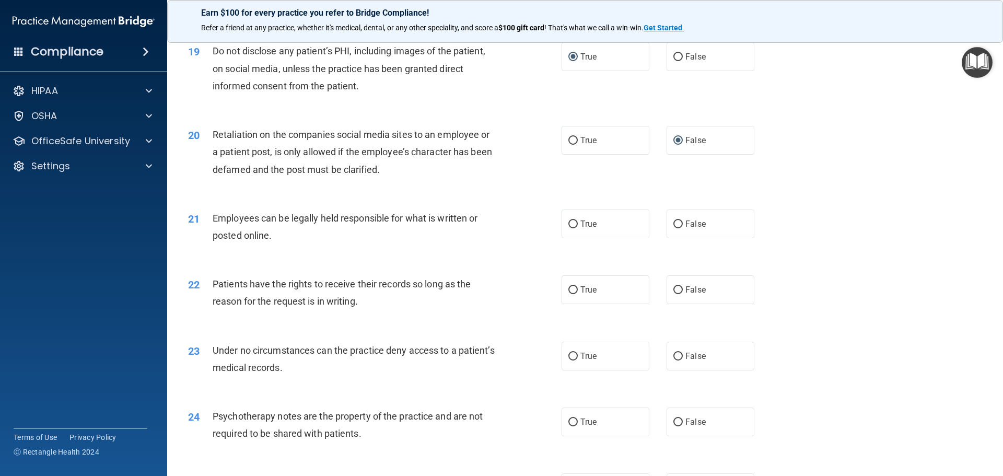
scroll to position [1620, 0]
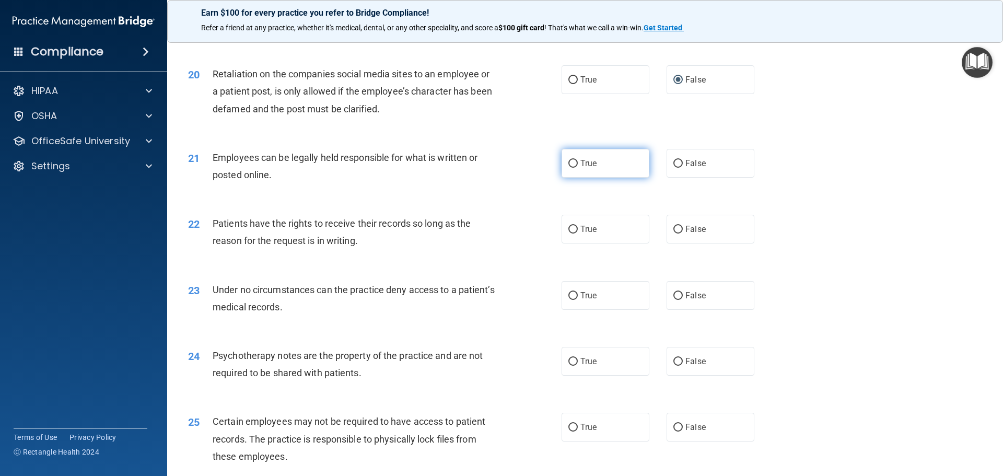
click at [569, 168] on input "True" at bounding box center [573, 164] width 9 height 8
radio input "true"
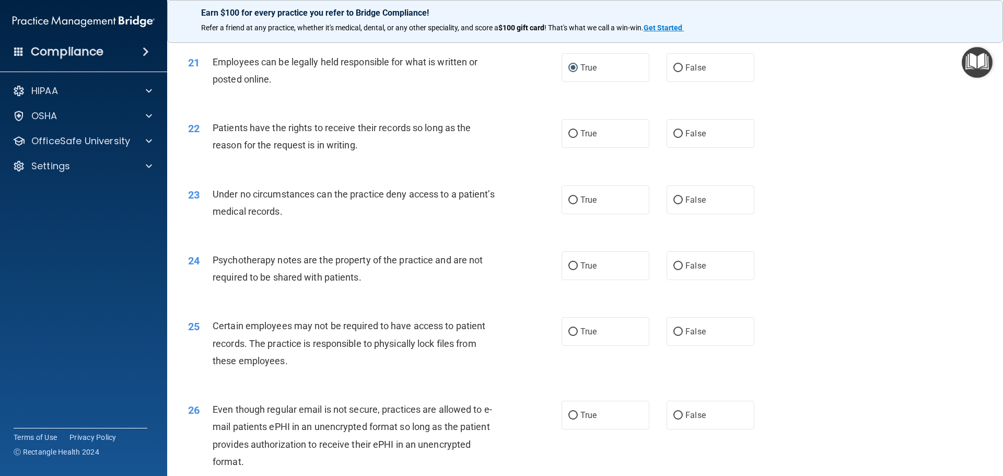
scroll to position [1724, 0]
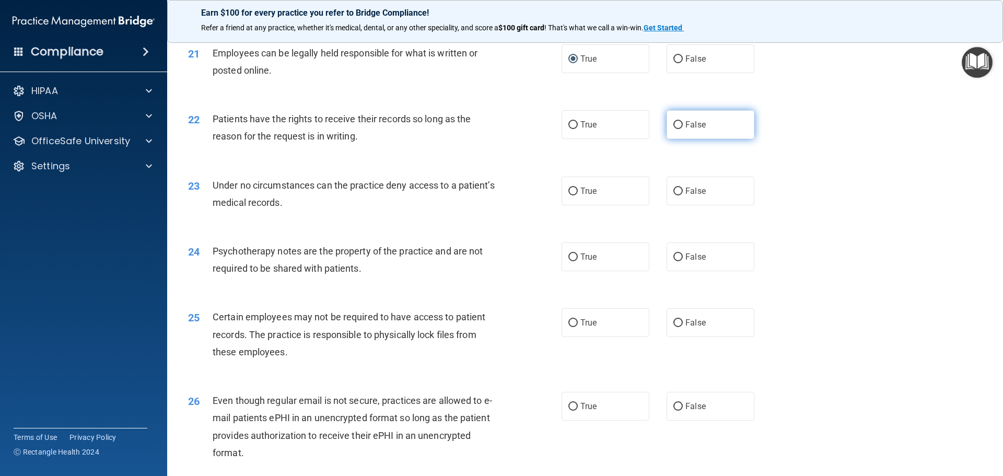
click at [674, 129] on input "False" at bounding box center [678, 125] width 9 height 8
radio input "true"
click at [674, 195] on input "False" at bounding box center [678, 192] width 9 height 8
radio input "true"
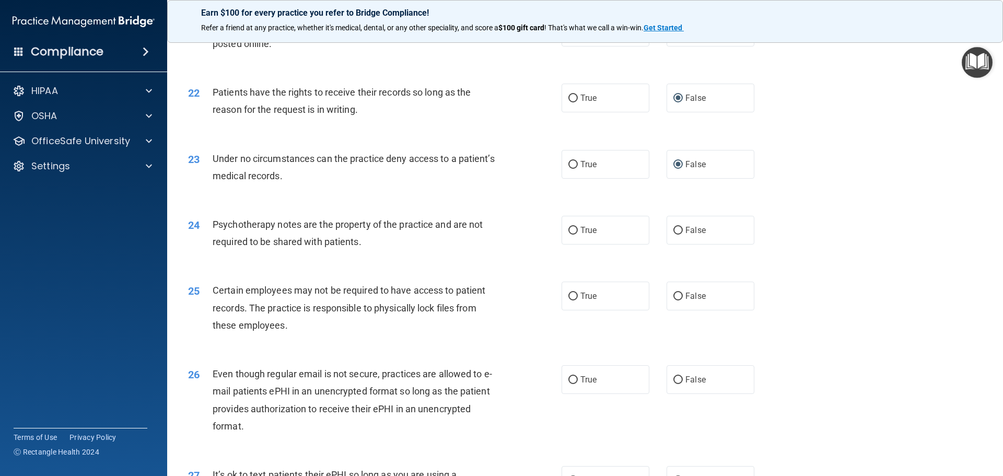
scroll to position [1777, 0]
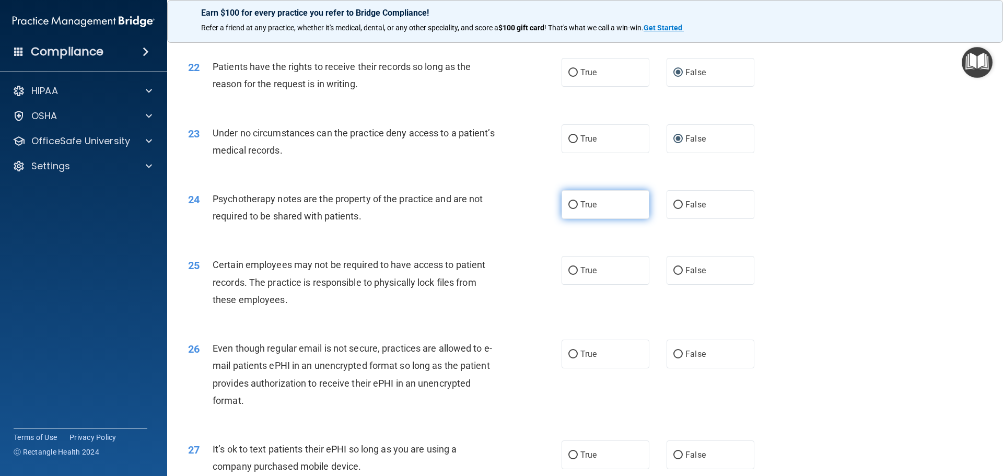
click at [570, 209] on input "True" at bounding box center [573, 205] width 9 height 8
radio input "true"
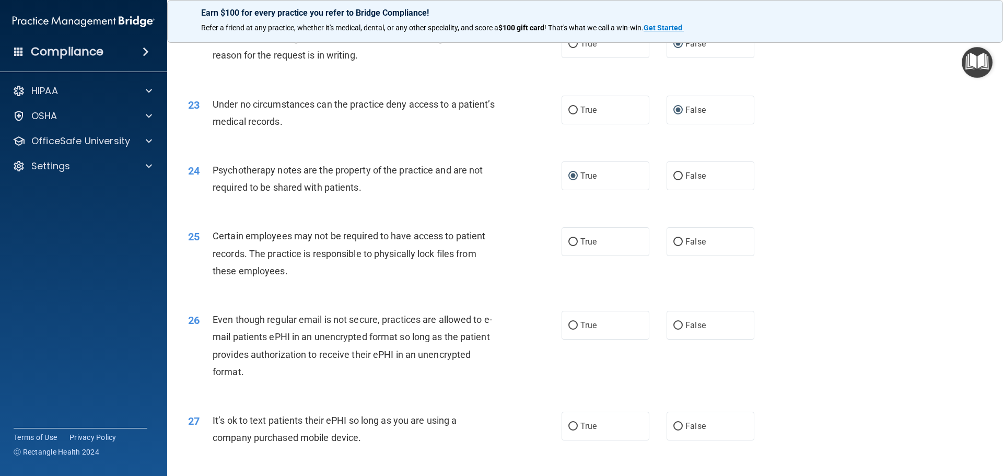
scroll to position [1829, 0]
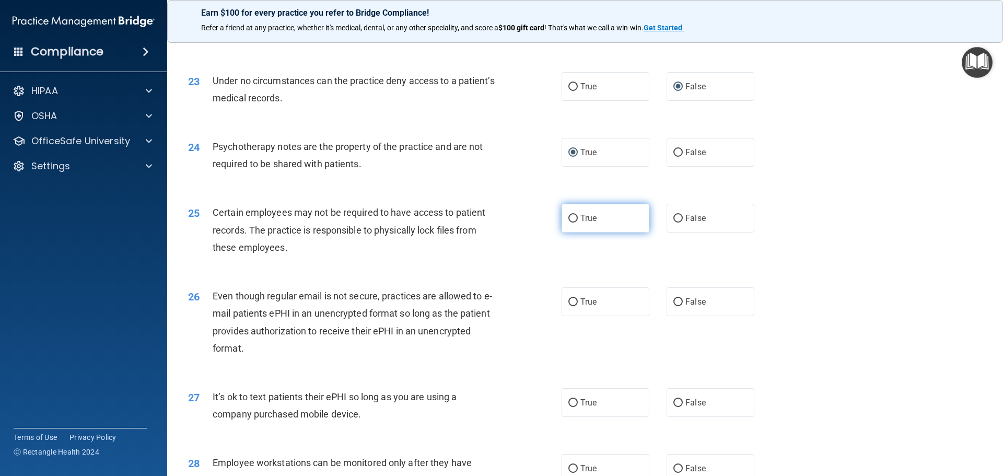
click at [573, 223] on input "True" at bounding box center [573, 219] width 9 height 8
radio input "true"
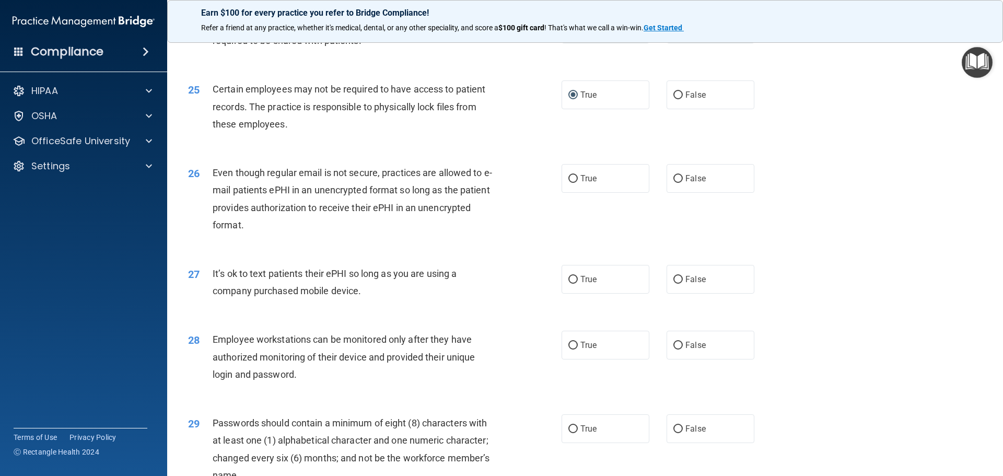
scroll to position [1986, 0]
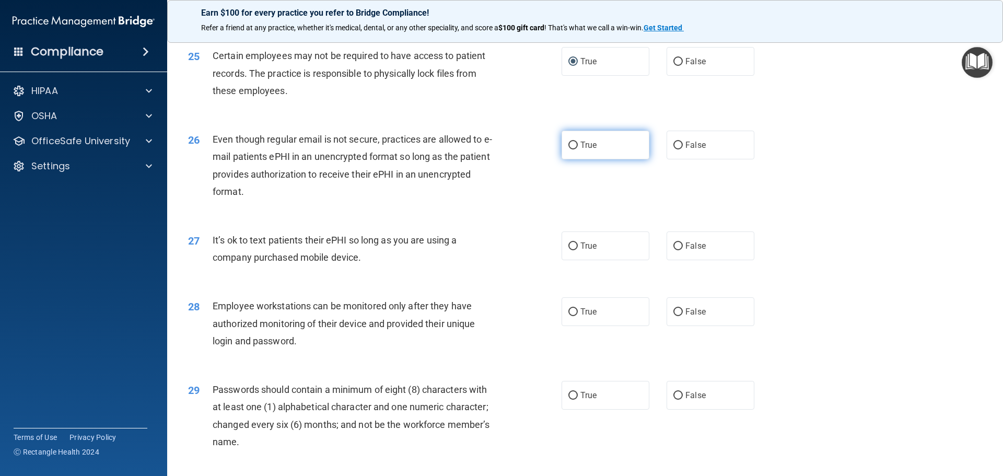
click at [569, 149] on input "True" at bounding box center [573, 146] width 9 height 8
radio input "true"
click at [676, 250] on input "False" at bounding box center [678, 246] width 9 height 8
radio input "true"
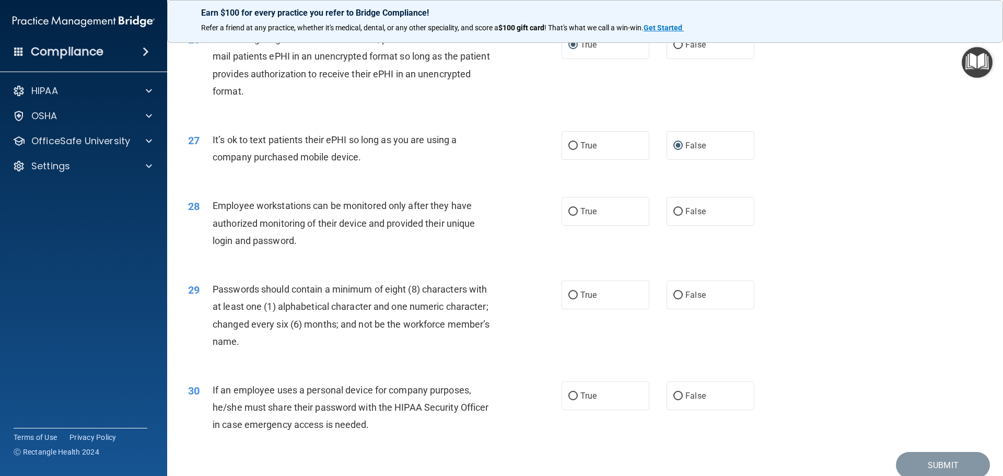
scroll to position [2090, 0]
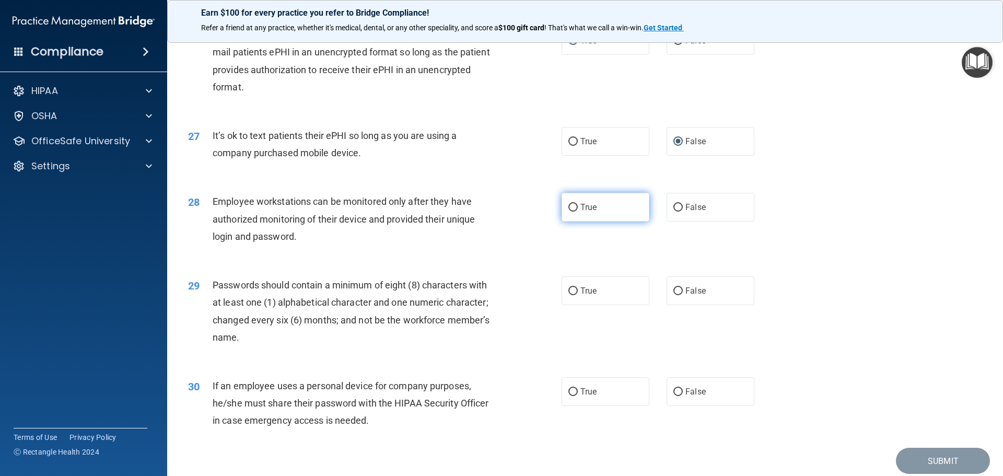
click at [569, 212] on input "True" at bounding box center [573, 208] width 9 height 8
radio input "true"
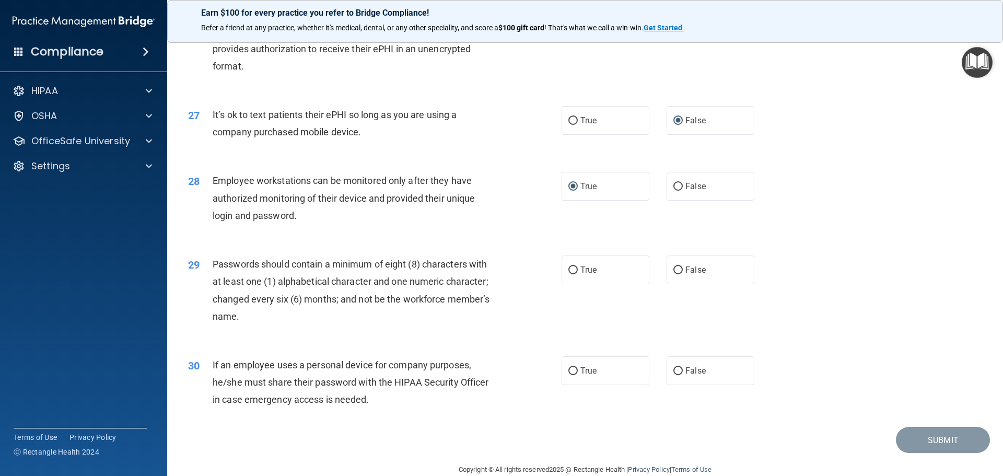
scroll to position [2142, 0]
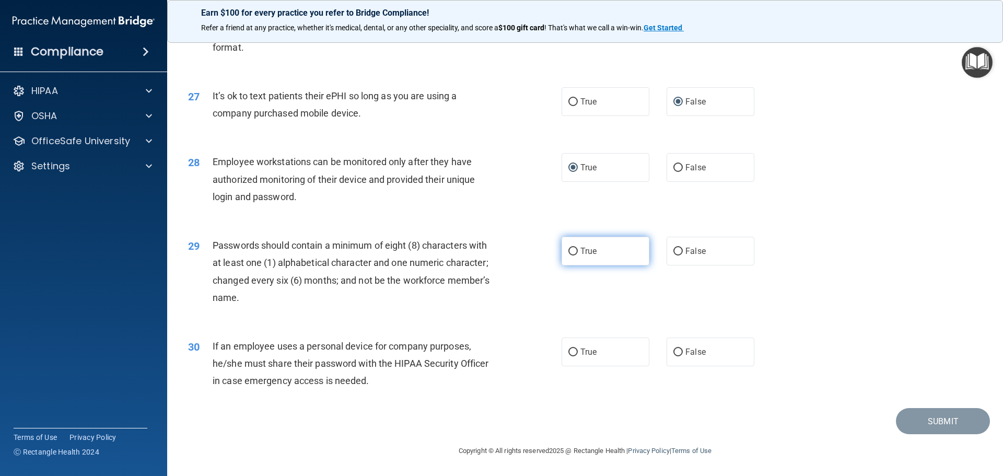
click at [569, 253] on input "True" at bounding box center [573, 252] width 9 height 8
radio input "true"
click at [674, 356] on input "False" at bounding box center [678, 353] width 9 height 8
radio input "true"
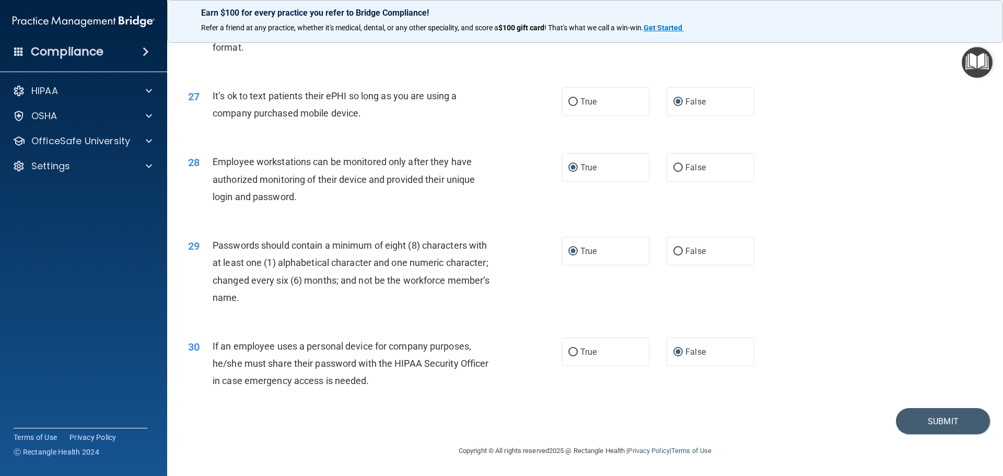
scroll to position [2147, 0]
click at [934, 415] on button "Submit" at bounding box center [943, 421] width 94 height 27
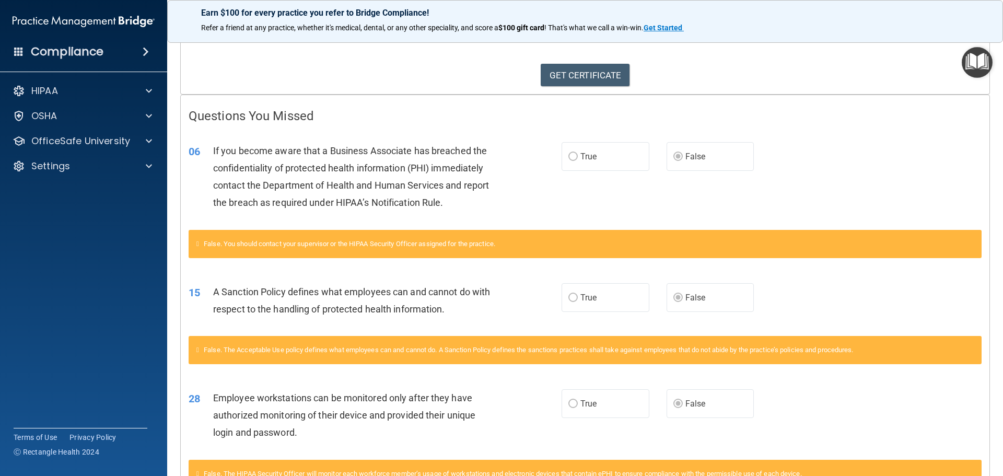
scroll to position [226, 0]
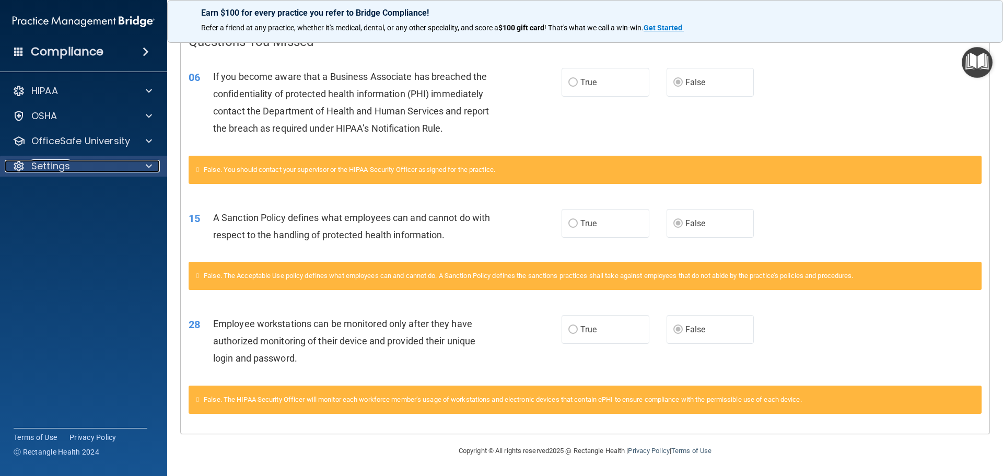
click at [136, 165] on div at bounding box center [147, 166] width 26 height 13
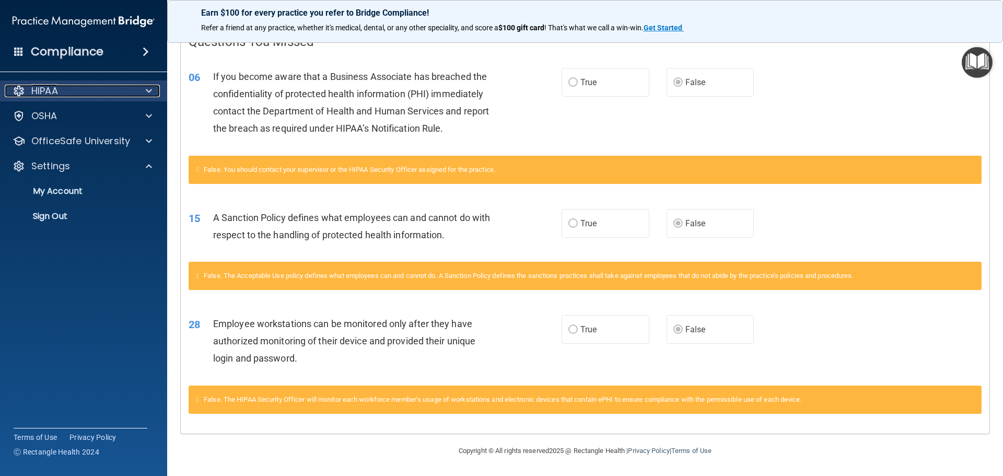
click at [58, 89] on p "HIPAA" at bounding box center [44, 91] width 27 height 13
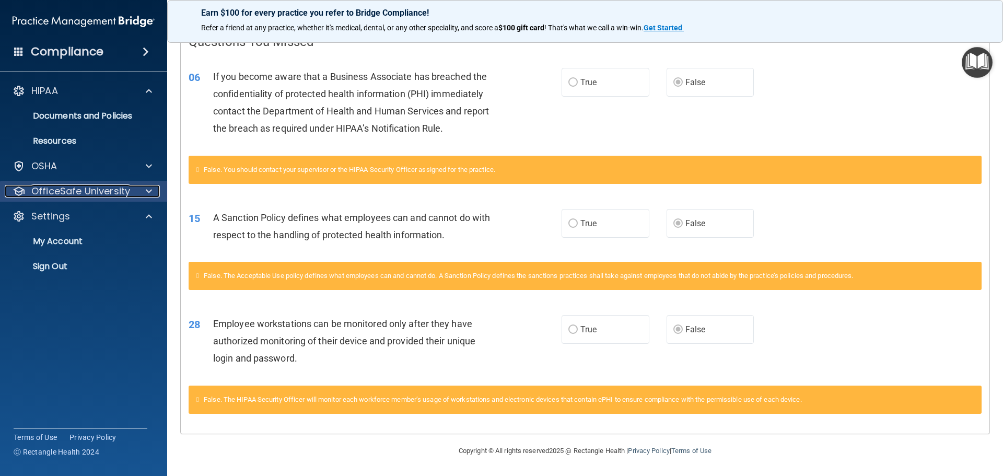
click at [94, 188] on p "OfficeSafe University" at bounding box center [80, 191] width 99 height 13
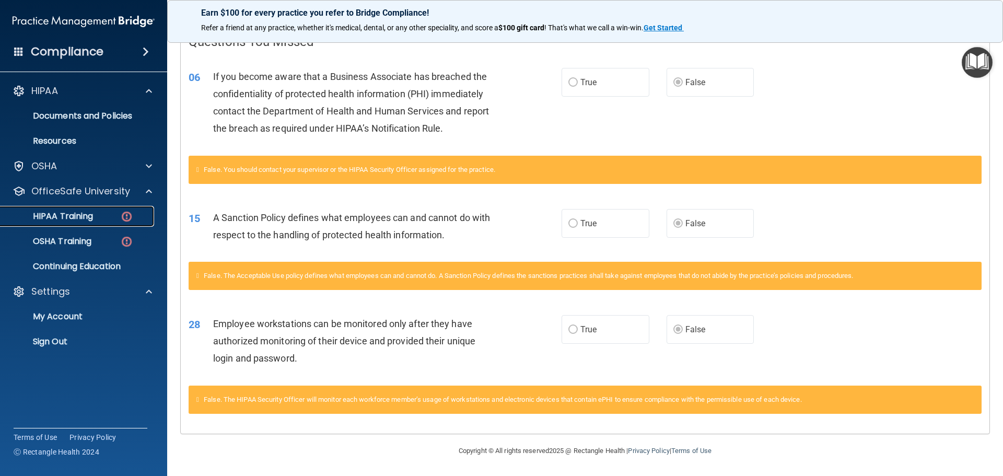
click at [85, 215] on p "HIPAA Training" at bounding box center [50, 216] width 86 height 10
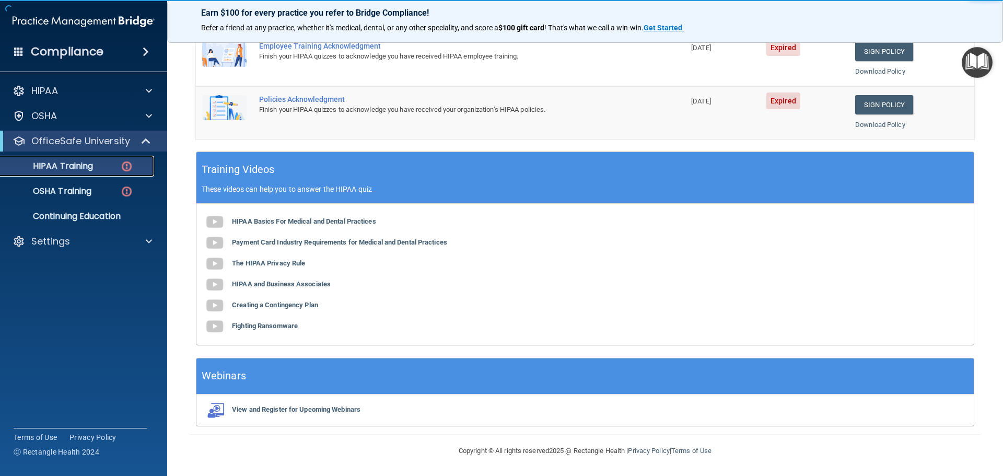
scroll to position [102, 0]
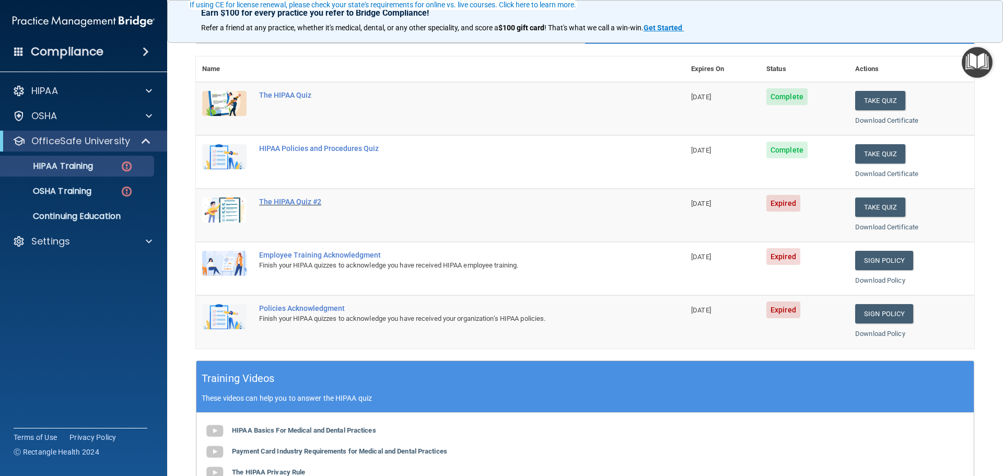
click at [311, 202] on div "The HIPAA Quiz #2" at bounding box center [446, 202] width 374 height 8
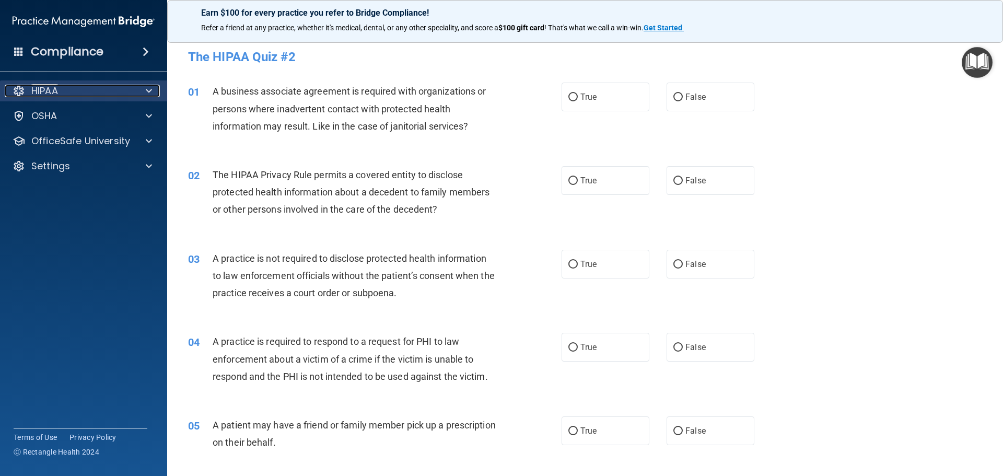
click at [61, 91] on div "HIPAA" at bounding box center [70, 91] width 130 height 13
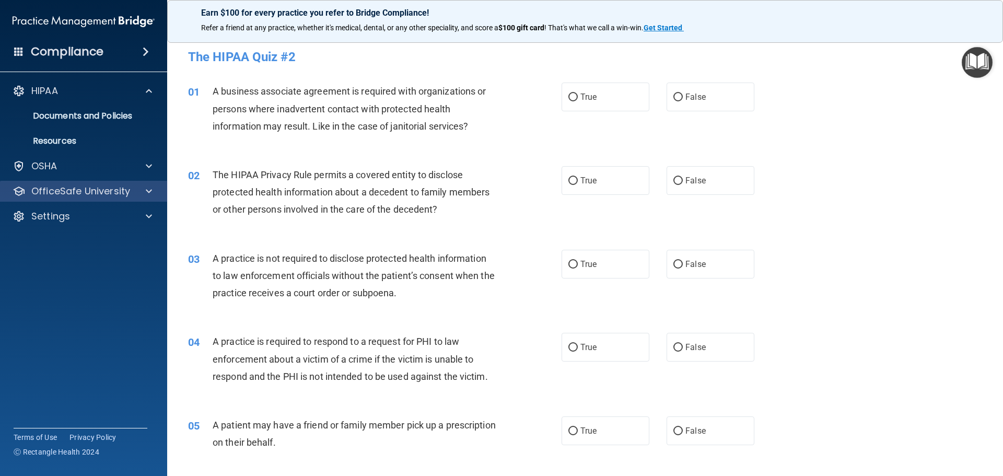
click at [67, 181] on div "OfficeSafe University" at bounding box center [84, 191] width 168 height 21
click at [68, 188] on p "OfficeSafe University" at bounding box center [80, 191] width 99 height 13
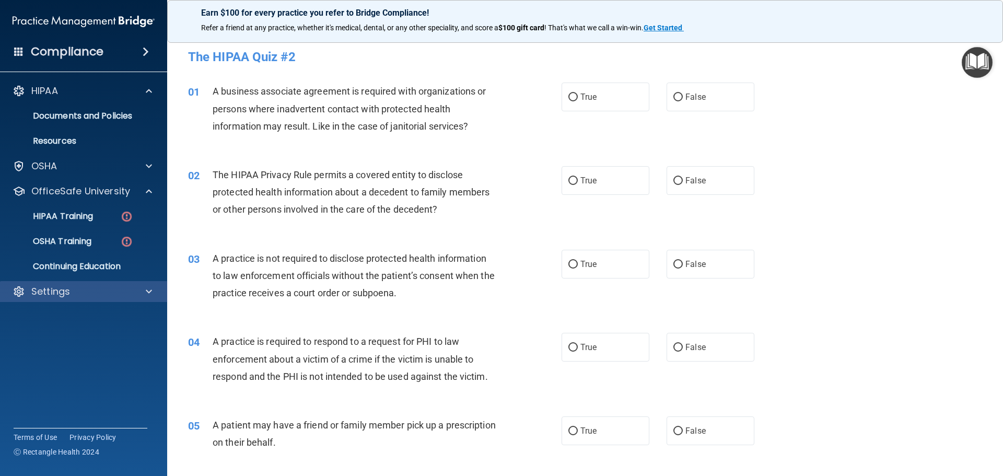
click at [58, 284] on div "Settings" at bounding box center [84, 291] width 168 height 21
click at [140, 45] on div "Compliance" at bounding box center [83, 51] width 167 height 23
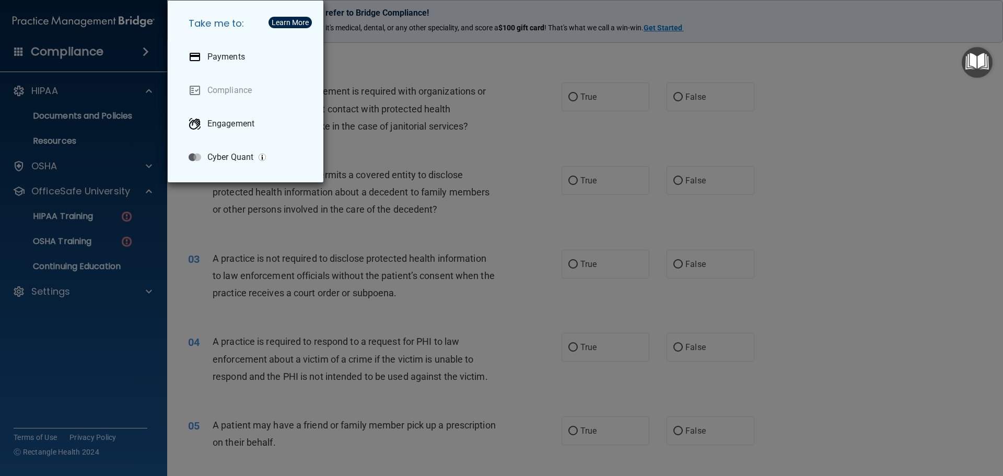
click at [49, 93] on div "Take me to: Payments Compliance Engagement Cyber Quant" at bounding box center [501, 238] width 1003 height 476
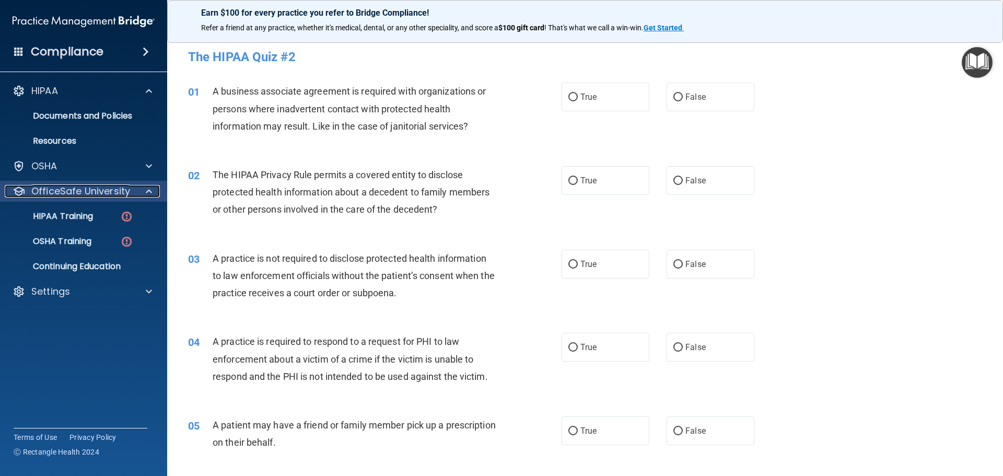
click at [63, 195] on p "OfficeSafe University" at bounding box center [80, 191] width 99 height 13
click at [132, 188] on div "OfficeSafe University" at bounding box center [70, 191] width 130 height 13
click at [56, 216] on p "HIPAA Training" at bounding box center [50, 216] width 86 height 10
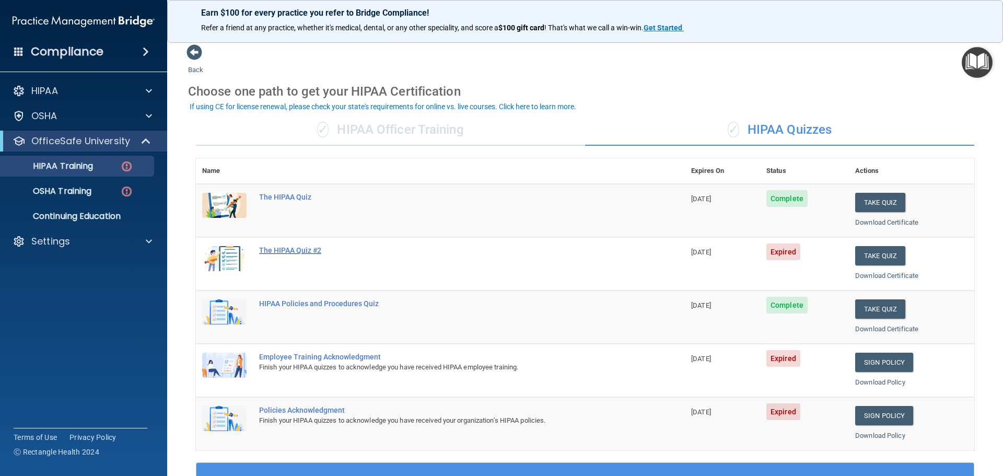
click at [297, 249] on div "The HIPAA Quiz #2" at bounding box center [446, 250] width 374 height 8
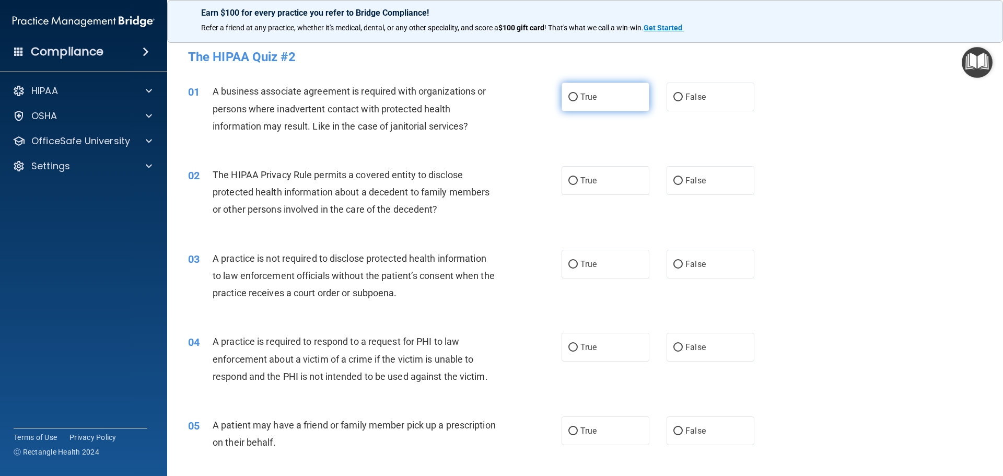
click at [569, 95] on input "True" at bounding box center [573, 98] width 9 height 8
radio input "true"
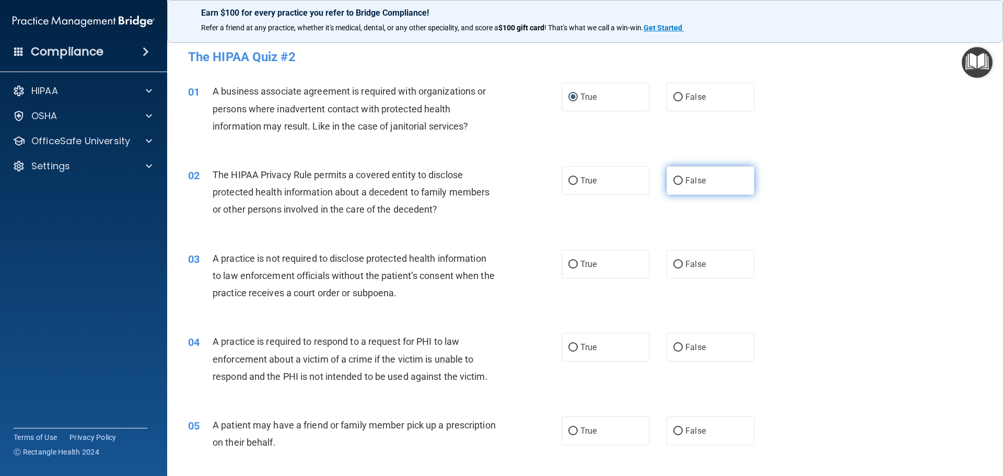
click at [676, 178] on input "False" at bounding box center [678, 181] width 9 height 8
radio input "true"
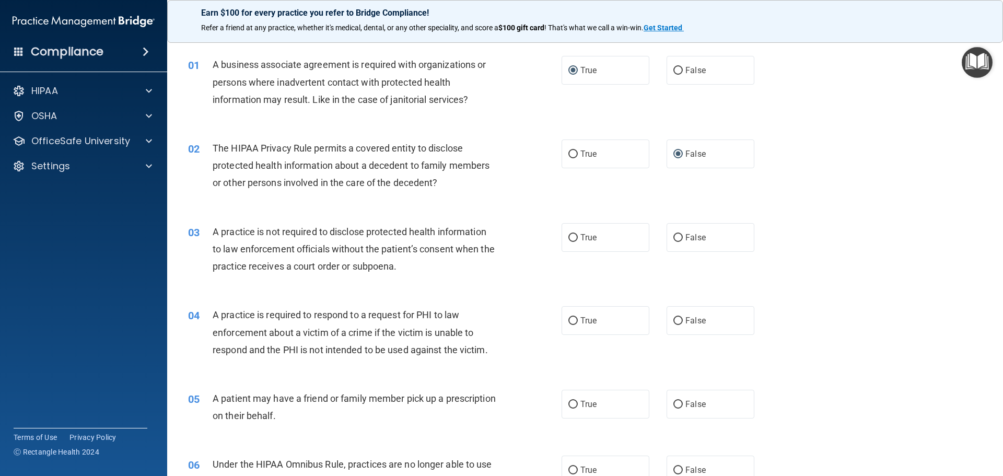
scroll to position [52, 0]
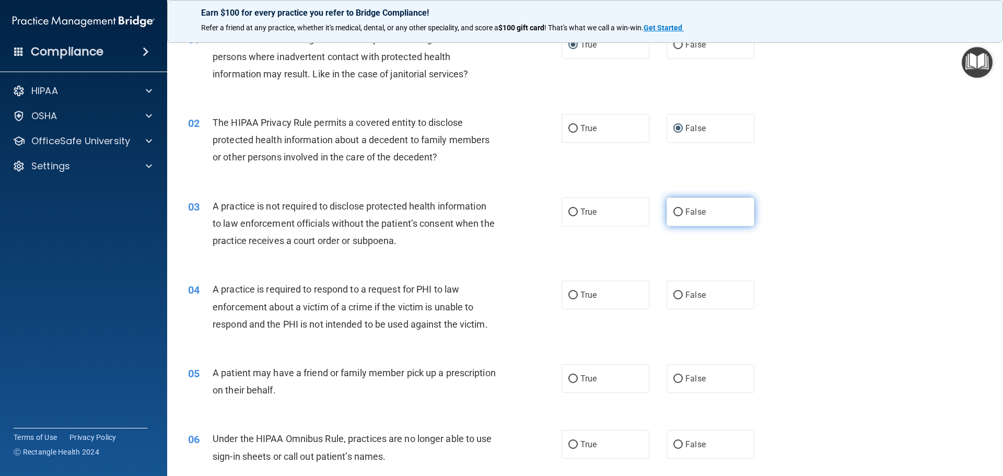
click at [674, 211] on input "False" at bounding box center [678, 212] width 9 height 8
radio input "true"
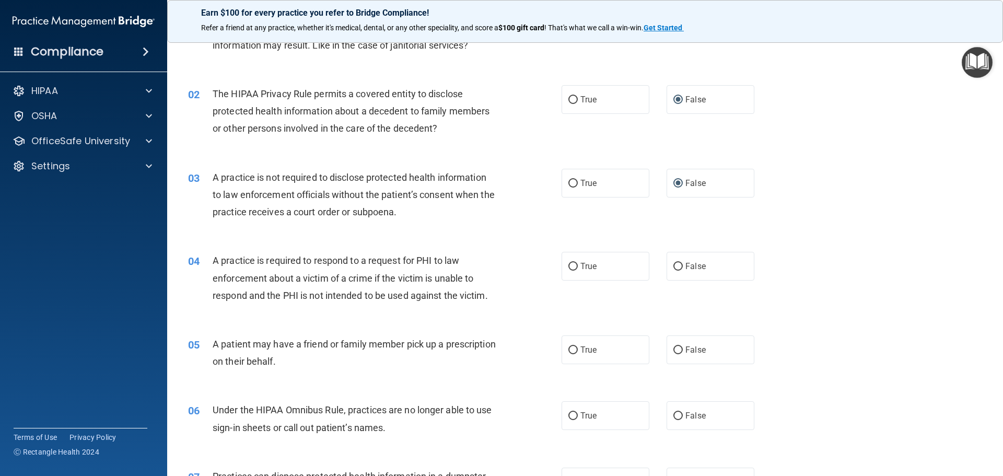
scroll to position [105, 0]
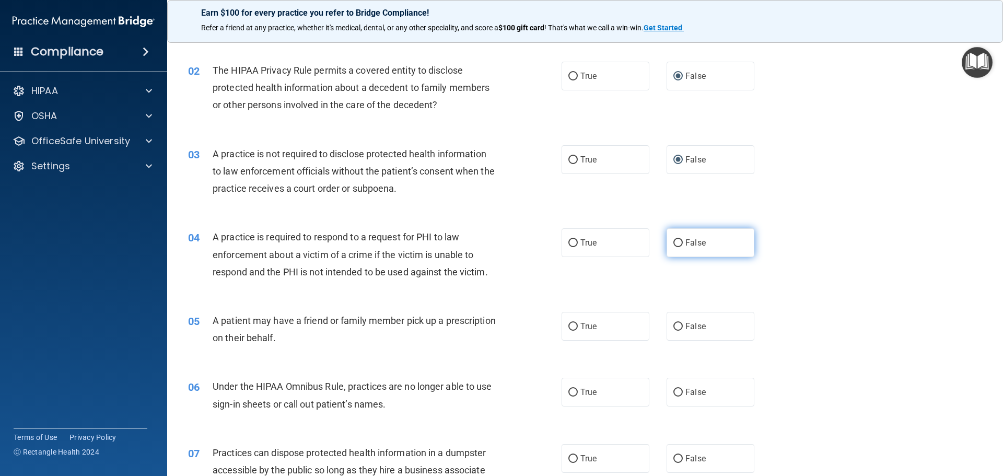
click at [674, 242] on input "False" at bounding box center [678, 243] width 9 height 8
radio input "true"
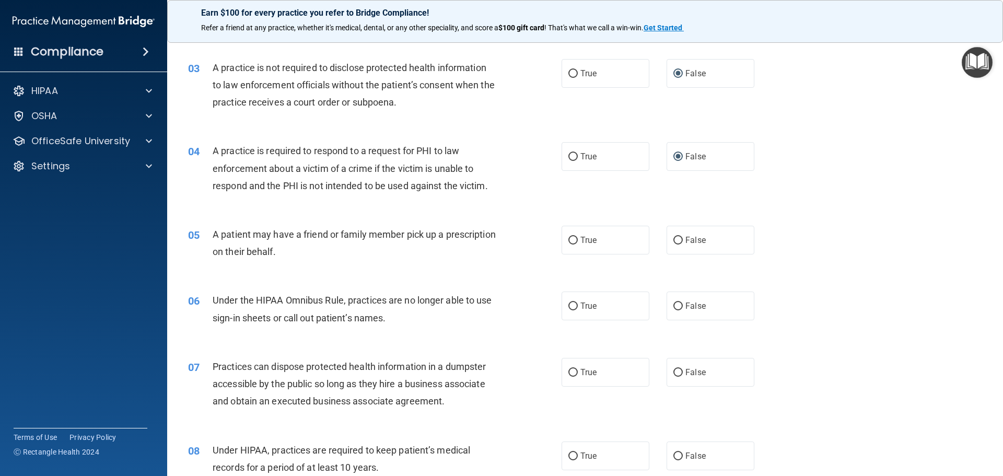
scroll to position [209, 0]
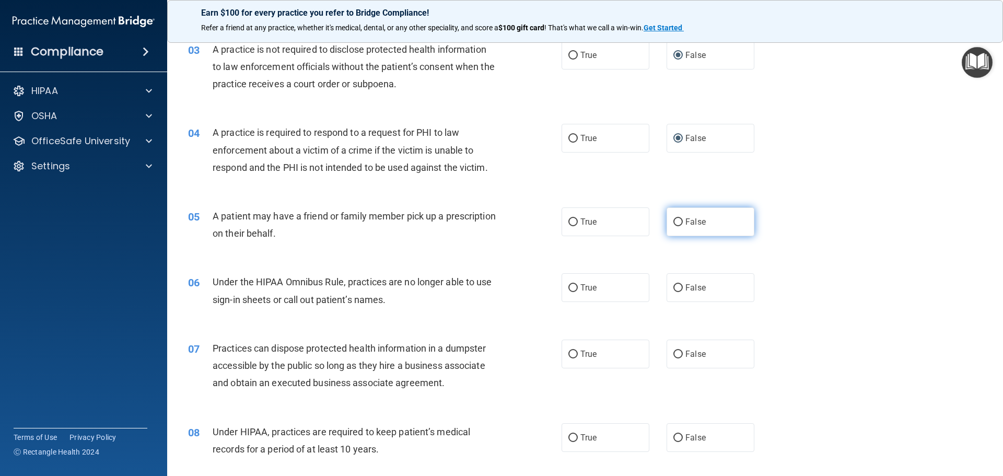
click at [674, 218] on input "False" at bounding box center [678, 222] width 9 height 8
radio input "true"
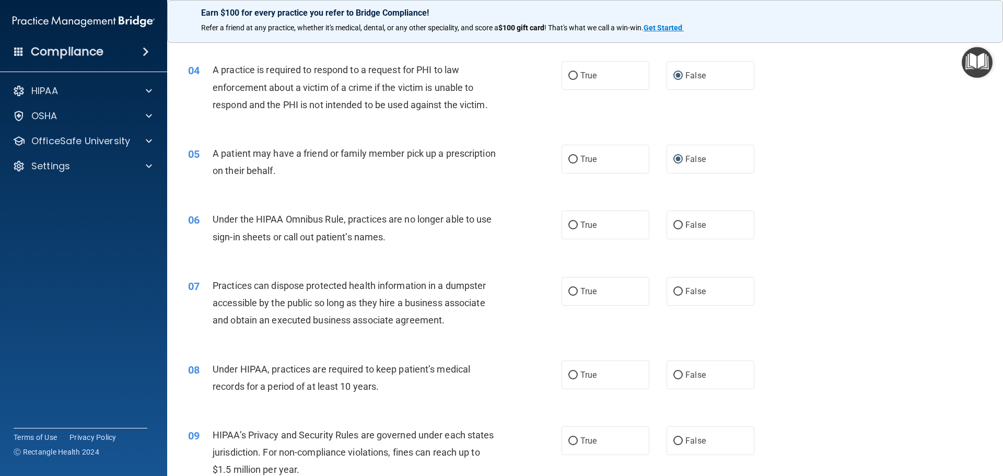
scroll to position [314, 0]
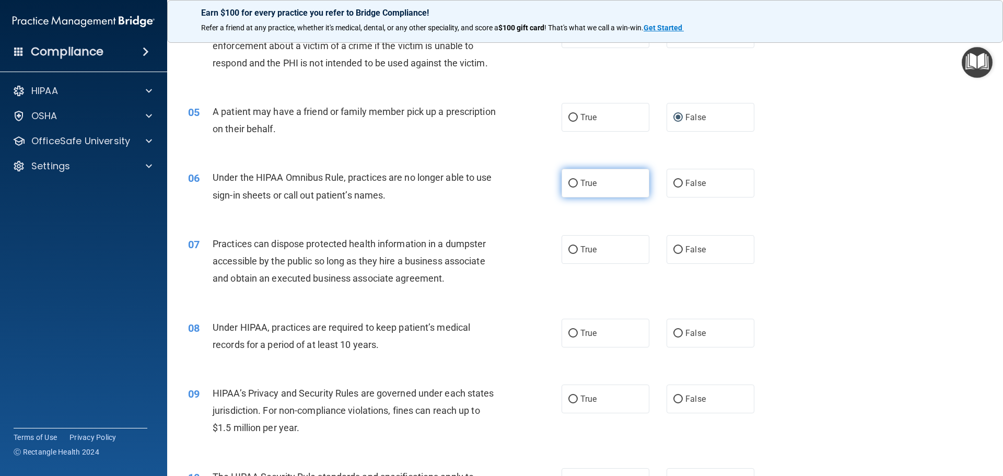
click at [569, 183] on input "True" at bounding box center [573, 184] width 9 height 8
radio input "true"
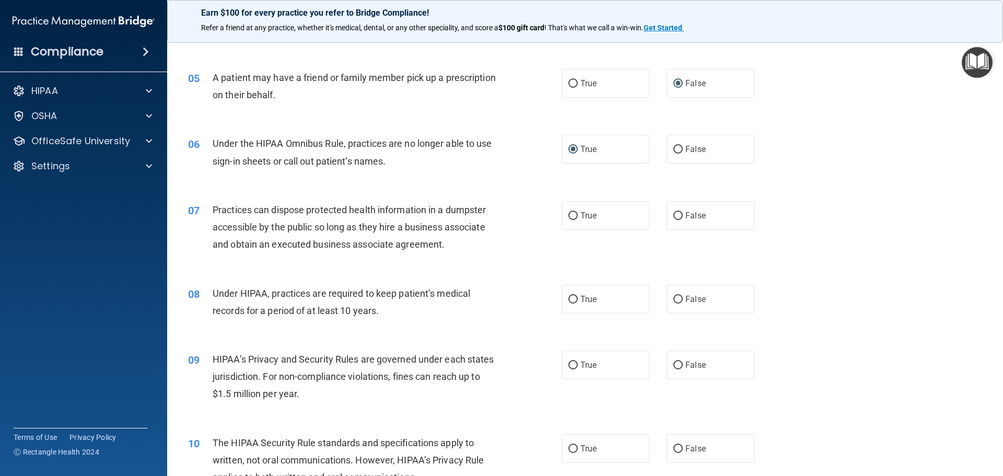
scroll to position [366, 0]
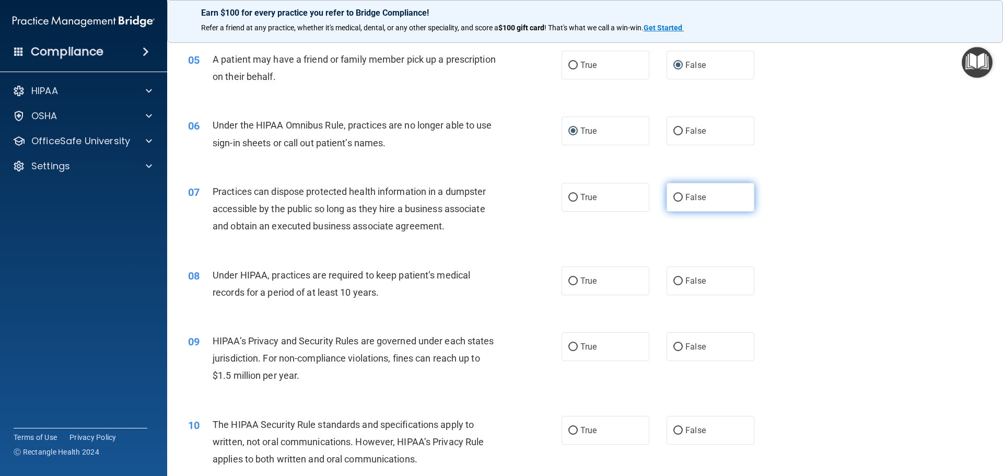
click at [675, 197] on input "False" at bounding box center [678, 198] width 9 height 8
radio input "true"
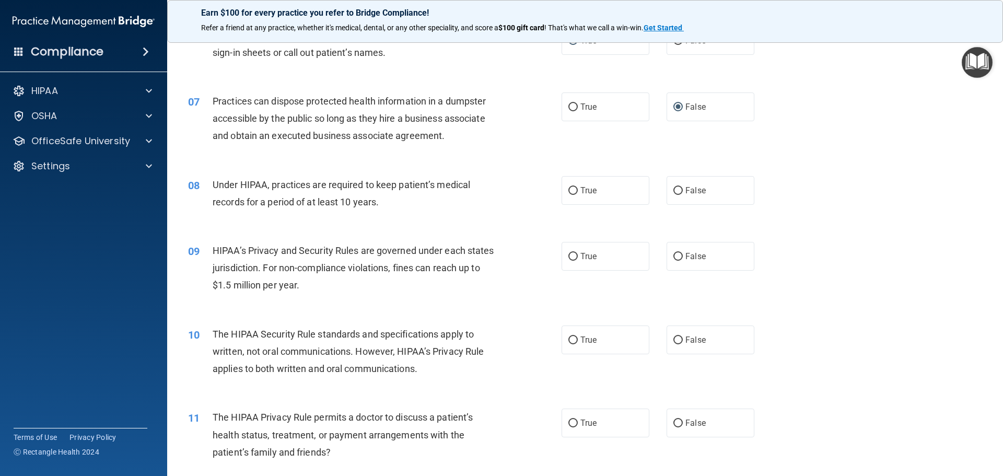
scroll to position [470, 0]
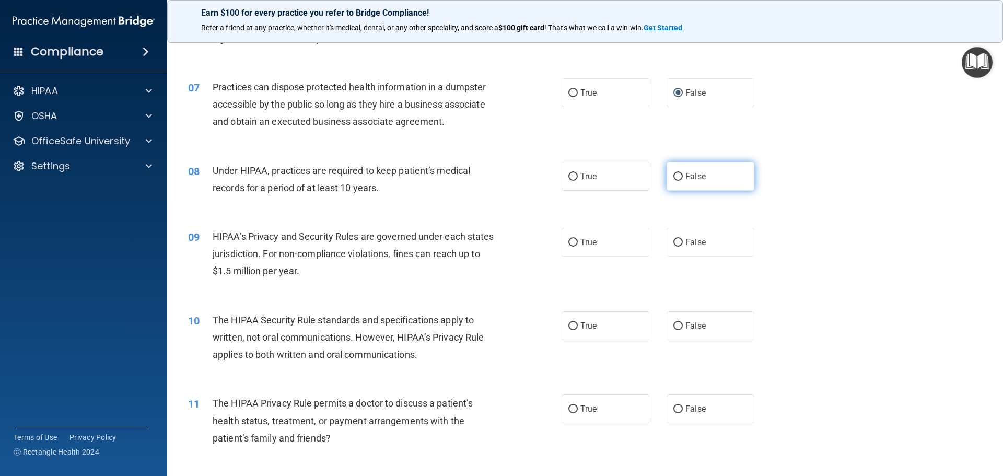
click at [674, 178] on input "False" at bounding box center [678, 177] width 9 height 8
radio input "true"
click at [569, 241] on input "True" at bounding box center [573, 243] width 9 height 8
radio input "true"
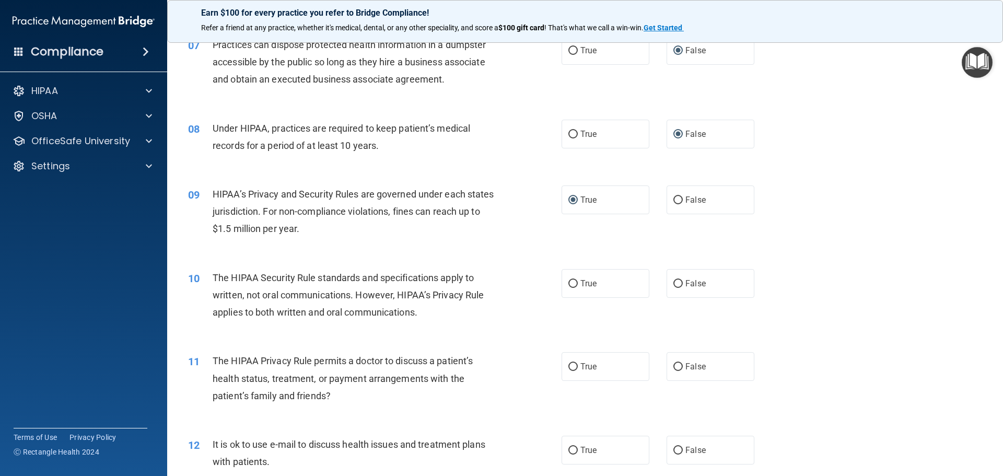
scroll to position [575, 0]
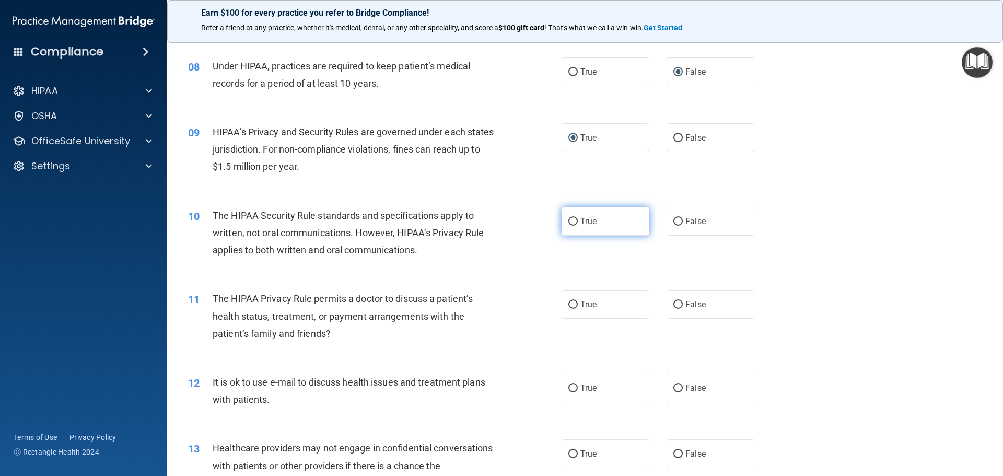
click at [572, 221] on input "True" at bounding box center [573, 222] width 9 height 8
radio input "true"
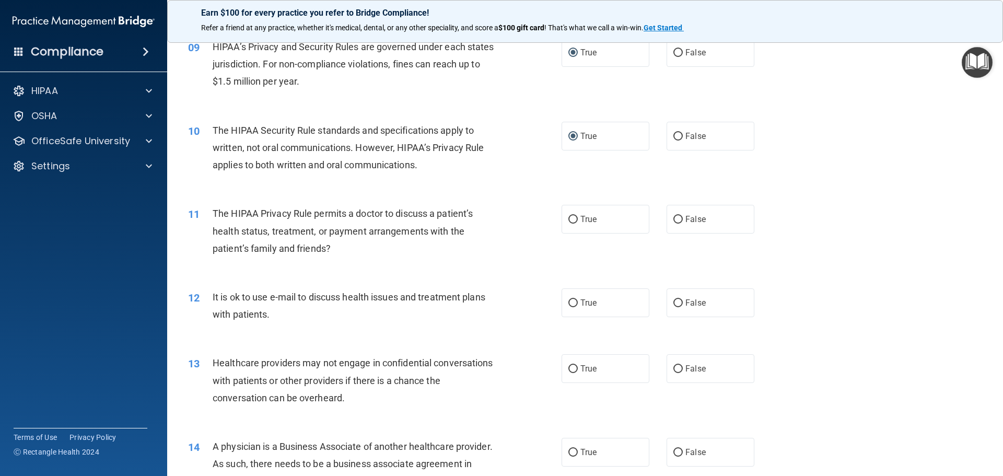
scroll to position [679, 0]
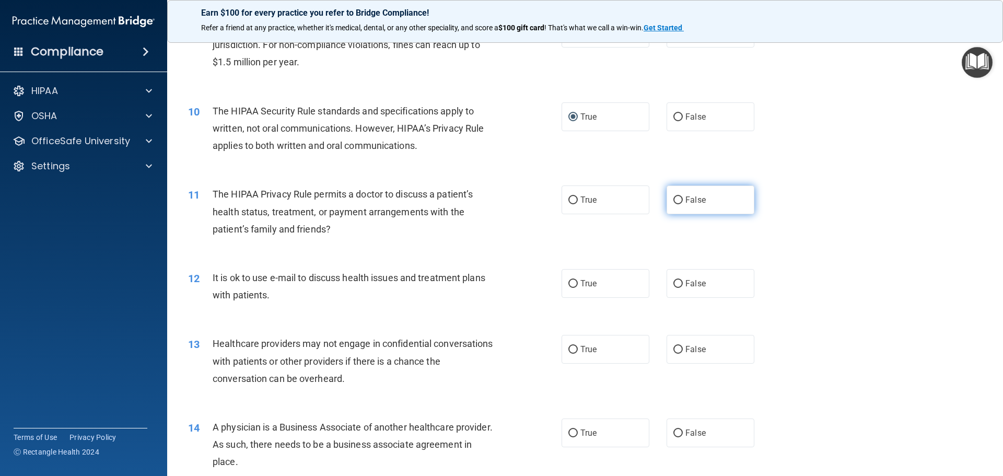
click at [675, 196] on input "False" at bounding box center [678, 200] width 9 height 8
radio input "true"
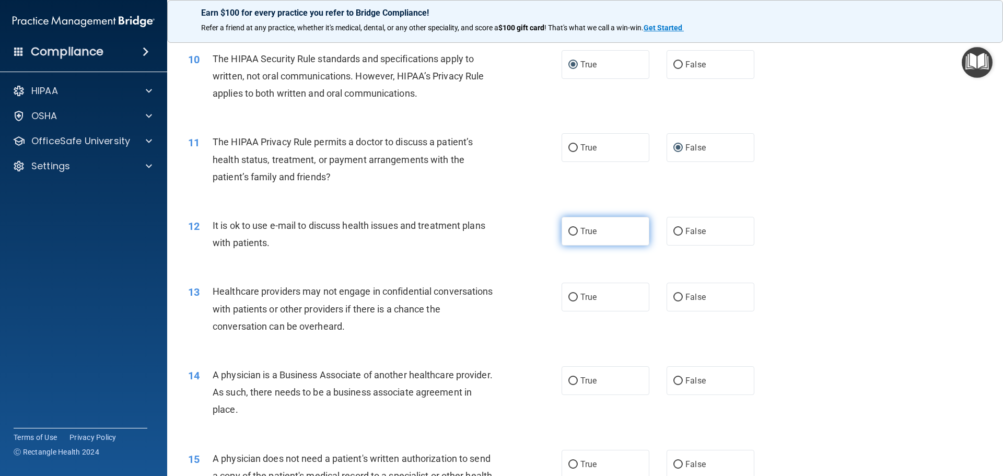
click at [572, 231] on input "True" at bounding box center [573, 232] width 9 height 8
radio input "true"
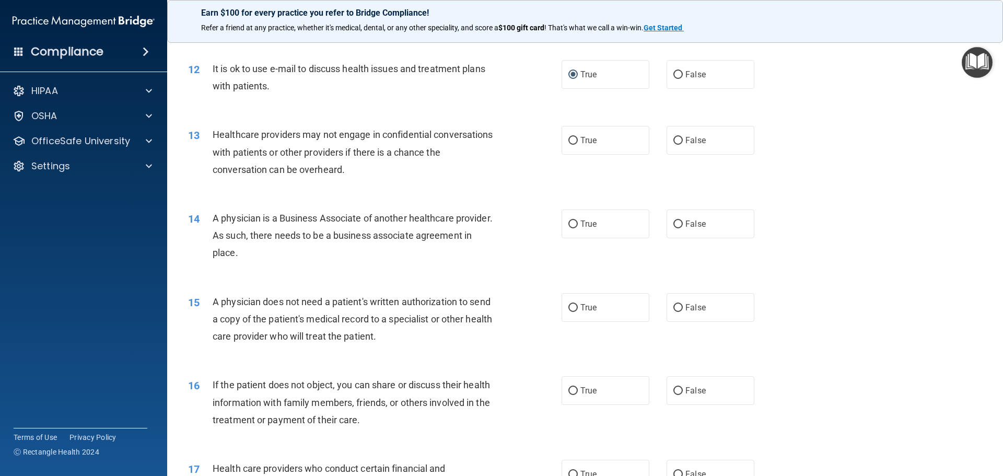
scroll to position [836, 0]
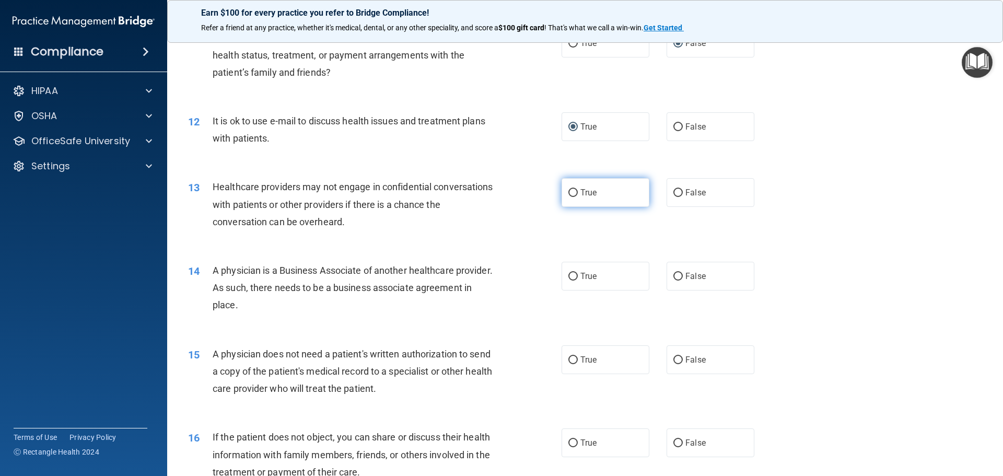
click at [569, 190] on input "True" at bounding box center [573, 193] width 9 height 8
radio input "true"
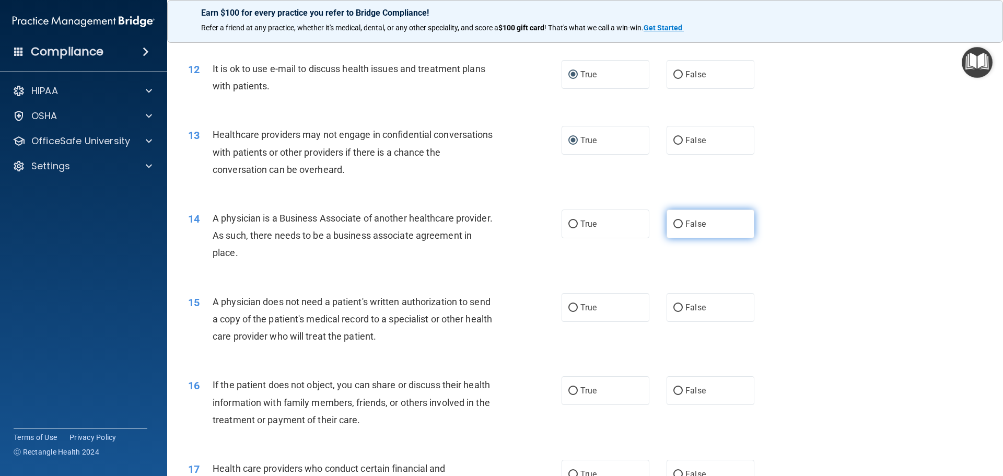
click at [675, 221] on input "False" at bounding box center [678, 225] width 9 height 8
radio input "true"
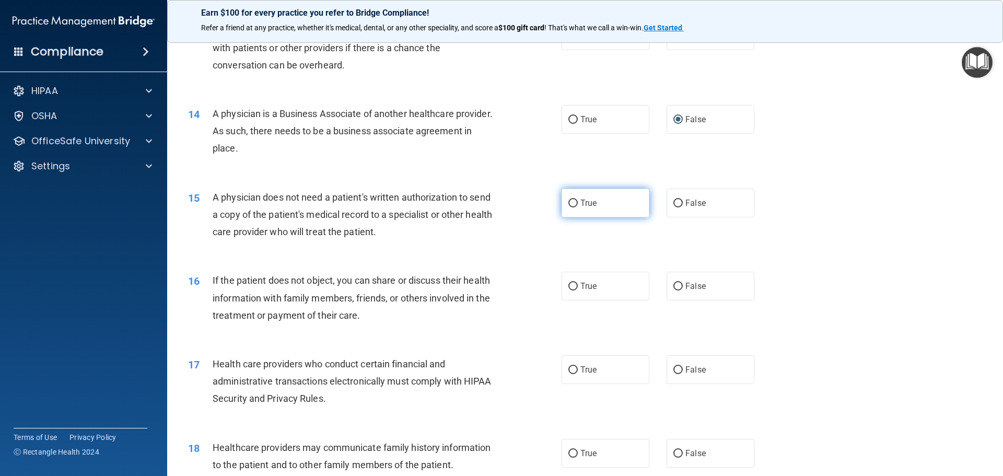
click at [569, 201] on input "True" at bounding box center [573, 204] width 9 height 8
radio input "true"
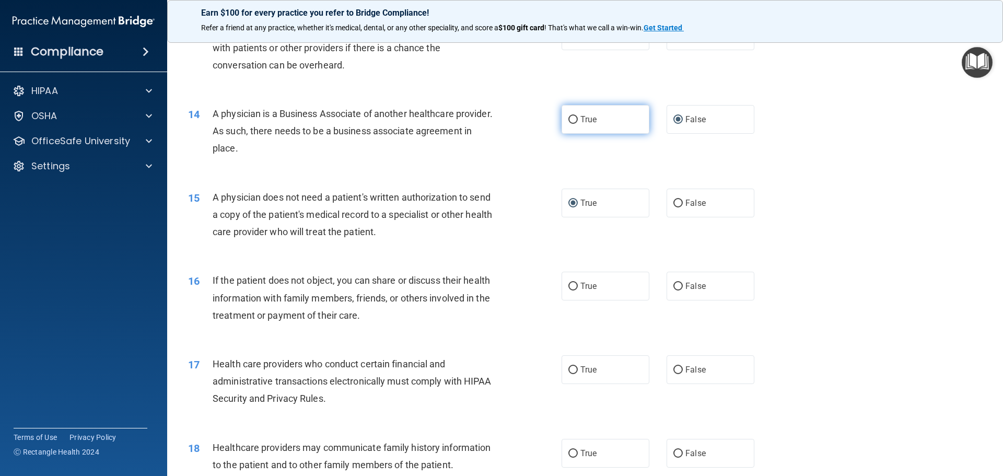
click at [569, 119] on input "True" at bounding box center [573, 120] width 9 height 8
radio input "true"
radio input "false"
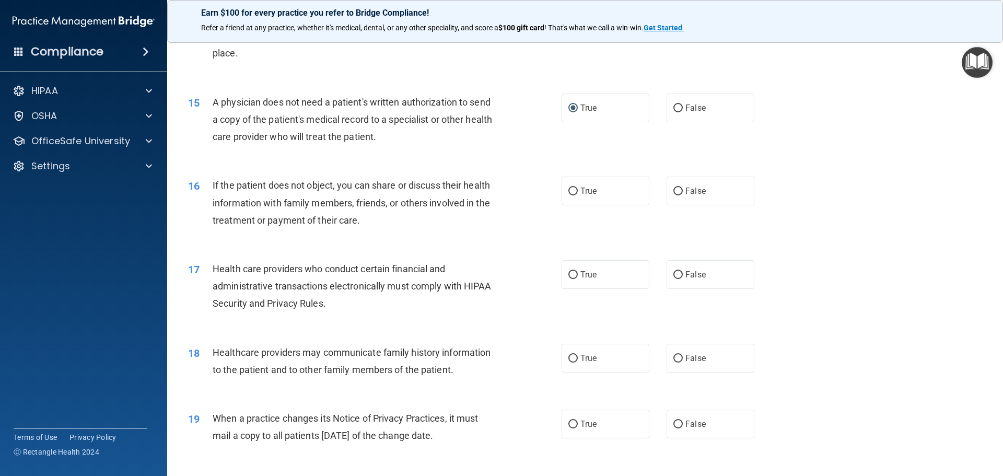
scroll to position [1097, 0]
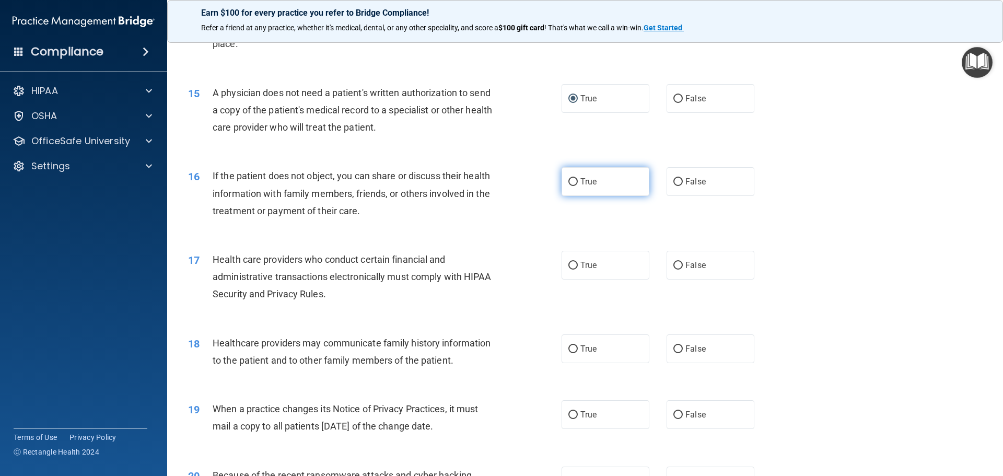
click at [569, 181] on input "True" at bounding box center [573, 182] width 9 height 8
radio input "true"
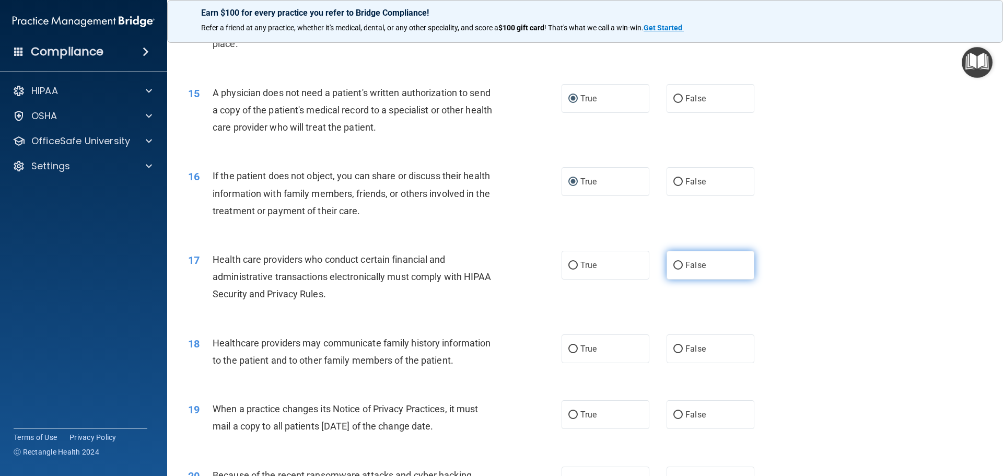
click at [674, 264] on input "False" at bounding box center [678, 266] width 9 height 8
radio input "true"
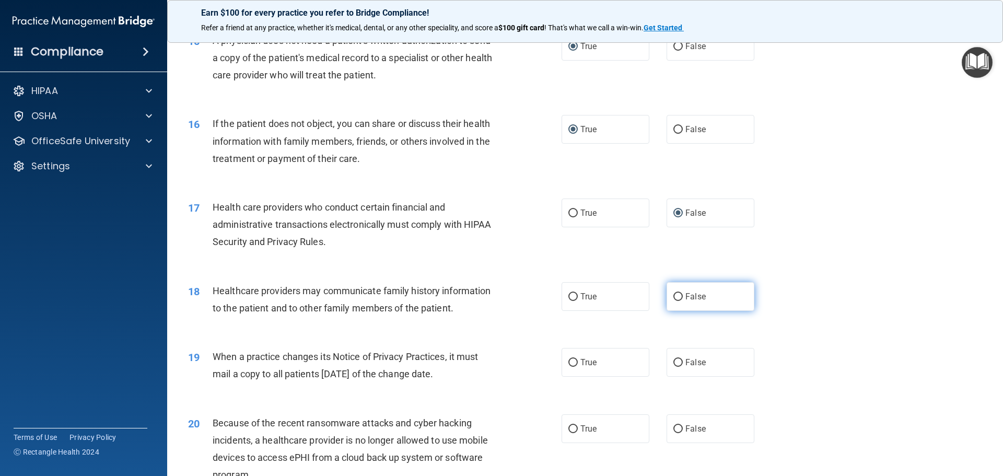
click at [674, 295] on input "False" at bounding box center [678, 297] width 9 height 8
radio input "true"
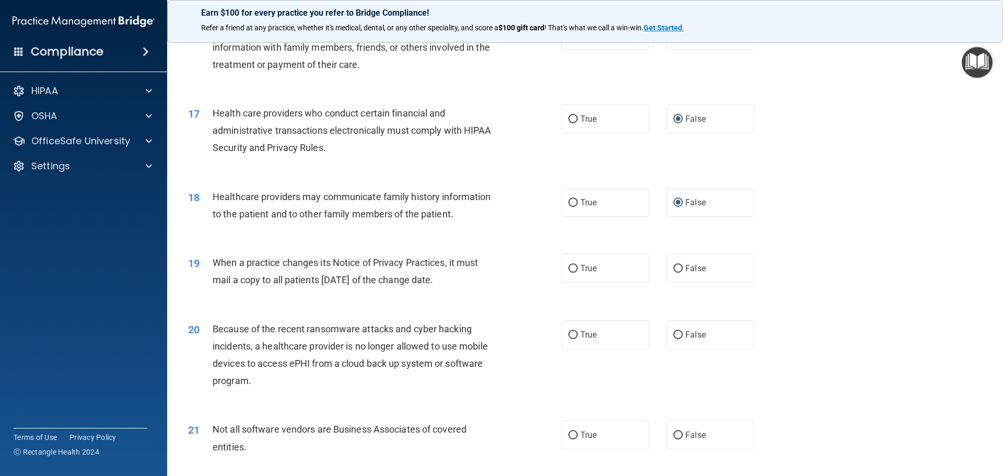
scroll to position [1254, 0]
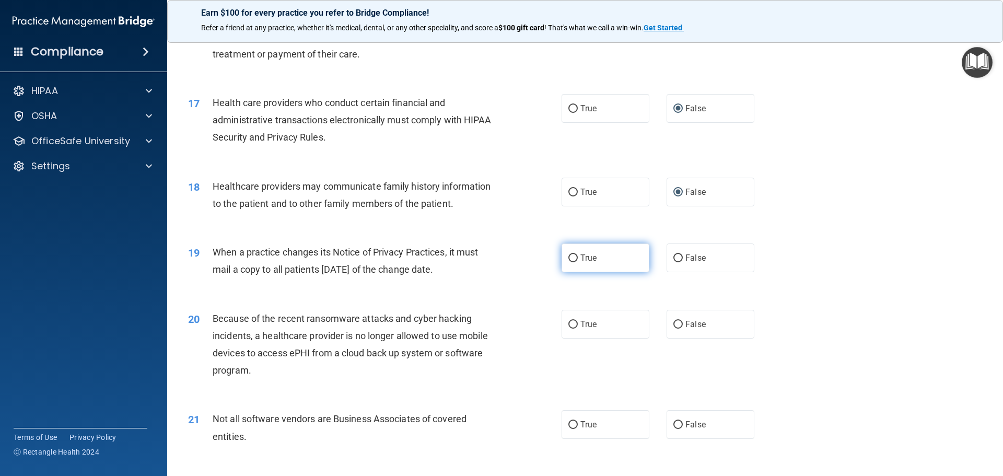
click at [569, 258] on input "True" at bounding box center [573, 258] width 9 height 8
radio input "true"
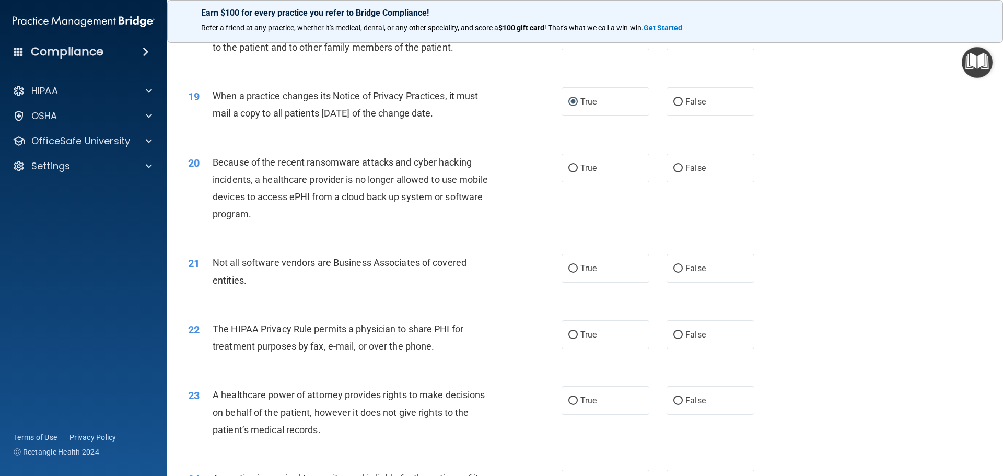
scroll to position [1411, 0]
click at [569, 164] on input "True" at bounding box center [573, 168] width 9 height 8
radio input "true"
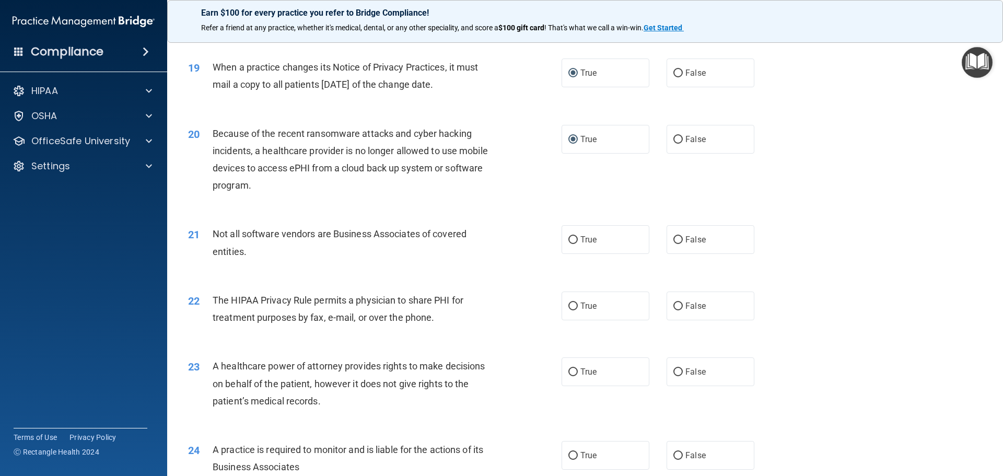
scroll to position [1463, 0]
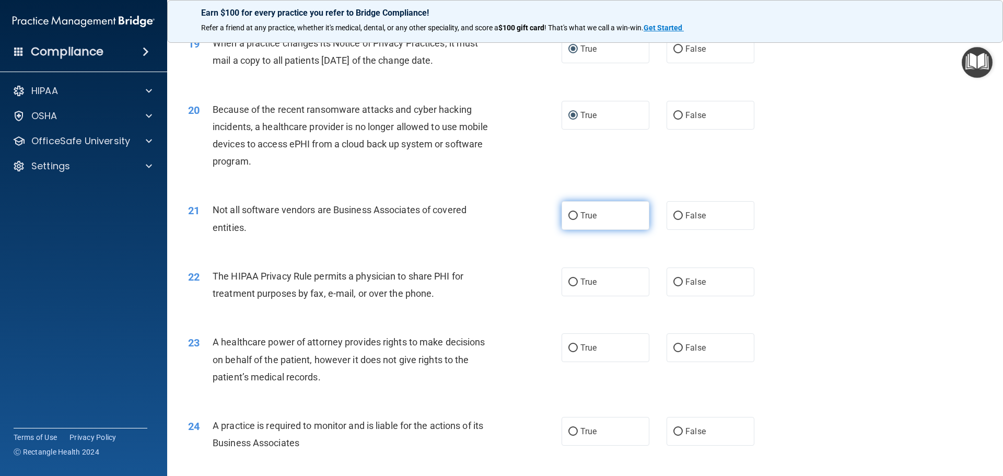
click at [569, 215] on input "True" at bounding box center [573, 216] width 9 height 8
radio input "true"
click at [675, 280] on input "False" at bounding box center [678, 283] width 9 height 8
radio input "true"
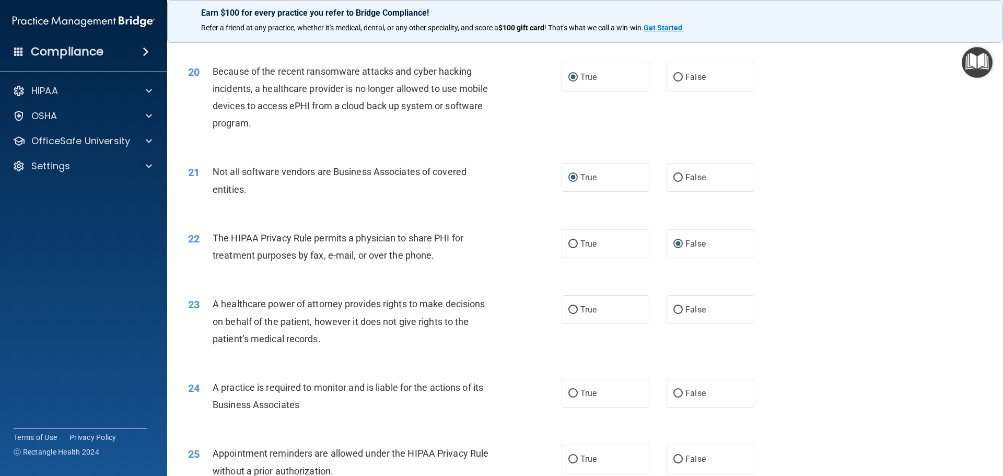
scroll to position [1568, 0]
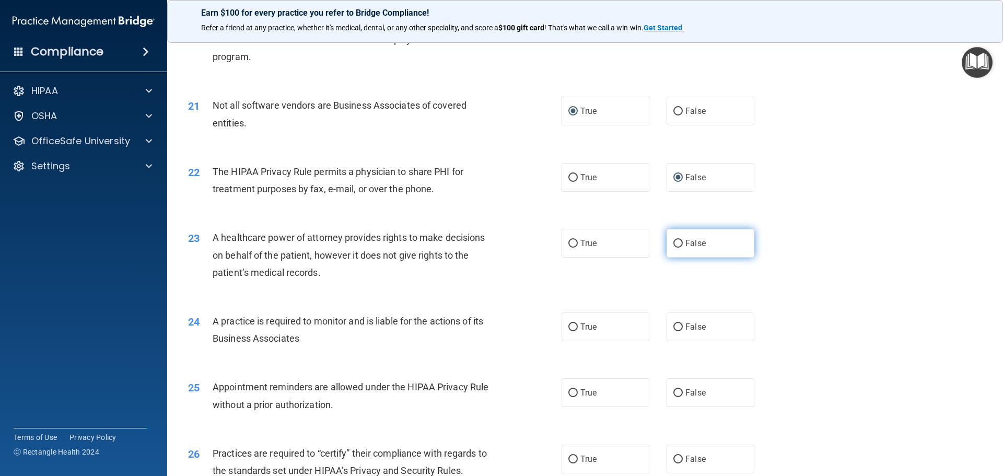
click at [677, 239] on label "False" at bounding box center [711, 243] width 88 height 29
click at [677, 240] on input "False" at bounding box center [678, 244] width 9 height 8
radio input "true"
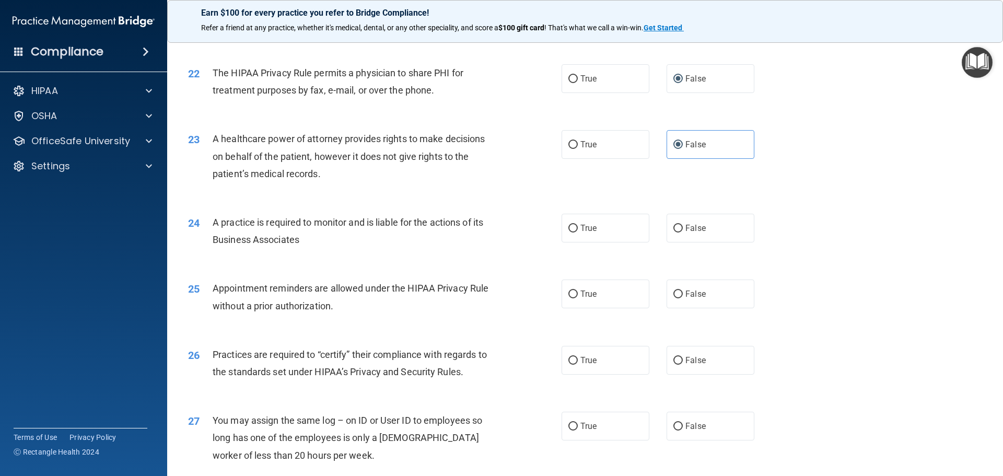
scroll to position [1672, 0]
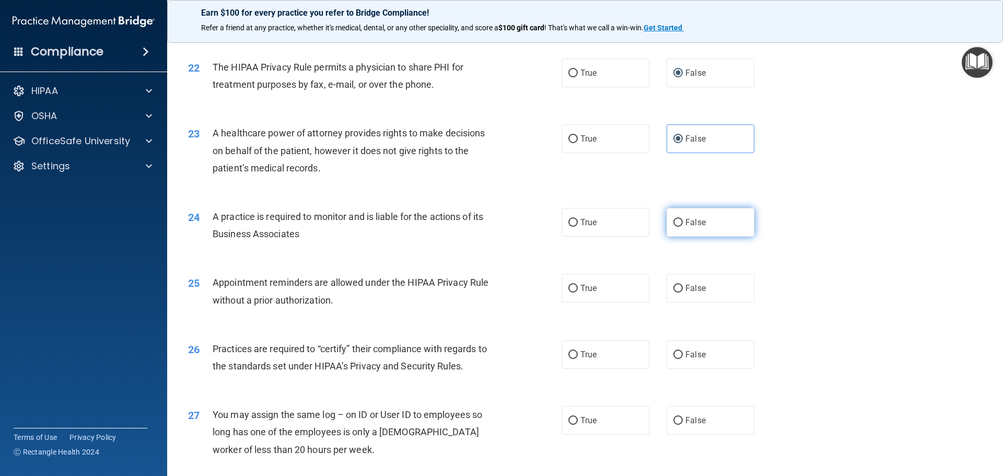
click at [676, 219] on input "False" at bounding box center [678, 223] width 9 height 8
radio input "true"
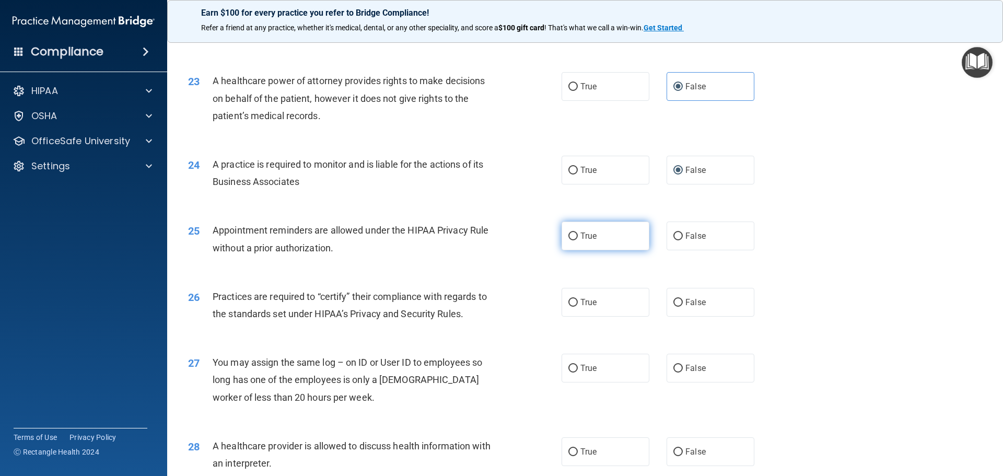
click at [569, 235] on input "True" at bounding box center [573, 237] width 9 height 8
radio input "true"
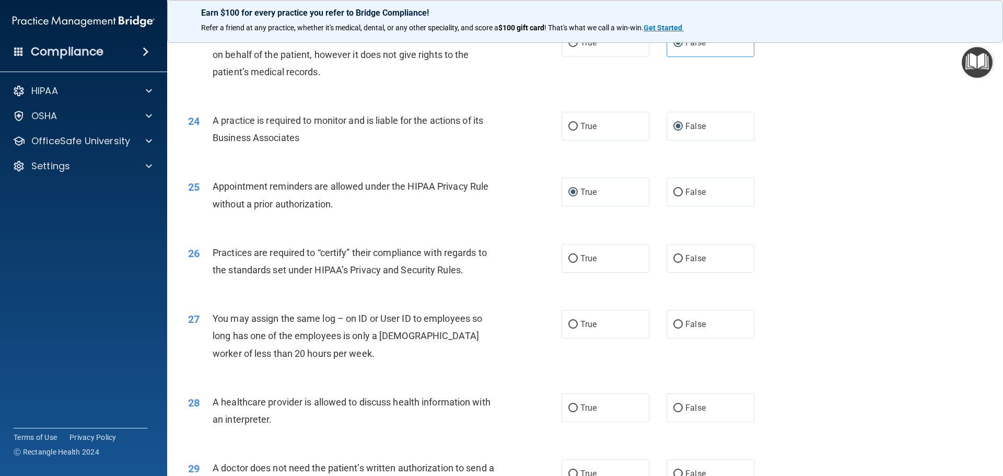
scroll to position [1829, 0]
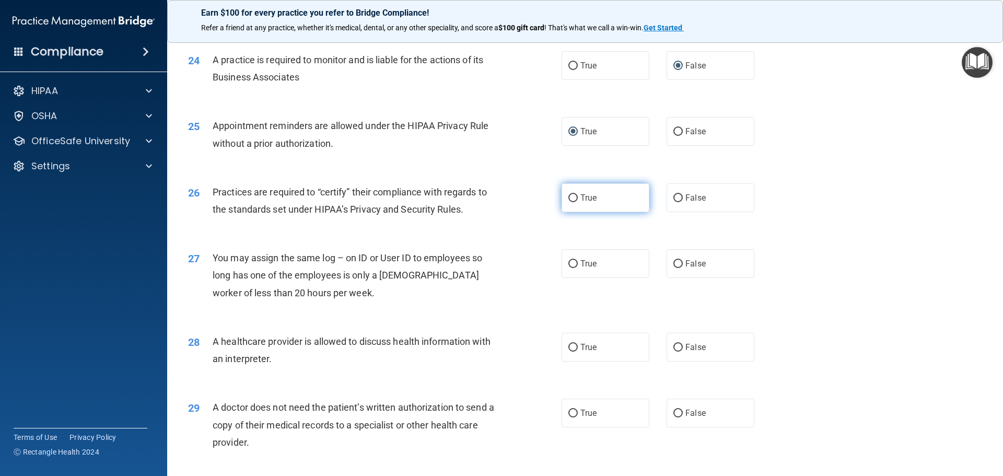
click at [569, 196] on input "True" at bounding box center [573, 198] width 9 height 8
radio input "true"
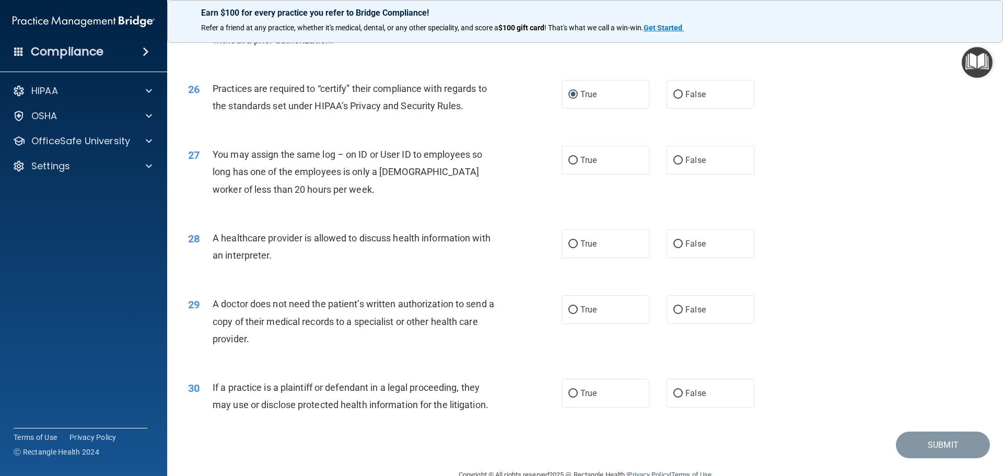
scroll to position [1933, 0]
click at [674, 156] on input "False" at bounding box center [678, 160] width 9 height 8
radio input "true"
click at [570, 241] on input "True" at bounding box center [573, 243] width 9 height 8
radio input "true"
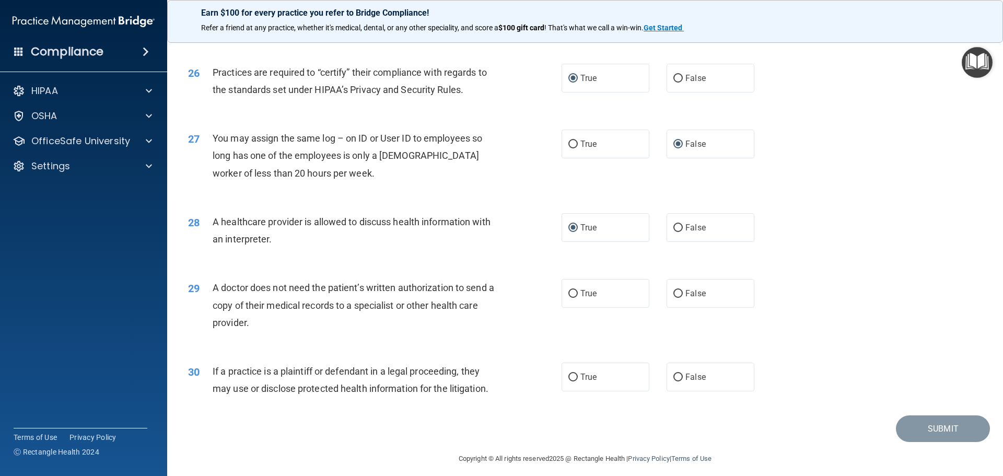
scroll to position [1956, 0]
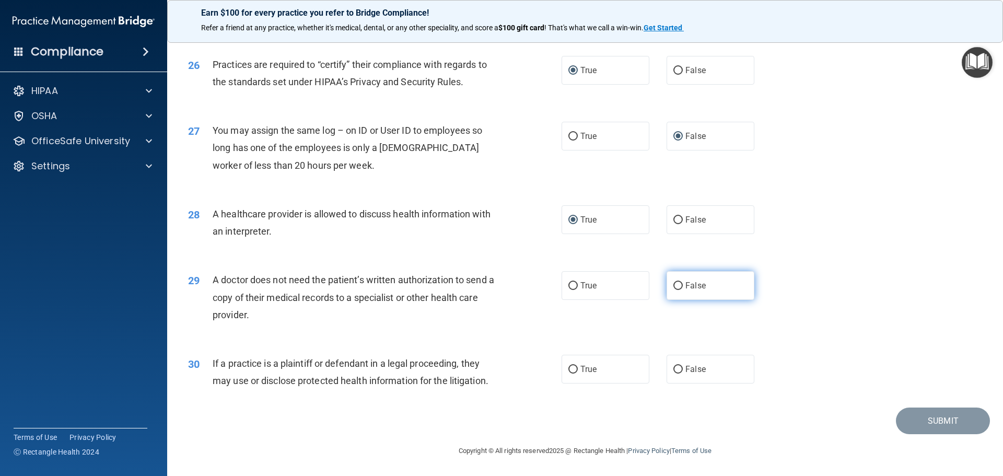
click at [675, 284] on input "False" at bounding box center [678, 286] width 9 height 8
radio input "true"
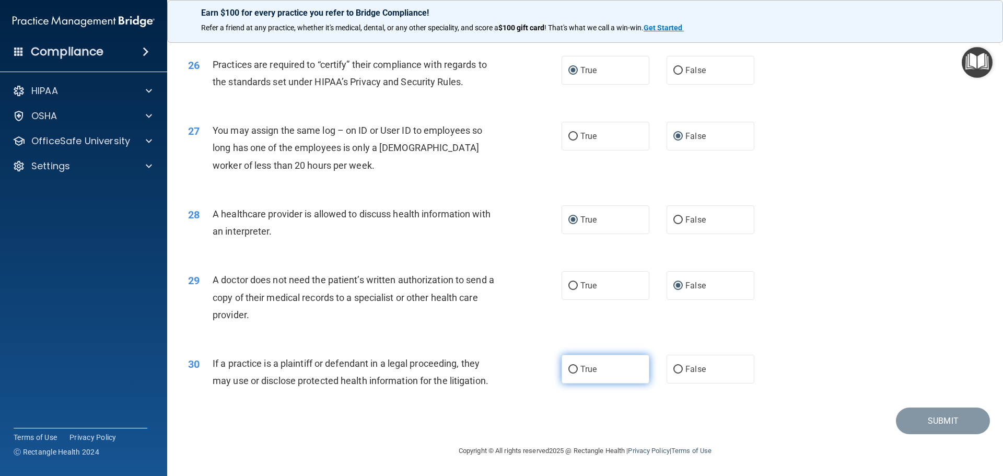
click at [569, 368] on input "True" at bounding box center [573, 370] width 9 height 8
radio input "true"
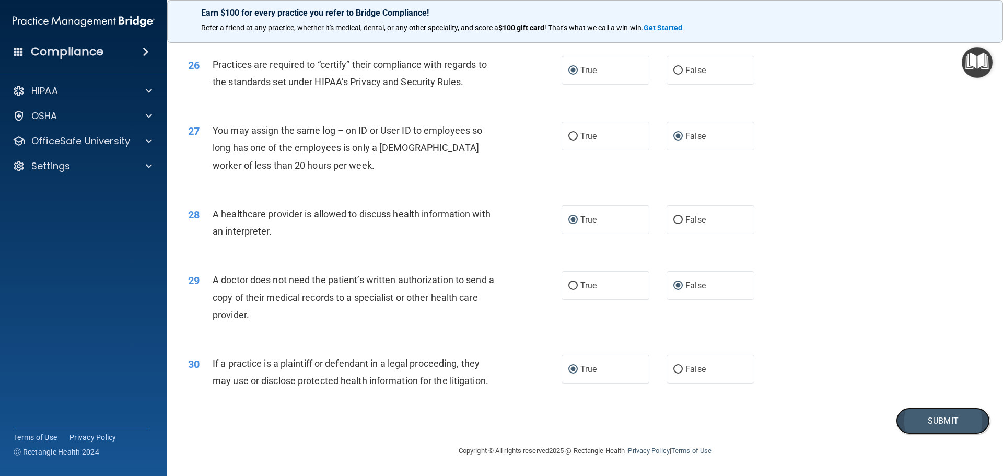
click at [933, 413] on button "Submit" at bounding box center [943, 421] width 94 height 27
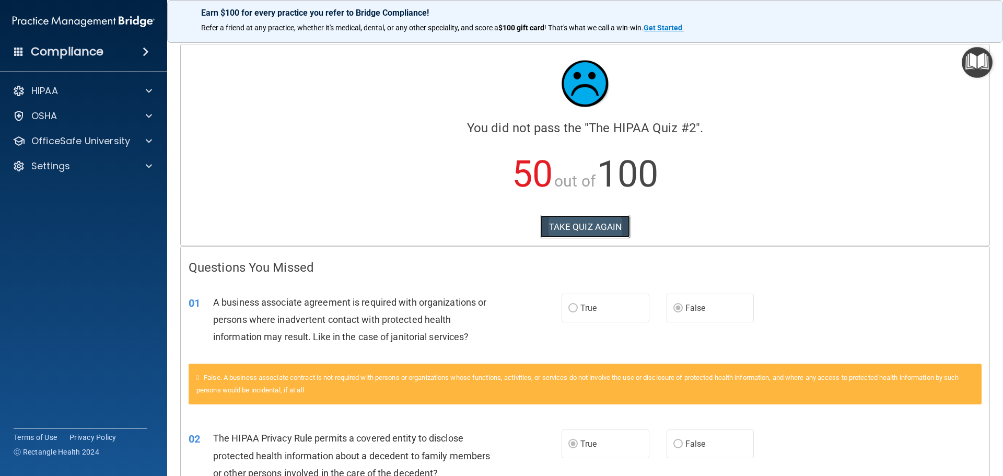
click at [602, 226] on button "TAKE QUIZ AGAIN" at bounding box center [585, 226] width 90 height 23
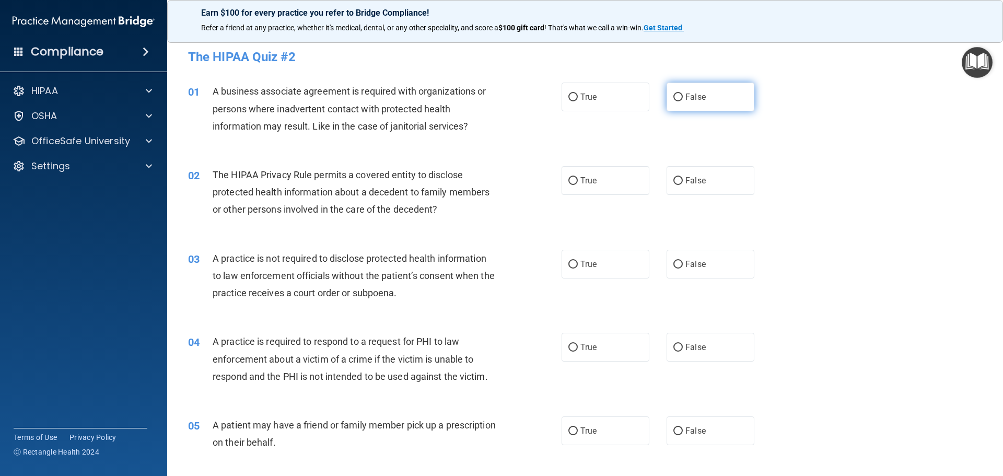
click at [674, 95] on input "False" at bounding box center [678, 98] width 9 height 8
radio input "true"
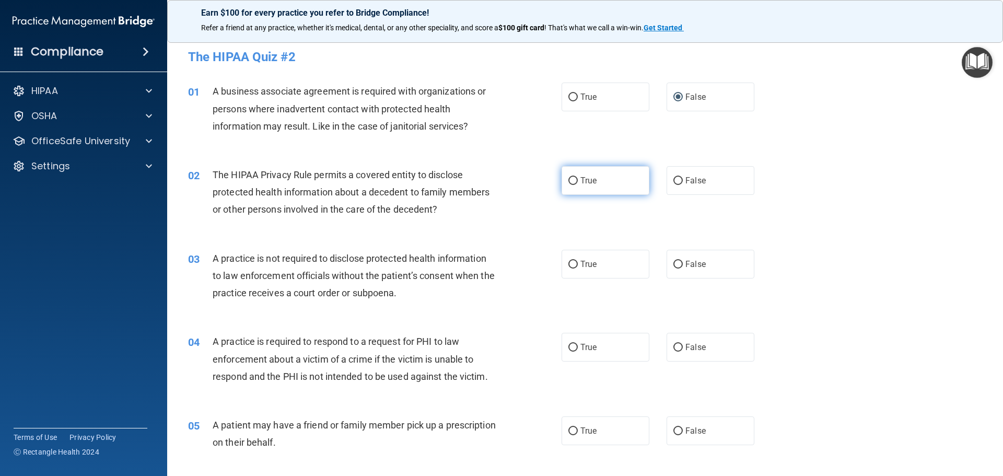
click at [569, 177] on input "True" at bounding box center [573, 181] width 9 height 8
radio input "true"
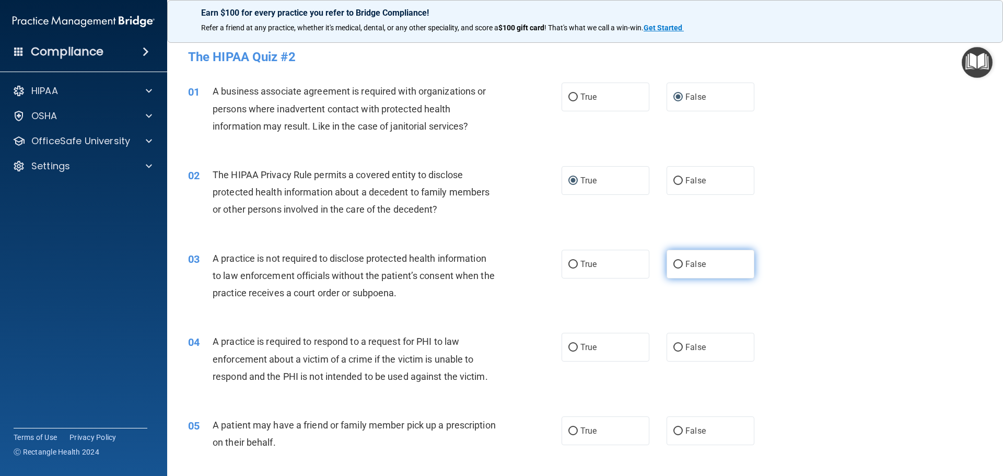
click at [674, 261] on input "False" at bounding box center [678, 265] width 9 height 8
radio input "true"
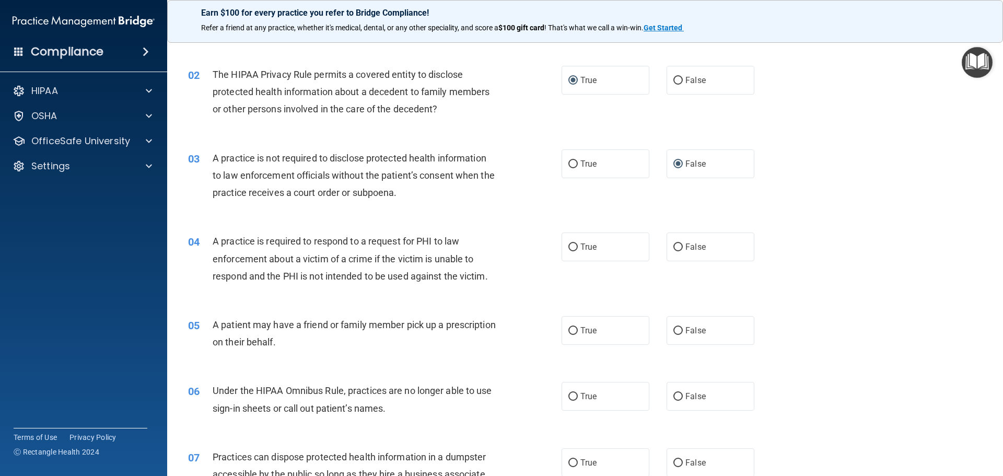
scroll to position [105, 0]
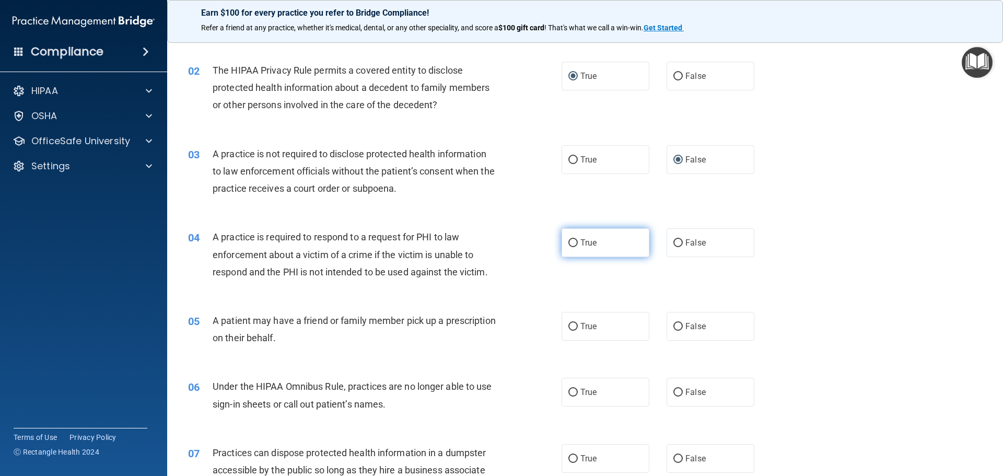
click at [569, 242] on input "True" at bounding box center [573, 243] width 9 height 8
radio input "true"
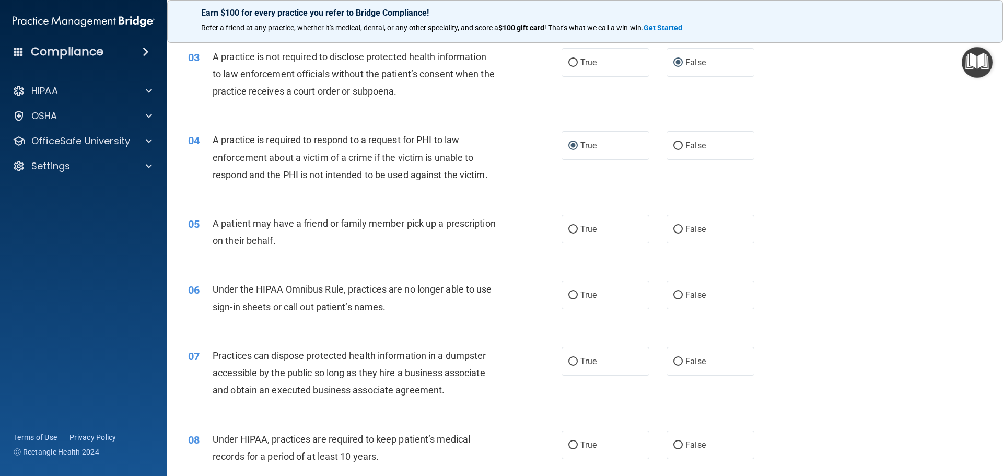
scroll to position [209, 0]
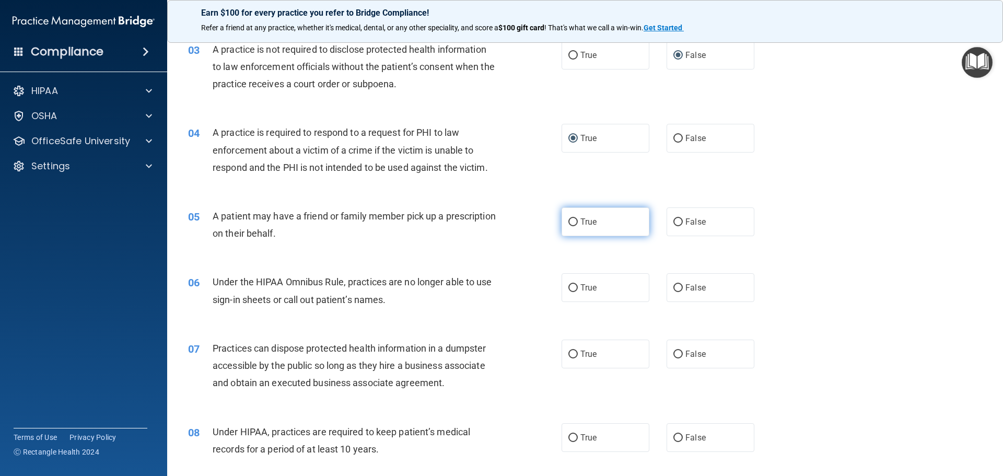
click at [569, 219] on input "True" at bounding box center [573, 222] width 9 height 8
radio input "true"
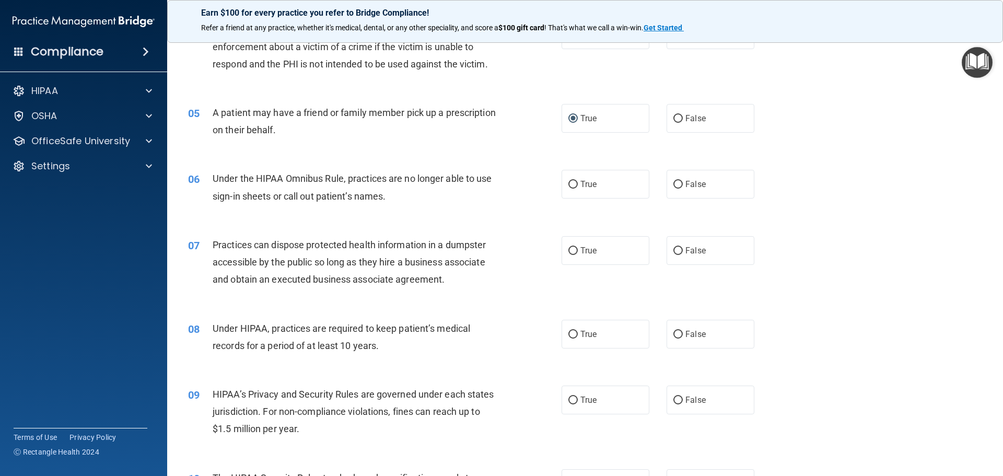
scroll to position [314, 0]
click at [674, 180] on input "False" at bounding box center [678, 184] width 9 height 8
radio input "true"
click at [675, 246] on input "False" at bounding box center [678, 250] width 9 height 8
radio input "true"
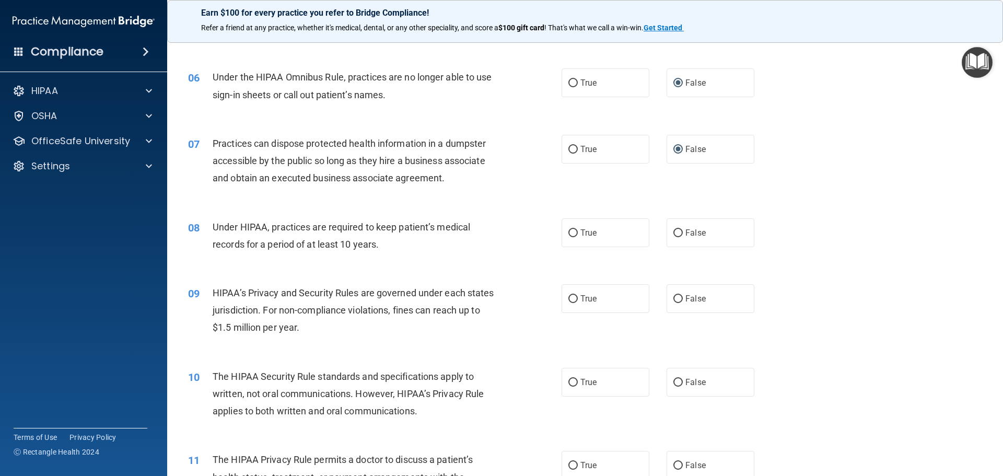
scroll to position [418, 0]
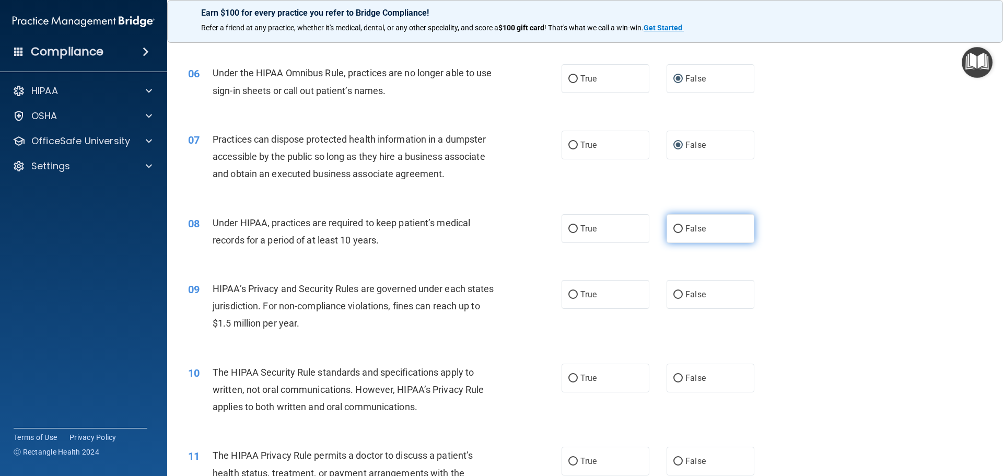
click at [674, 229] on input "False" at bounding box center [678, 229] width 9 height 8
radio input "true"
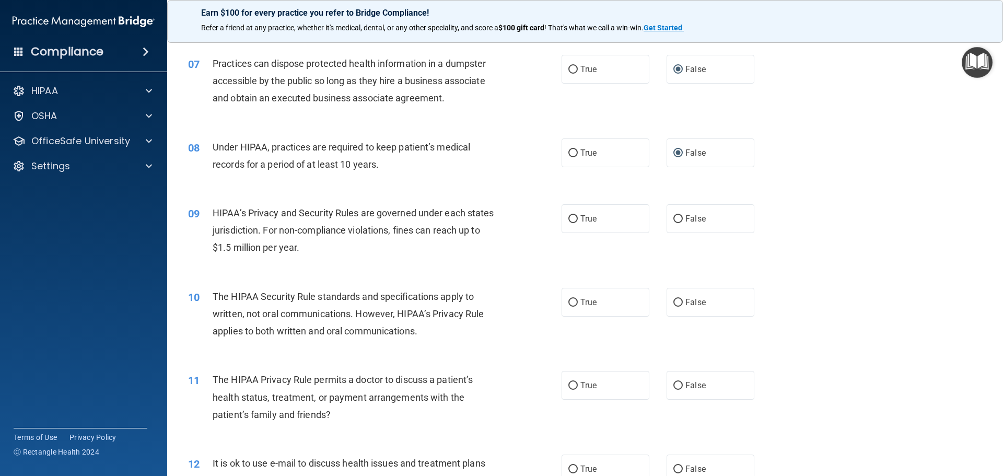
scroll to position [523, 0]
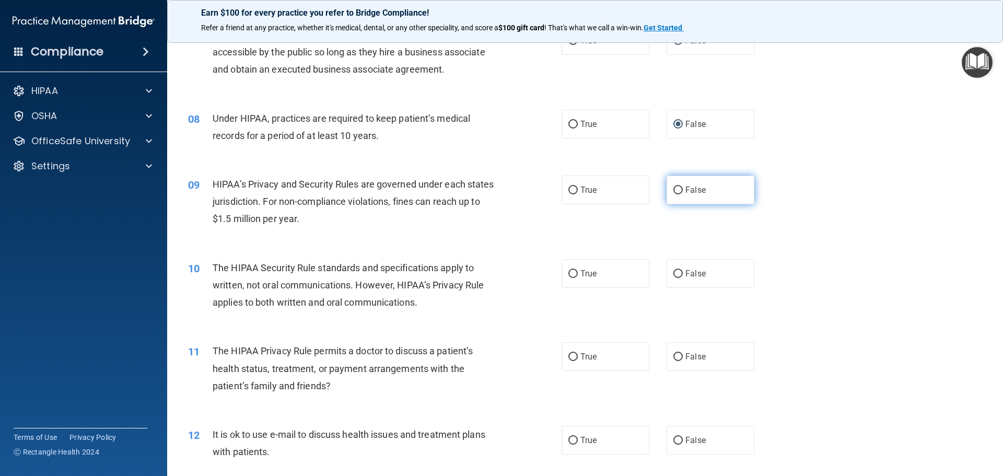
click at [674, 189] on input "False" at bounding box center [678, 191] width 9 height 8
radio input "true"
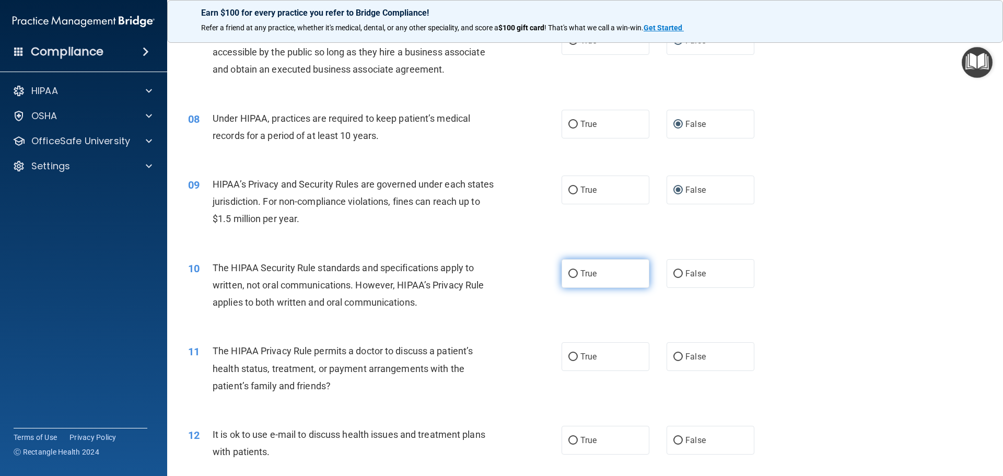
click at [570, 272] on input "True" at bounding box center [573, 274] width 9 height 8
radio input "true"
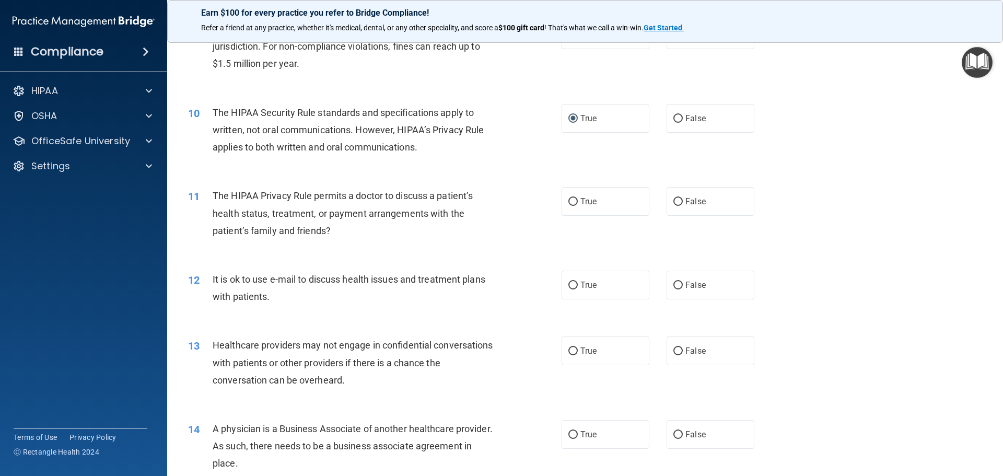
scroll to position [679, 0]
click at [571, 198] on input "True" at bounding box center [573, 200] width 9 height 8
radio input "true"
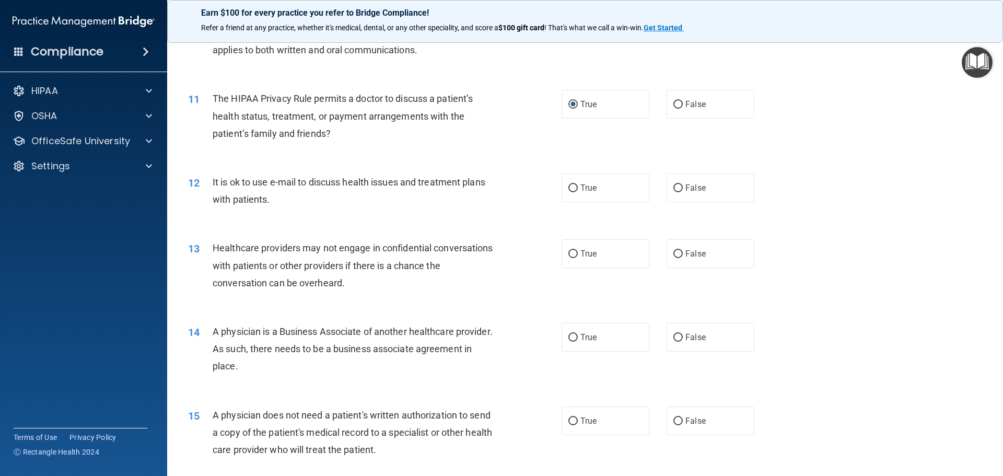
scroll to position [784, 0]
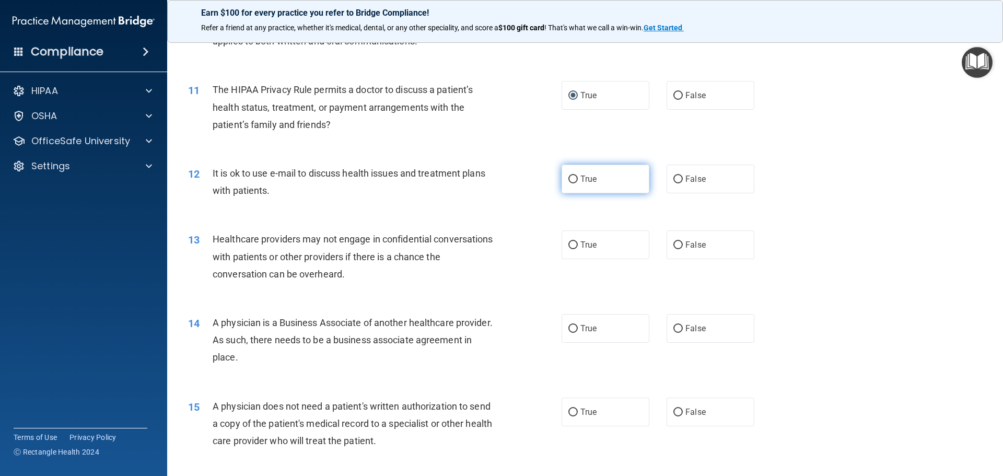
click at [574, 177] on label "True" at bounding box center [606, 179] width 88 height 29
click at [574, 177] on input "True" at bounding box center [573, 180] width 9 height 8
radio input "true"
click at [675, 241] on input "False" at bounding box center [678, 245] width 9 height 8
radio input "true"
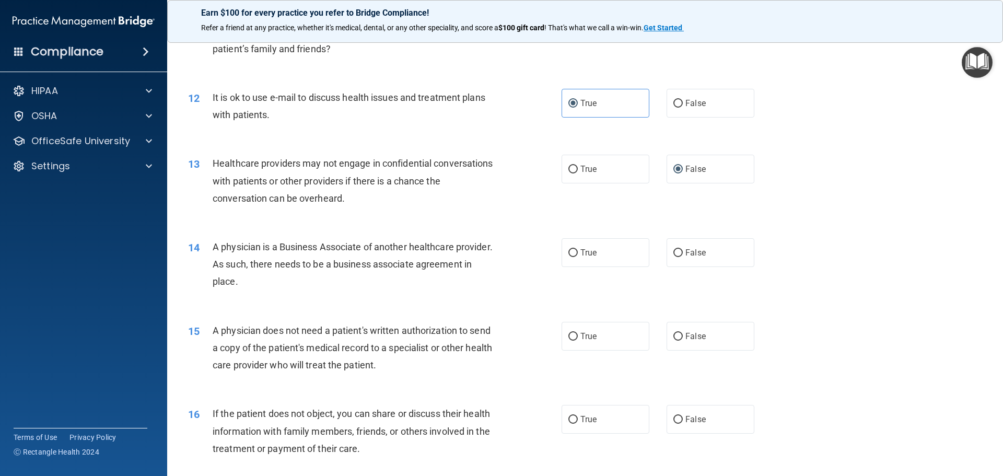
scroll to position [888, 0]
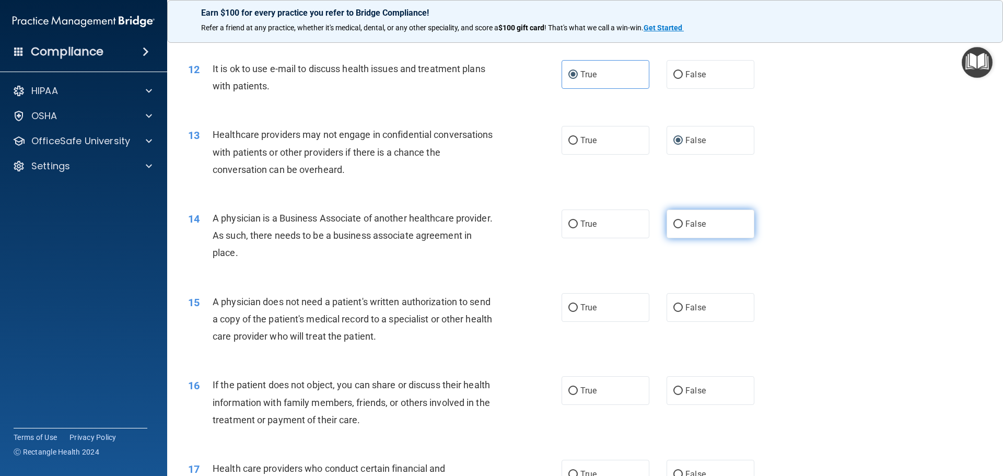
click at [674, 221] on input "False" at bounding box center [678, 225] width 9 height 8
radio input "true"
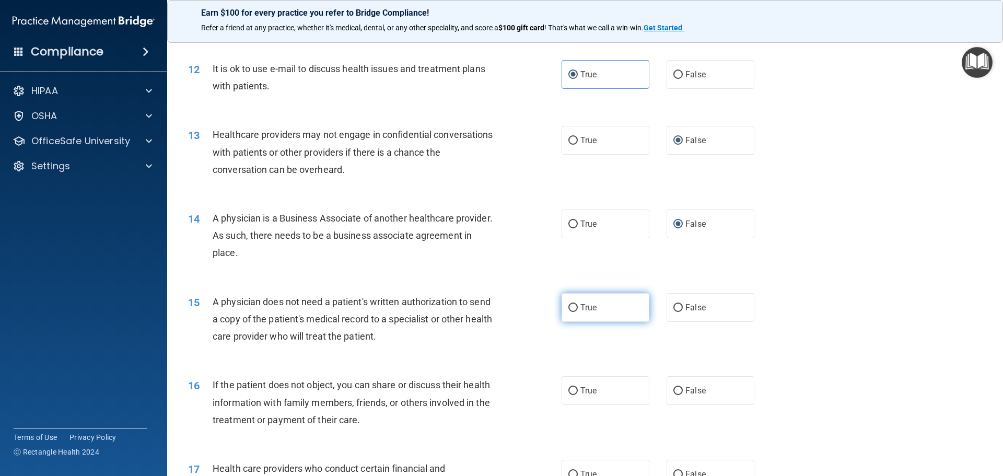
click at [569, 305] on input "True" at bounding box center [573, 308] width 9 height 8
radio input "true"
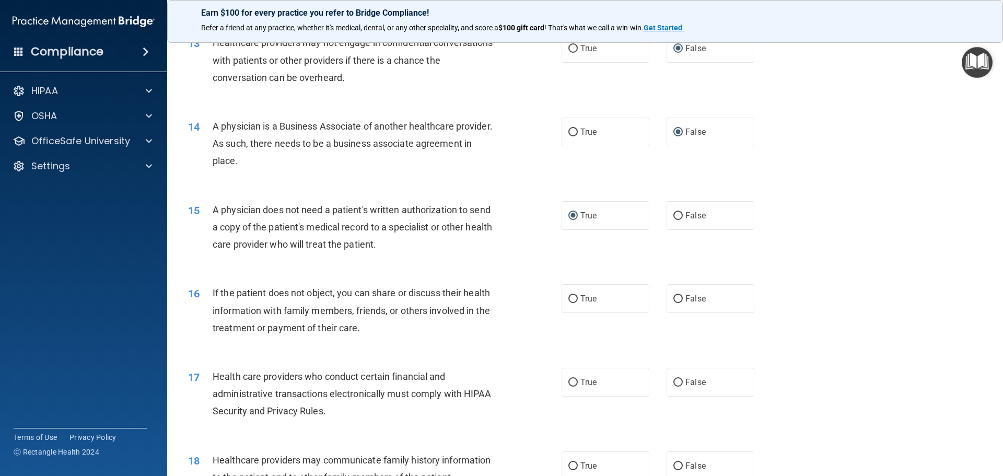
scroll to position [993, 0]
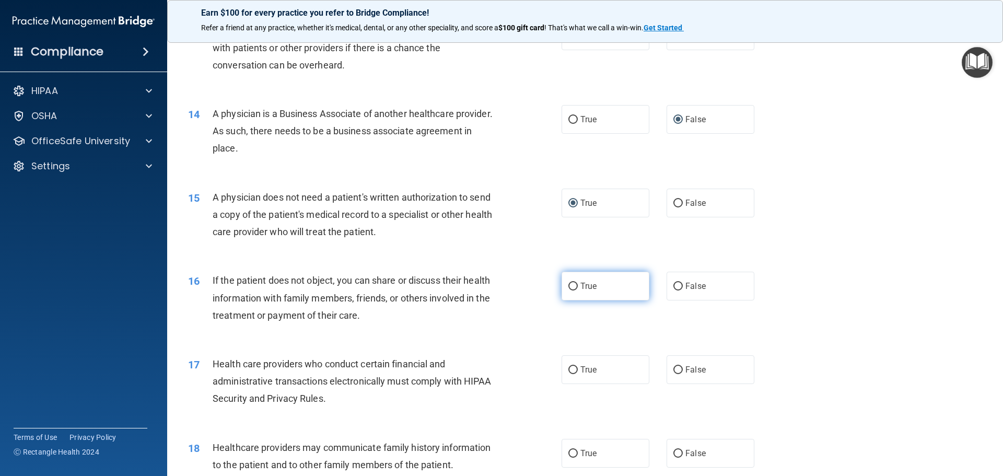
click at [569, 284] on input "True" at bounding box center [573, 287] width 9 height 8
radio input "true"
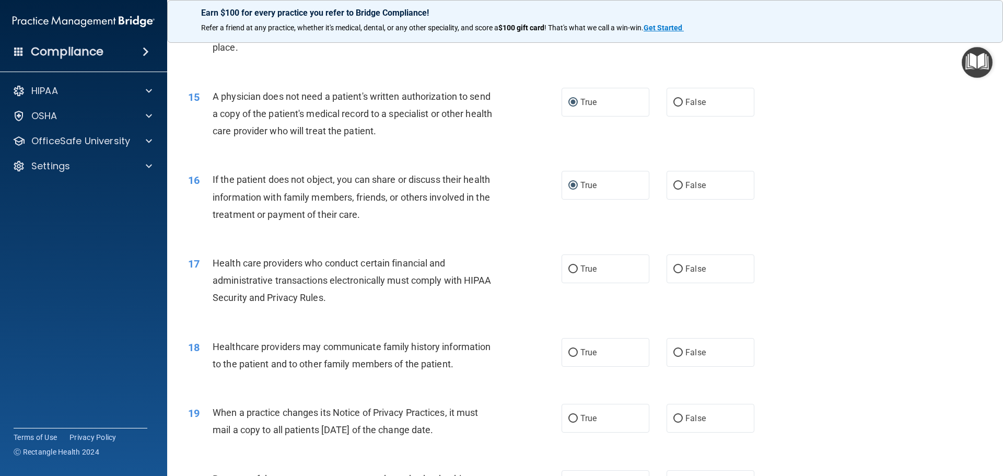
scroll to position [1150, 0]
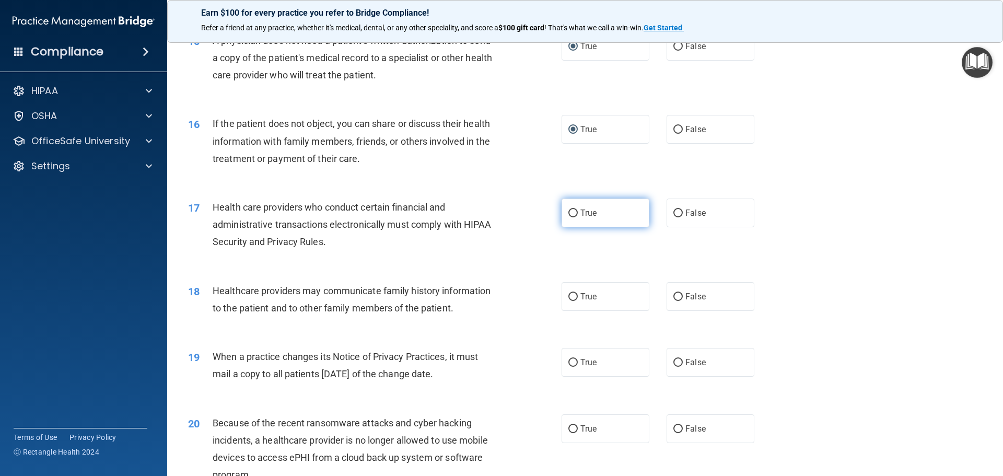
click at [570, 212] on input "True" at bounding box center [573, 214] width 9 height 8
radio input "true"
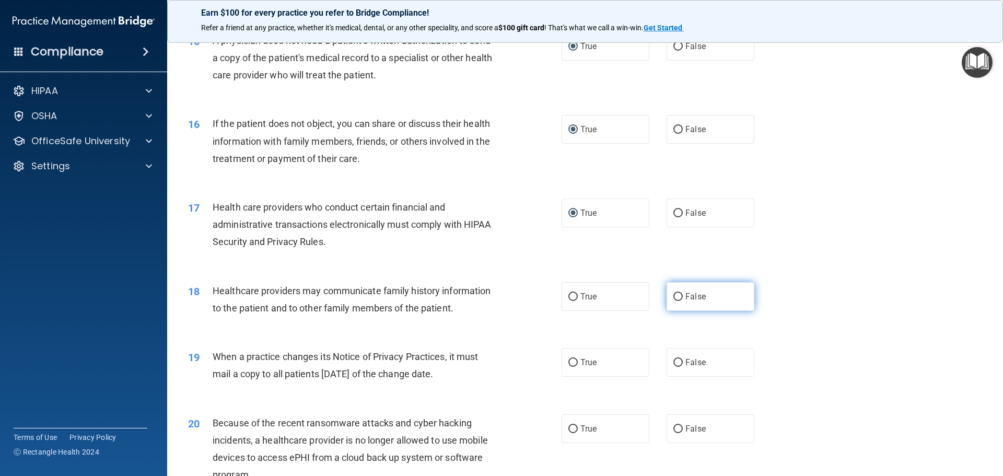
click at [675, 296] on input "False" at bounding box center [678, 297] width 9 height 8
radio input "true"
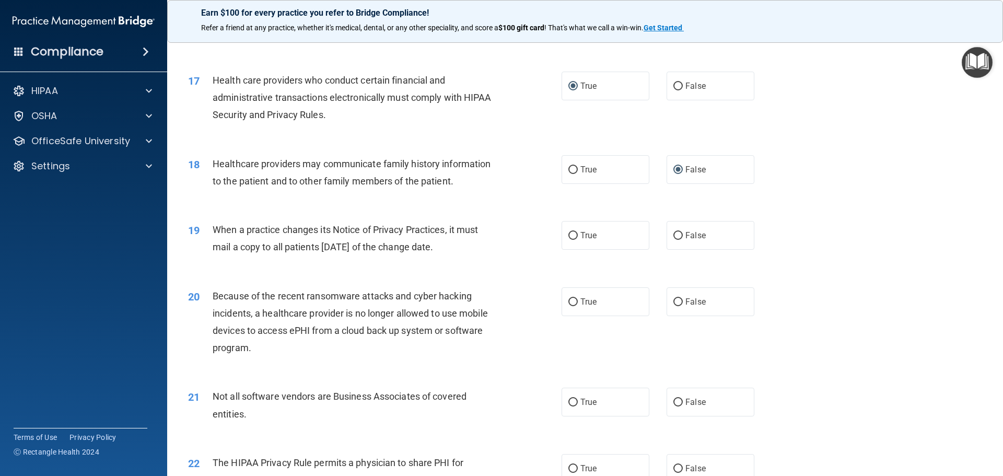
scroll to position [1306, 0]
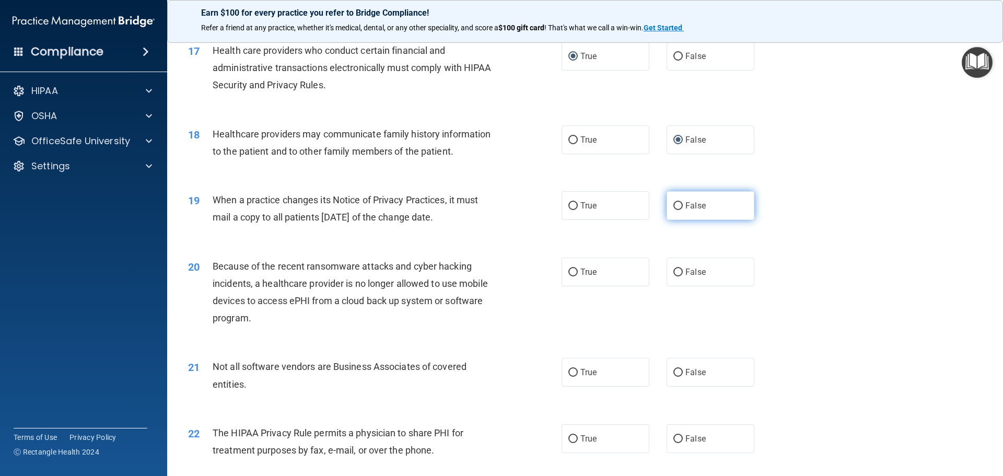
click at [674, 204] on input "False" at bounding box center [678, 206] width 9 height 8
radio input "true"
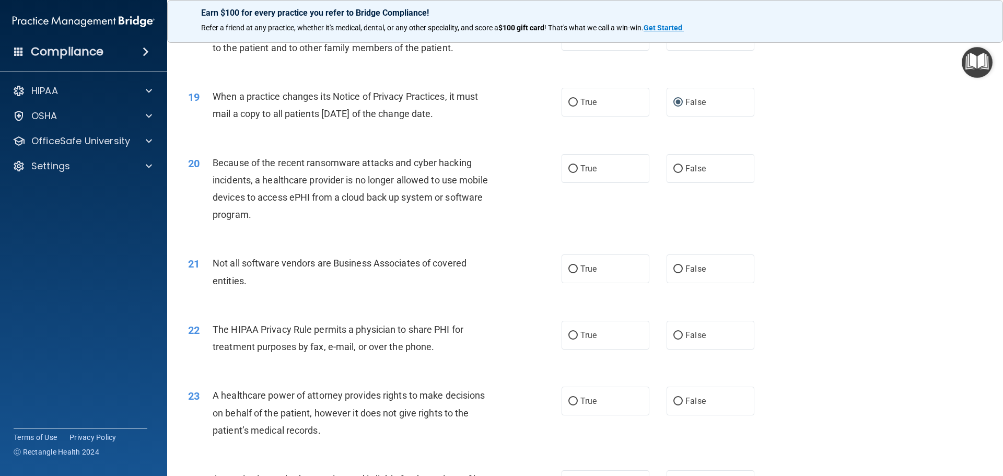
scroll to position [1411, 0]
click at [674, 167] on input "False" at bounding box center [678, 168] width 9 height 8
radio input "true"
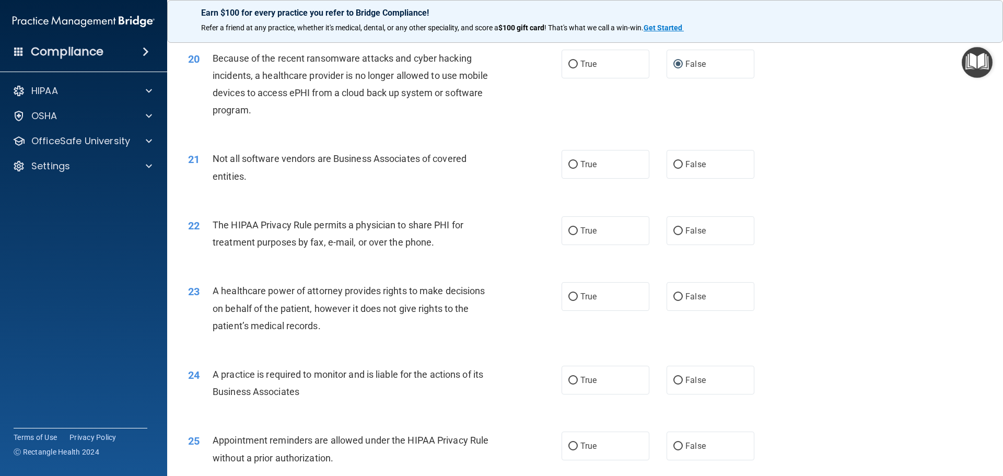
scroll to position [1515, 0]
click at [569, 165] on input "True" at bounding box center [573, 164] width 9 height 8
radio input "true"
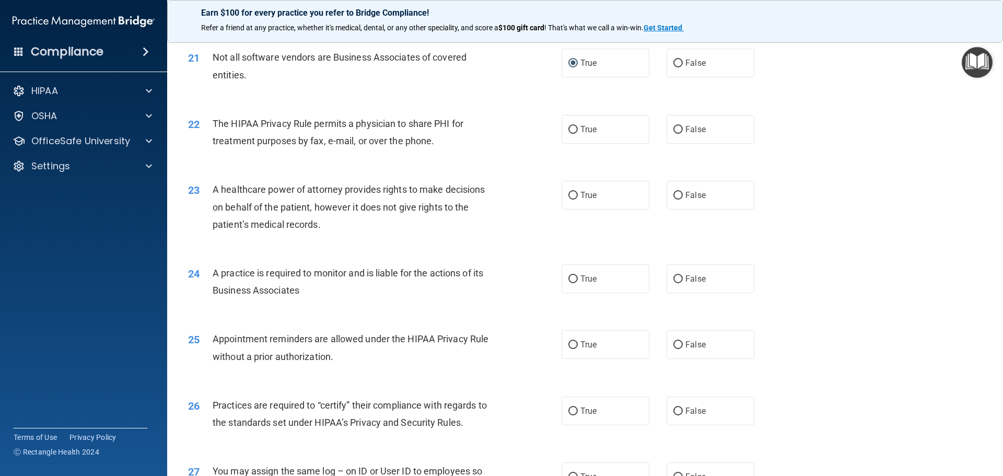
scroll to position [1620, 0]
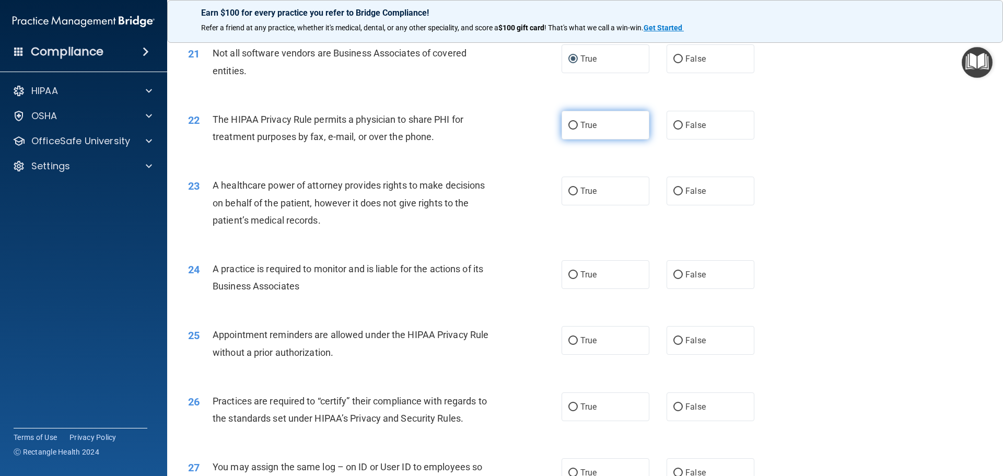
click at [569, 123] on input "True" at bounding box center [573, 126] width 9 height 8
radio input "true"
click at [674, 188] on input "False" at bounding box center [678, 192] width 9 height 8
radio input "true"
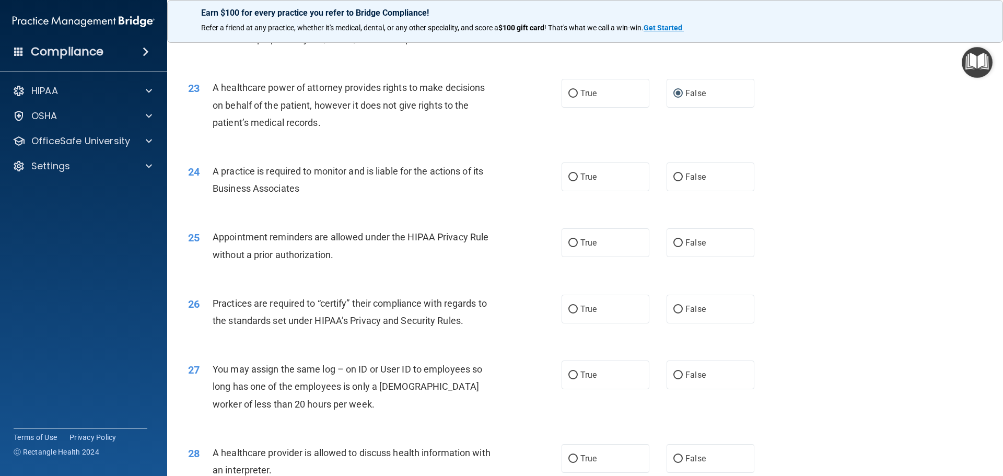
scroll to position [1724, 0]
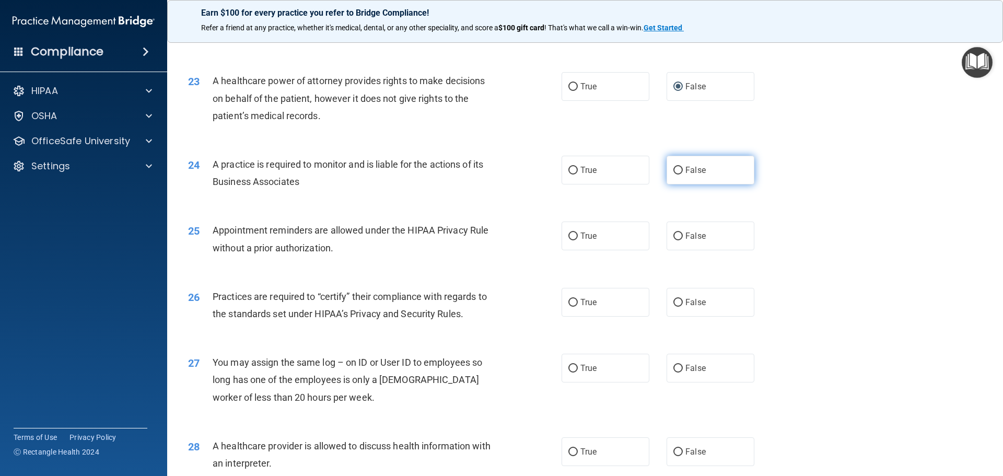
click at [674, 167] on input "False" at bounding box center [678, 171] width 9 height 8
radio input "true"
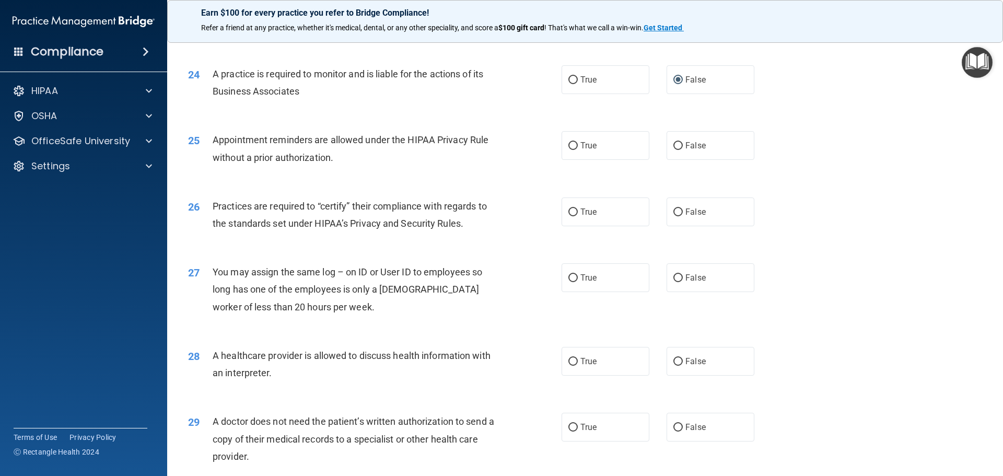
scroll to position [1829, 0]
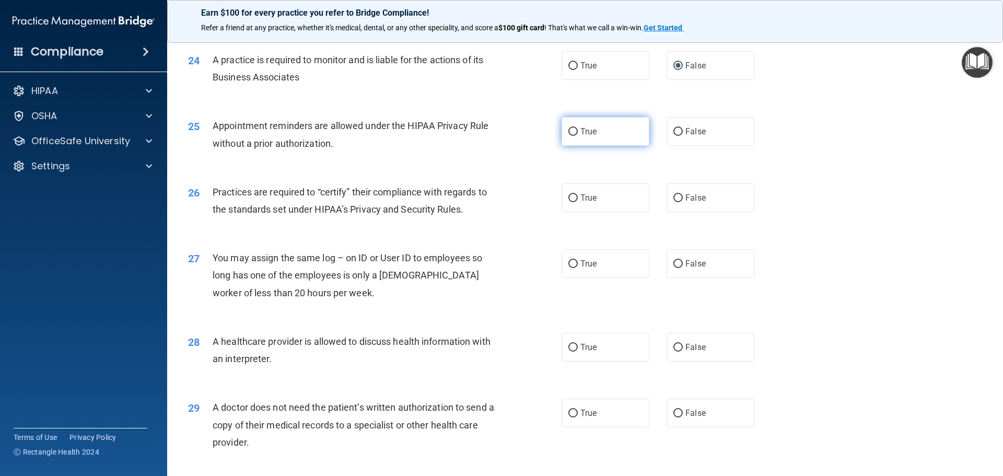
click at [569, 130] on input "True" at bounding box center [573, 132] width 9 height 8
radio input "true"
click at [668, 196] on label "False" at bounding box center [711, 197] width 88 height 29
click at [674, 196] on input "False" at bounding box center [678, 198] width 9 height 8
radio input "true"
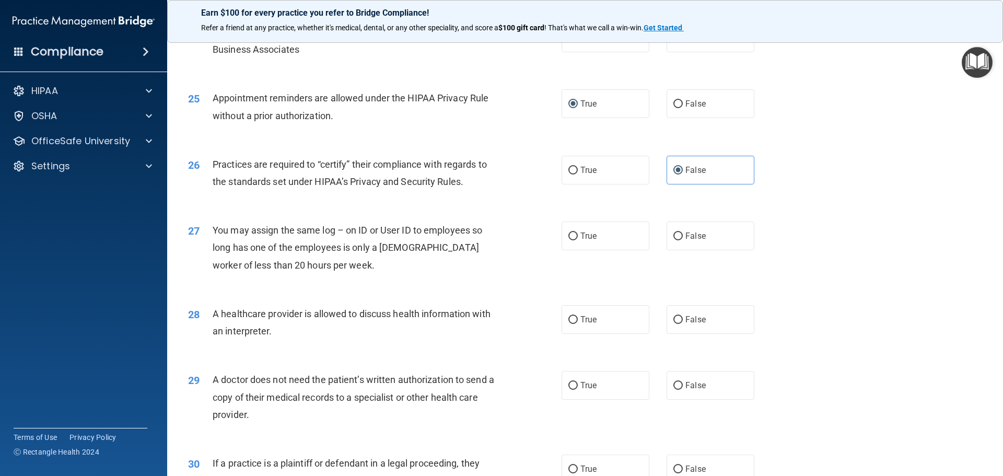
scroll to position [1881, 0]
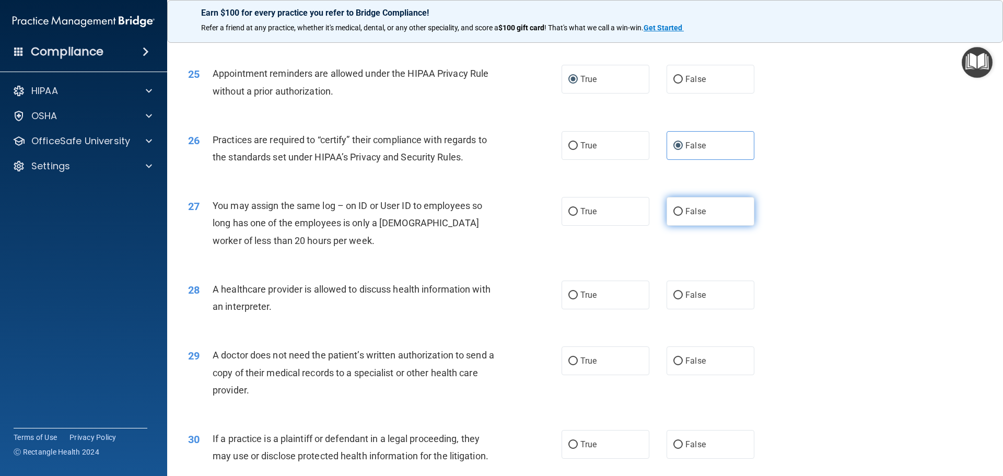
click at [674, 210] on input "False" at bounding box center [678, 212] width 9 height 8
radio input "true"
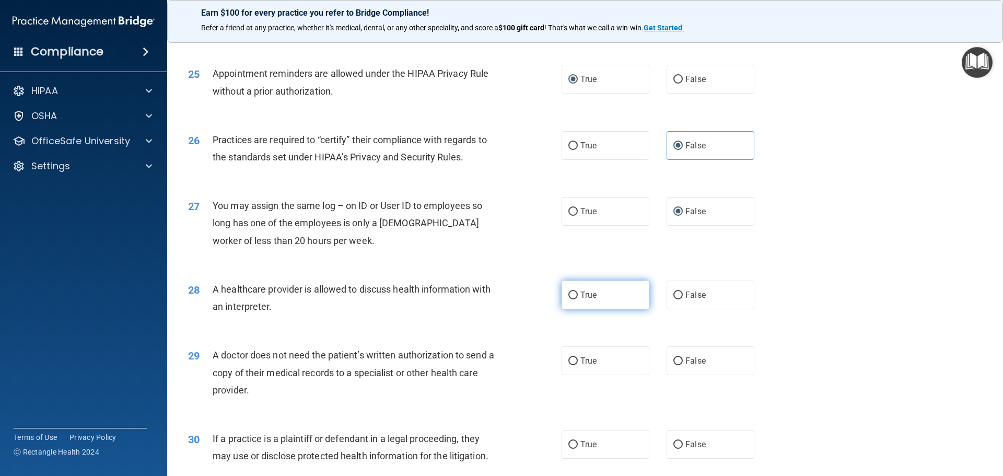
click at [570, 294] on input "True" at bounding box center [573, 296] width 9 height 8
radio input "true"
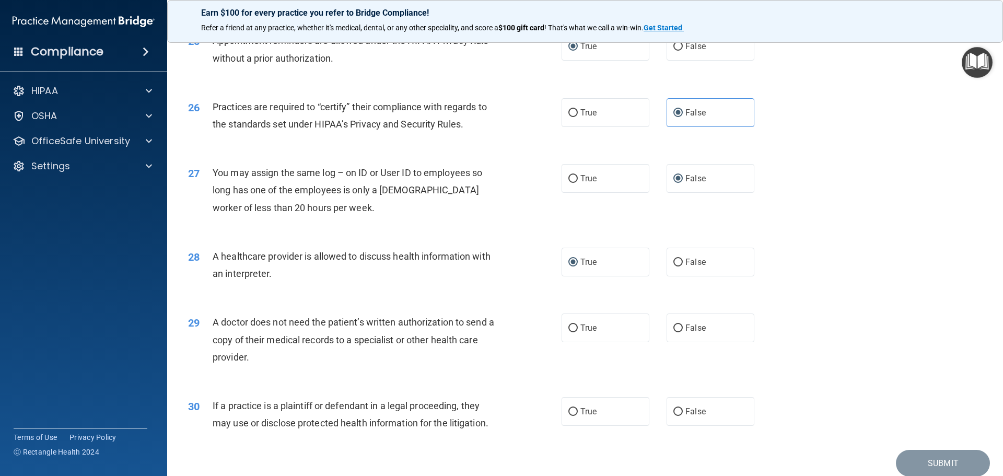
scroll to position [1956, 0]
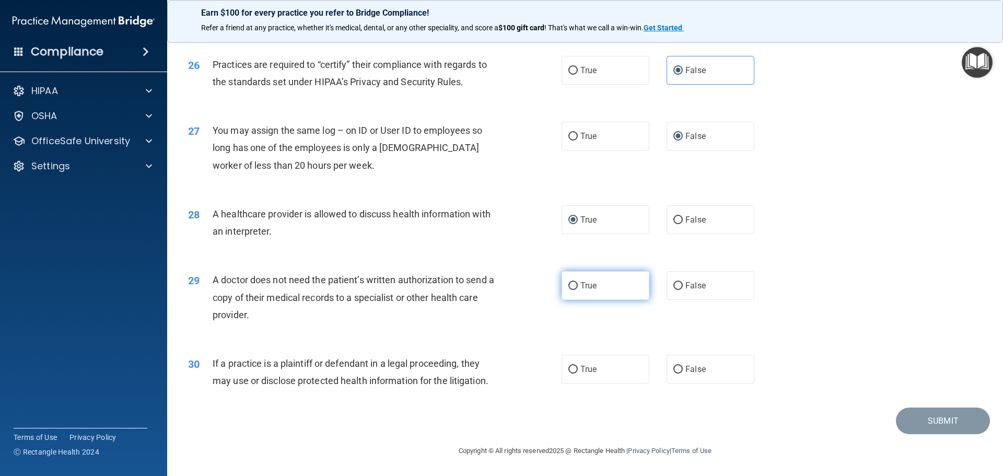
click at [572, 285] on input "True" at bounding box center [573, 286] width 9 height 8
radio input "true"
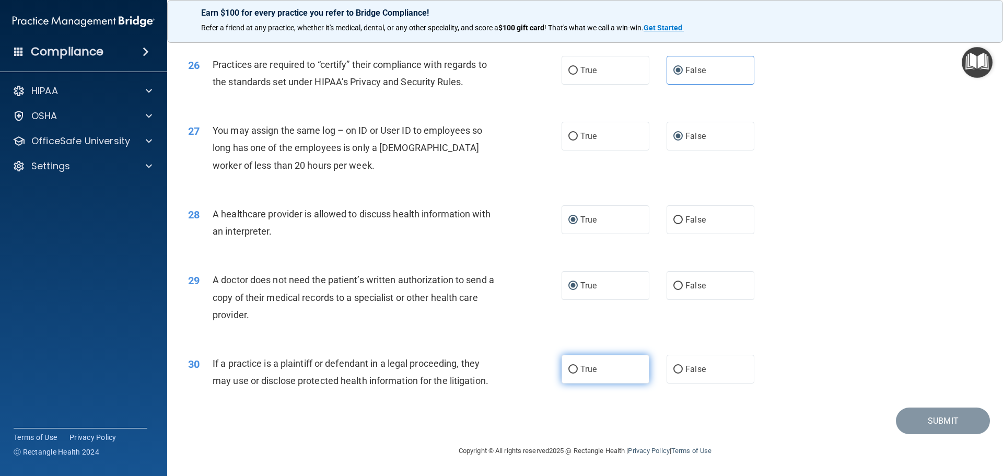
click at [569, 369] on input "True" at bounding box center [573, 370] width 9 height 8
radio input "true"
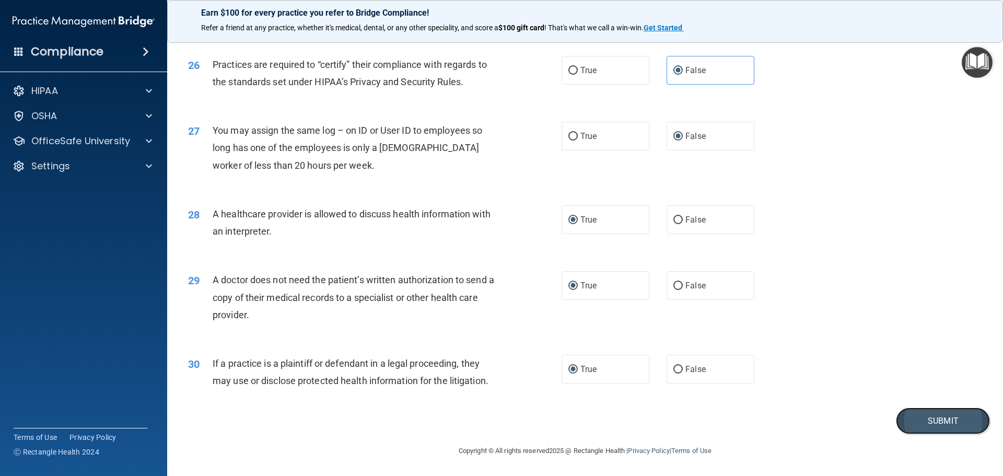
click at [934, 420] on button "Submit" at bounding box center [943, 421] width 94 height 27
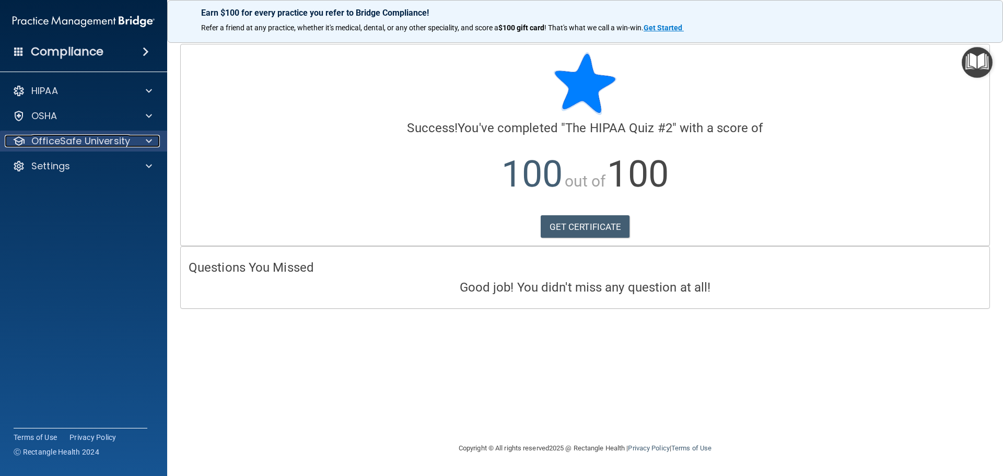
click at [104, 141] on p "OfficeSafe University" at bounding box center [80, 141] width 99 height 13
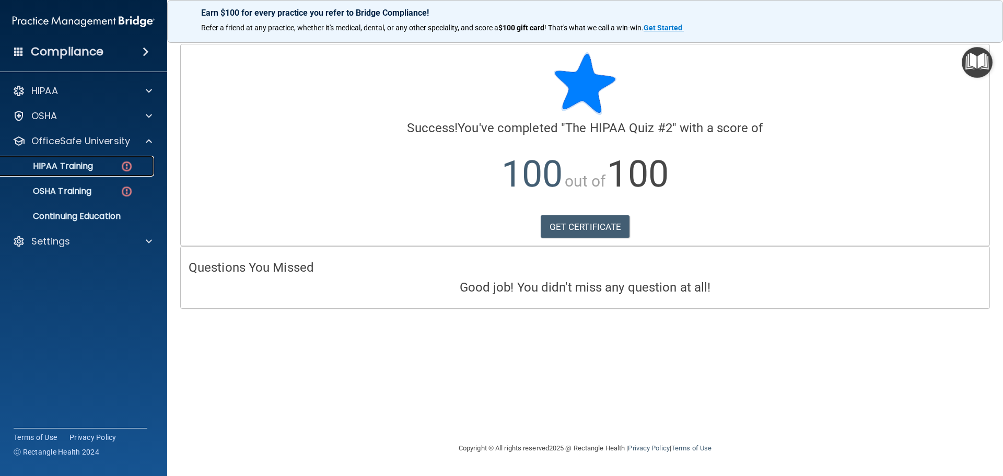
click at [82, 163] on p "HIPAA Training" at bounding box center [50, 166] width 86 height 10
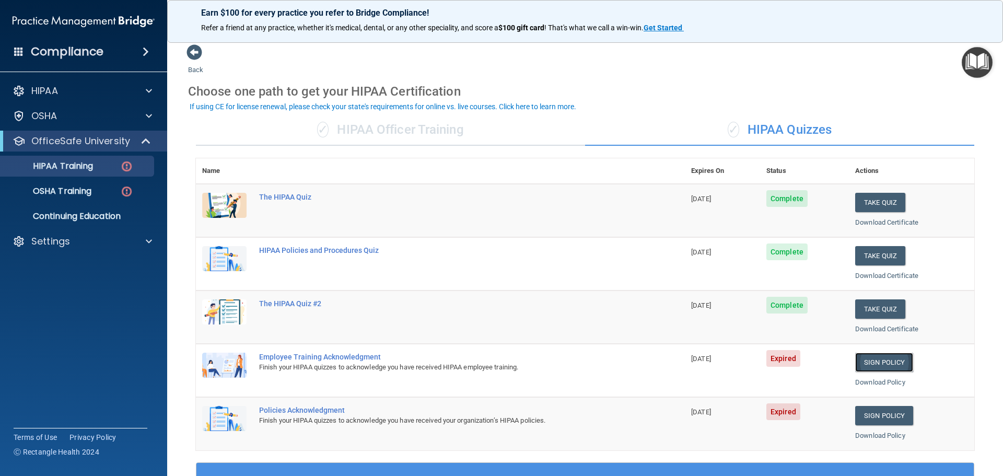
click at [871, 364] on link "Sign Policy" at bounding box center [884, 362] width 58 height 19
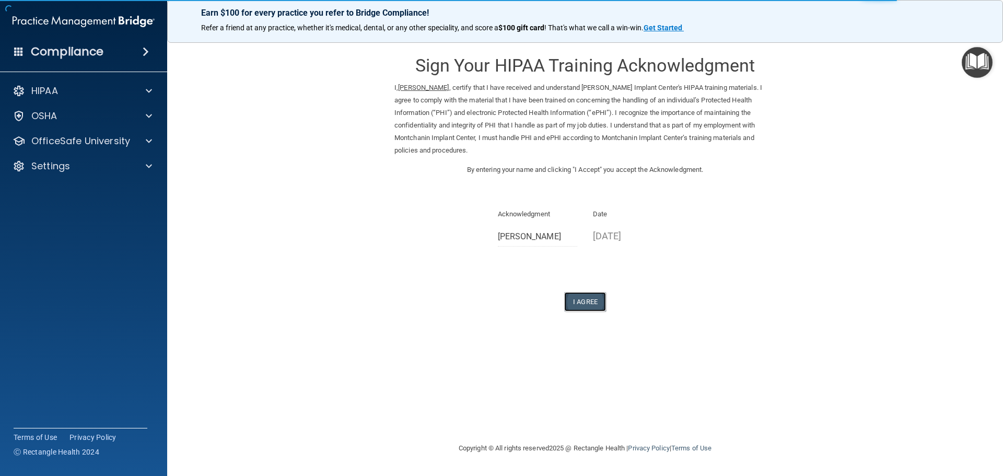
click at [588, 300] on button "I Agree" at bounding box center [585, 301] width 42 height 19
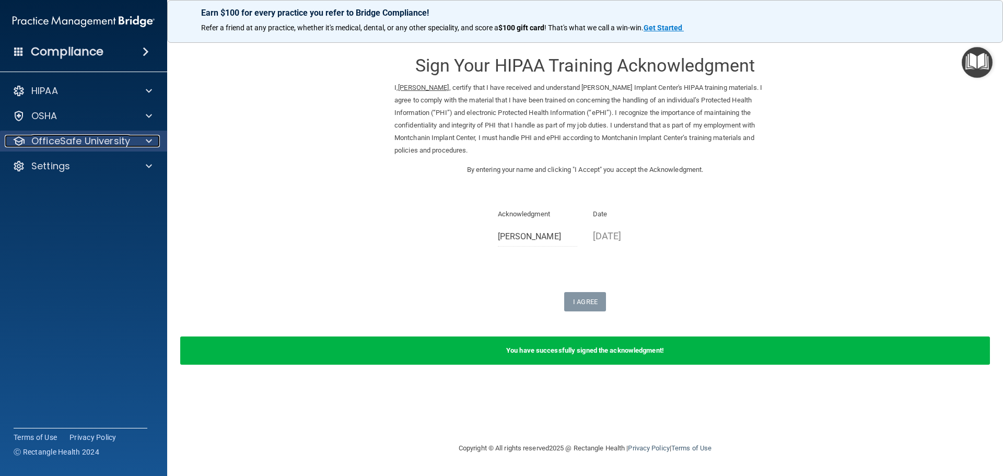
click at [83, 140] on p "OfficeSafe University" at bounding box center [80, 141] width 99 height 13
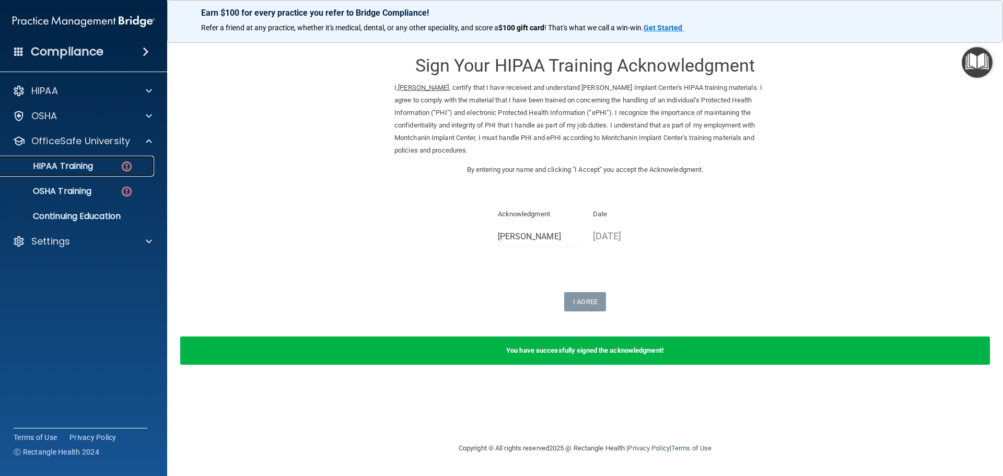
click at [65, 163] on p "HIPAA Training" at bounding box center [50, 166] width 86 height 10
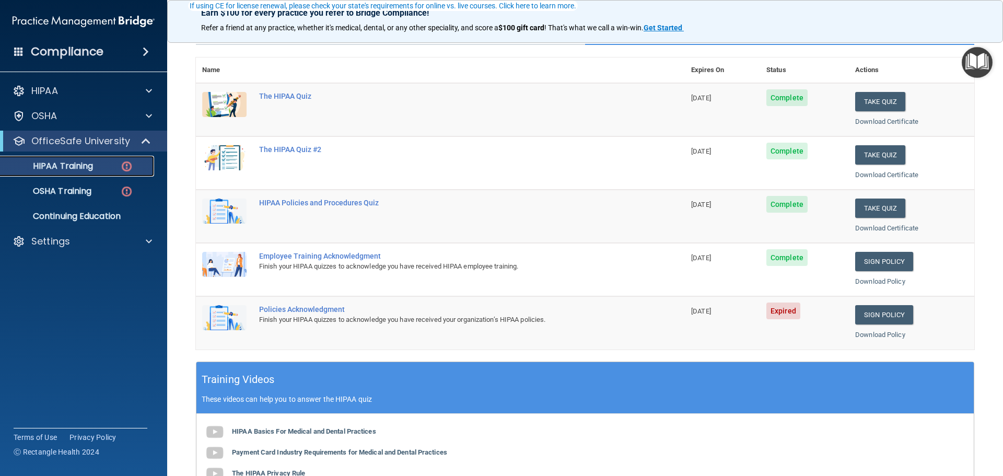
scroll to position [105, 0]
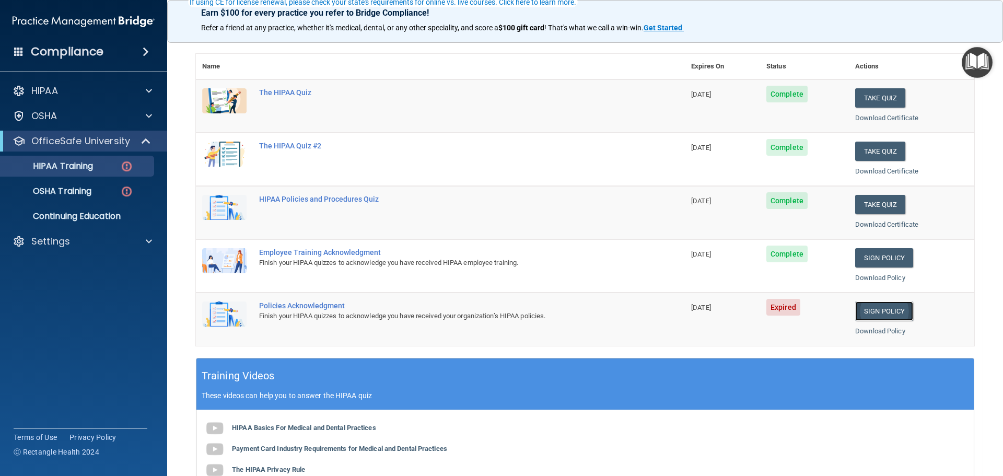
click at [871, 312] on link "Sign Policy" at bounding box center [884, 311] width 58 height 19
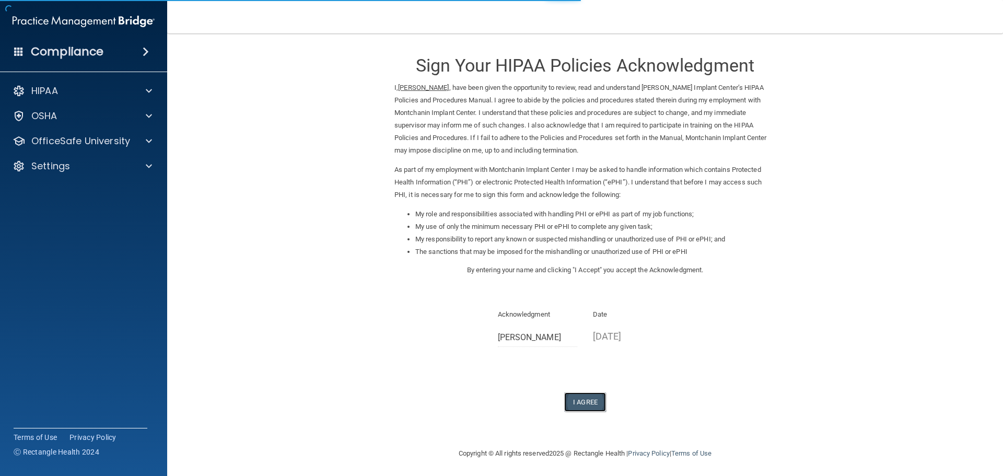
click at [588, 397] on button "I Agree" at bounding box center [585, 401] width 42 height 19
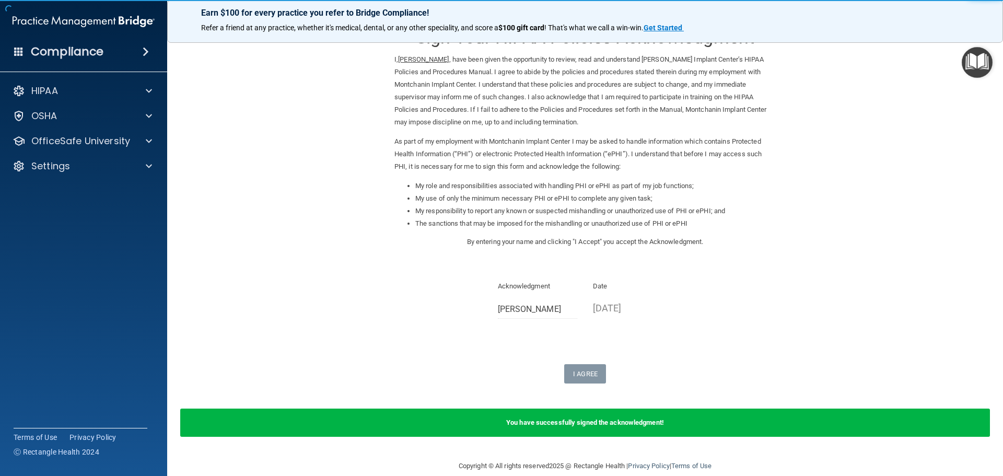
scroll to position [43, 0]
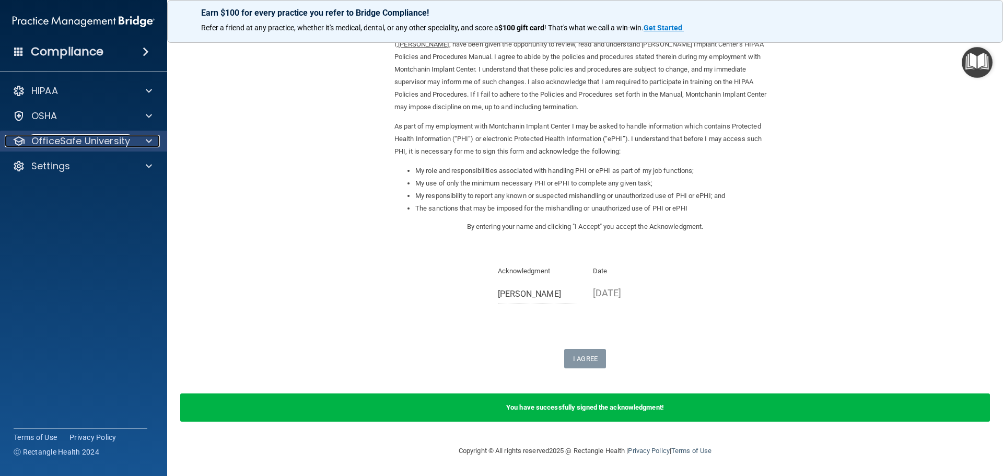
click at [126, 137] on p "OfficeSafe University" at bounding box center [80, 141] width 99 height 13
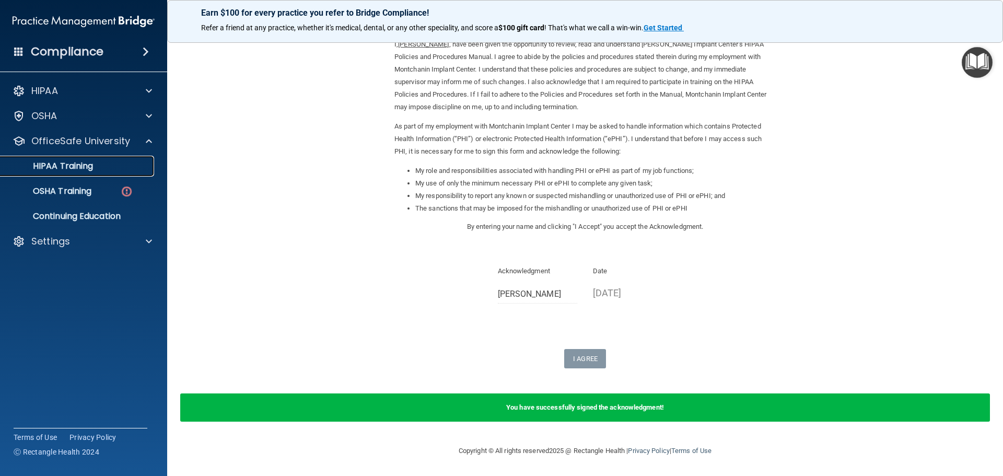
click at [64, 166] on p "HIPAA Training" at bounding box center [50, 166] width 86 height 10
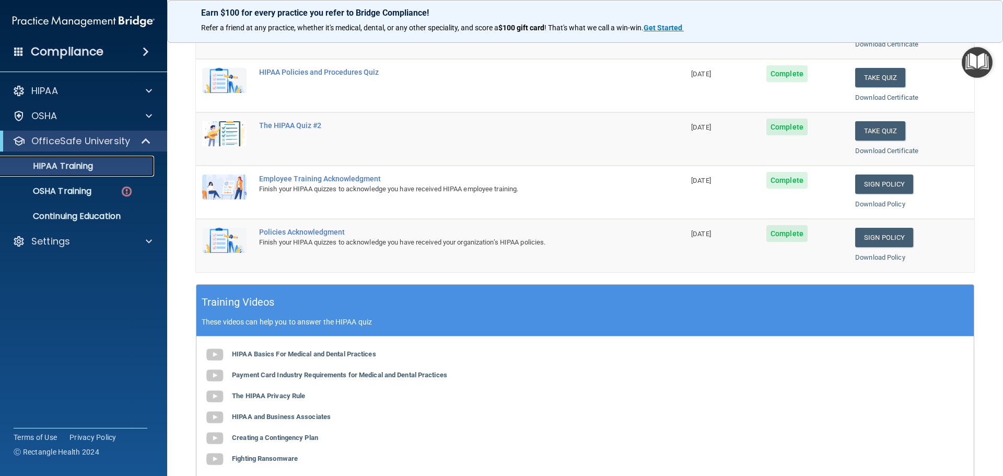
scroll to position [209, 0]
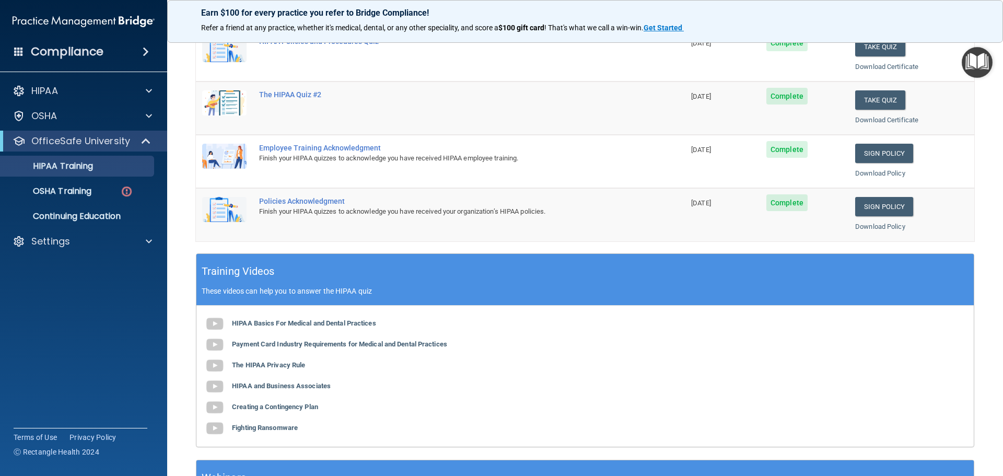
click at [789, 13] on p "Earn $100 for every practice you refer to Bridge Compliance!" at bounding box center [585, 13] width 768 height 10
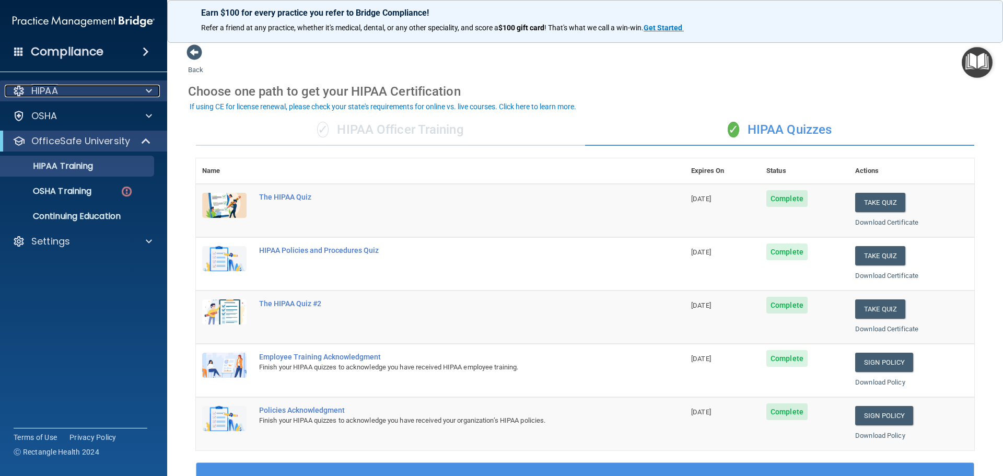
click at [56, 90] on p "HIPAA" at bounding box center [44, 91] width 27 height 13
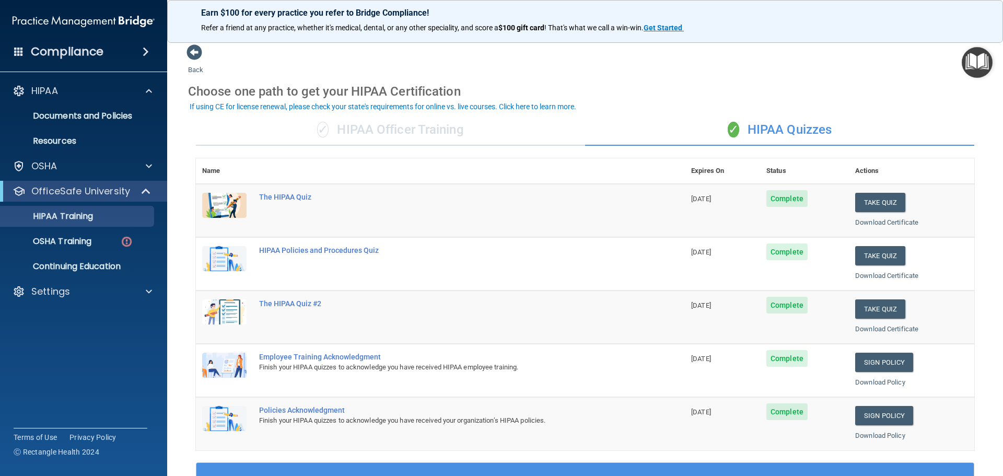
click at [148, 47] on span at bounding box center [146, 51] width 6 height 13
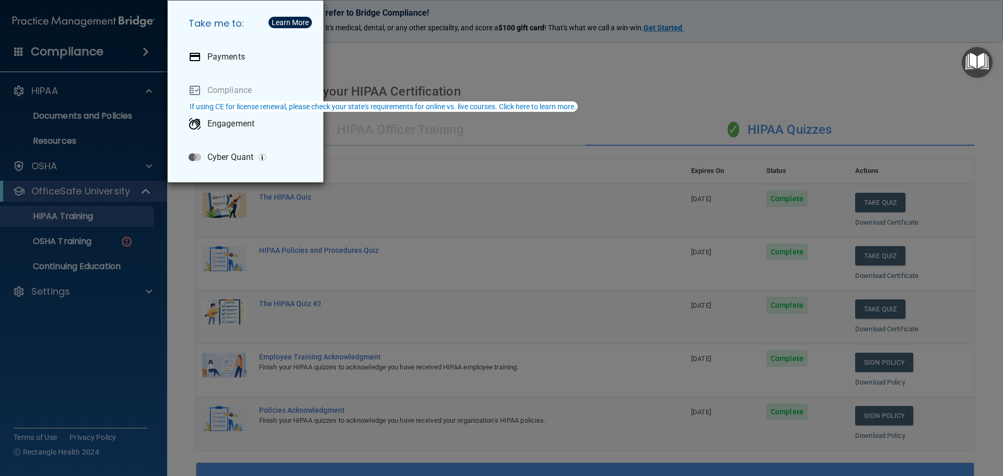
click at [47, 87] on div "Take me to: Payments Compliance Engagement Cyber Quant" at bounding box center [501, 238] width 1003 height 476
